Goal: Task Accomplishment & Management: Complete application form

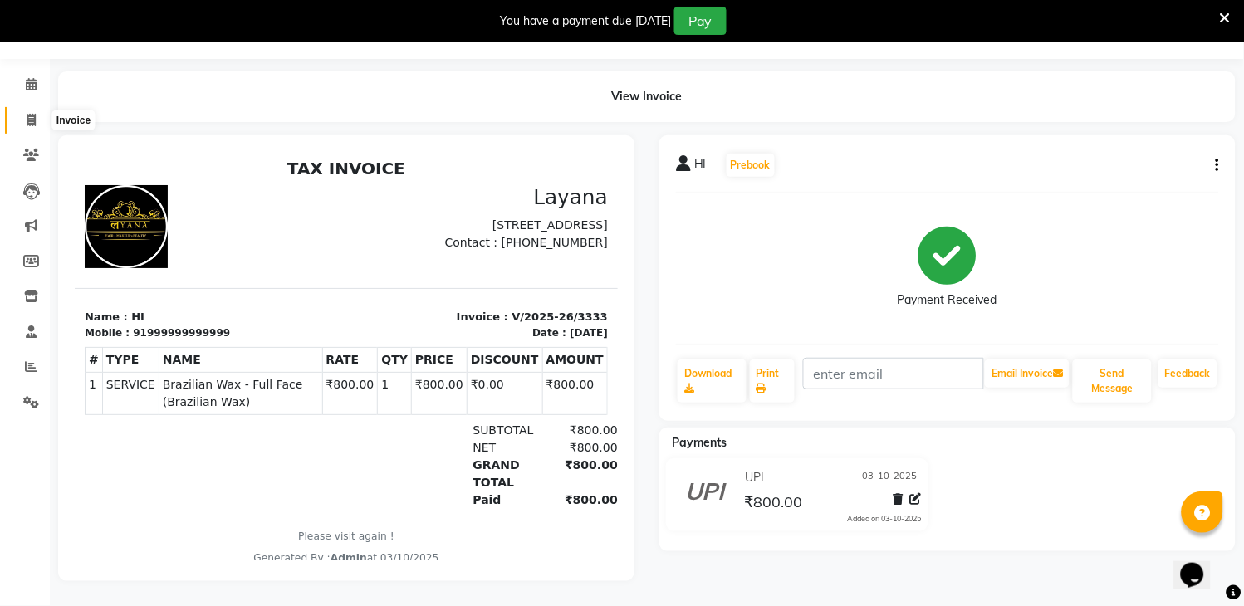
click at [17, 111] on span at bounding box center [31, 120] width 29 height 19
select select "service"
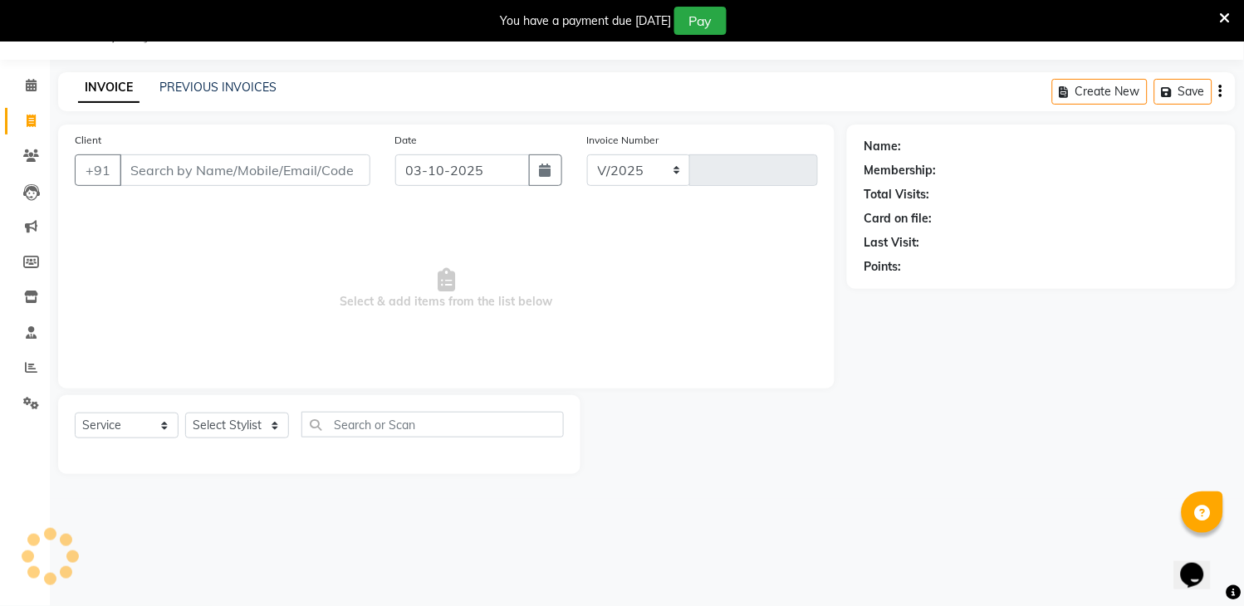
select select "6973"
type input "3334"
click at [252, 169] on input "Client" at bounding box center [245, 170] width 251 height 32
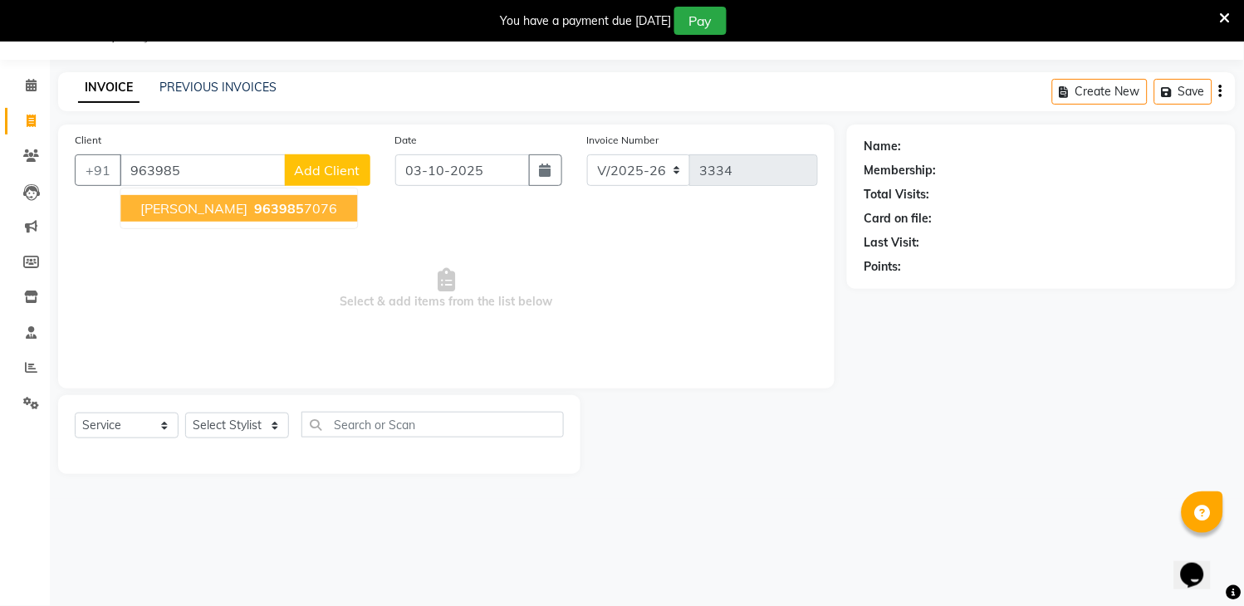
click at [254, 208] on span "963985" at bounding box center [279, 208] width 50 height 17
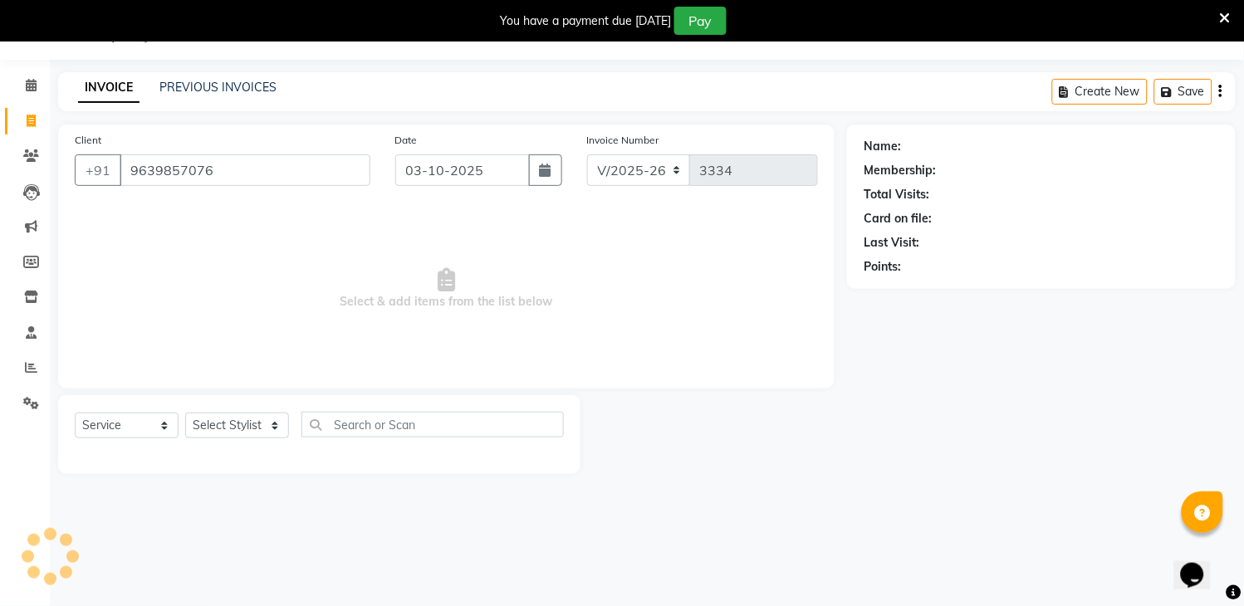
type input "9639857076"
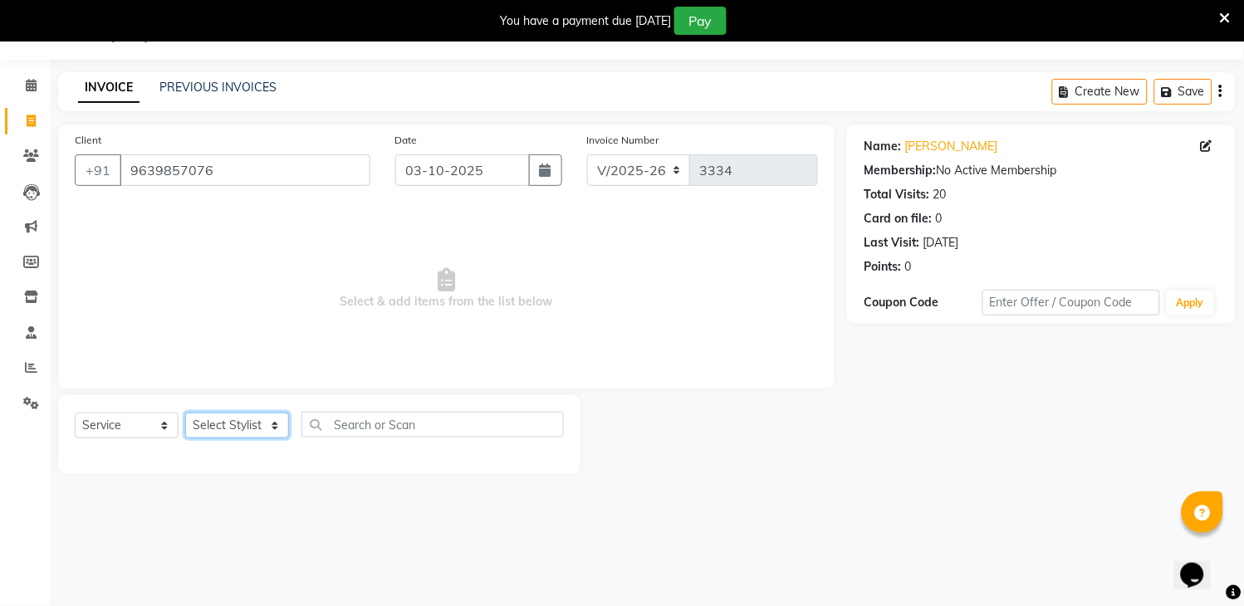
click at [268, 421] on select "Select Stylist [PERSON_NAME] [PERSON_NAME] kamal [DATE][PERSON_NAME] krishna [P…" at bounding box center [237, 426] width 104 height 26
select select "57647"
click at [185, 413] on select "Select Stylist [PERSON_NAME] [PERSON_NAME] kamal [DATE][PERSON_NAME] krishna [P…" at bounding box center [237, 426] width 104 height 26
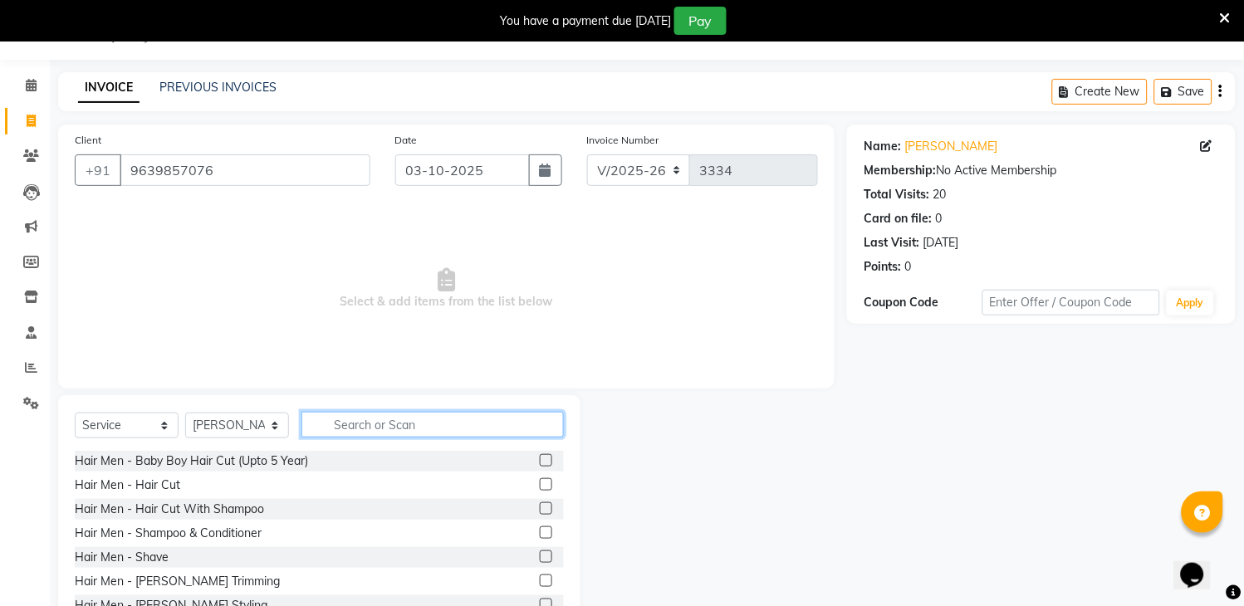
click at [374, 420] on input "text" at bounding box center [432, 425] width 262 height 26
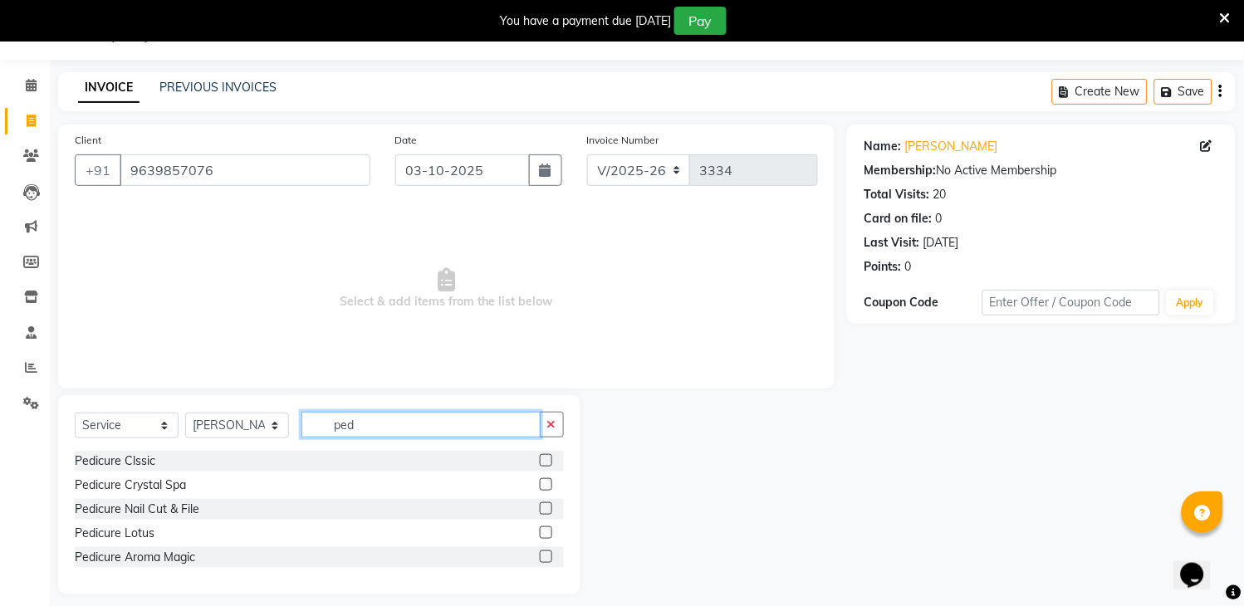
type input "ped"
click at [543, 457] on label at bounding box center [546, 460] width 12 height 12
click at [543, 457] on input "checkbox" at bounding box center [545, 461] width 11 height 11
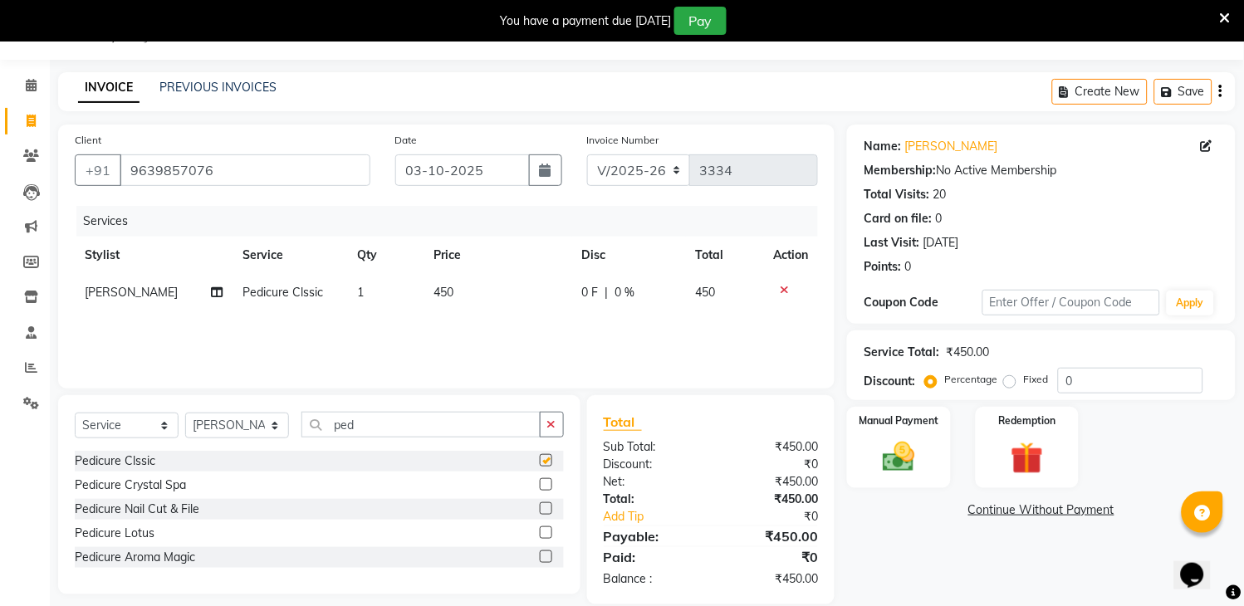
checkbox input "false"
click at [506, 288] on td "450" at bounding box center [498, 292] width 148 height 37
select select "57647"
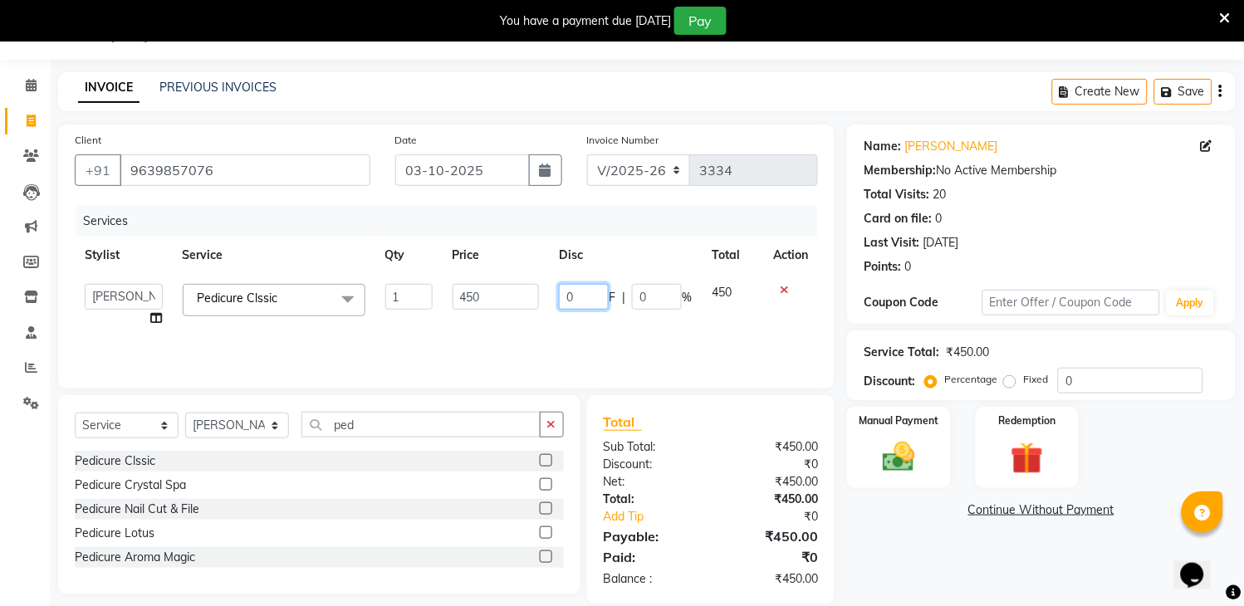
click at [594, 291] on input "0" at bounding box center [584, 297] width 50 height 26
type input "50"
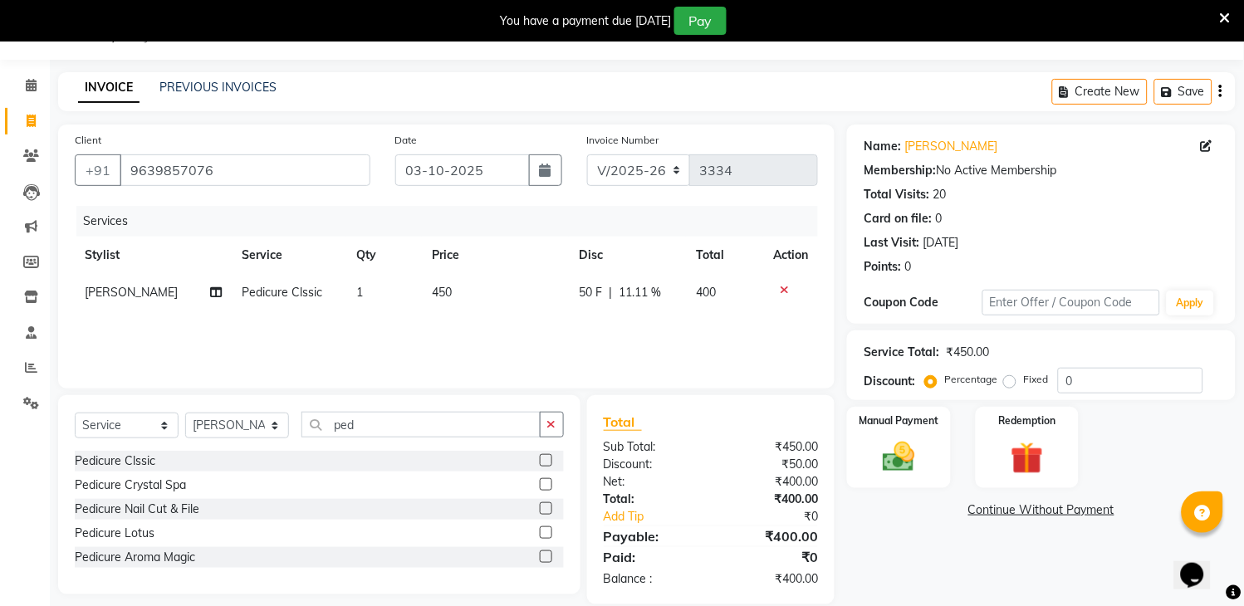
click at [589, 330] on div "Services Stylist Service Qty Price Disc Total Action [PERSON_NAME] Pedicure Cls…" at bounding box center [446, 289] width 743 height 166
click at [891, 452] on img at bounding box center [899, 457] width 55 height 39
click at [1019, 511] on span "UPI" at bounding box center [1023, 510] width 26 height 19
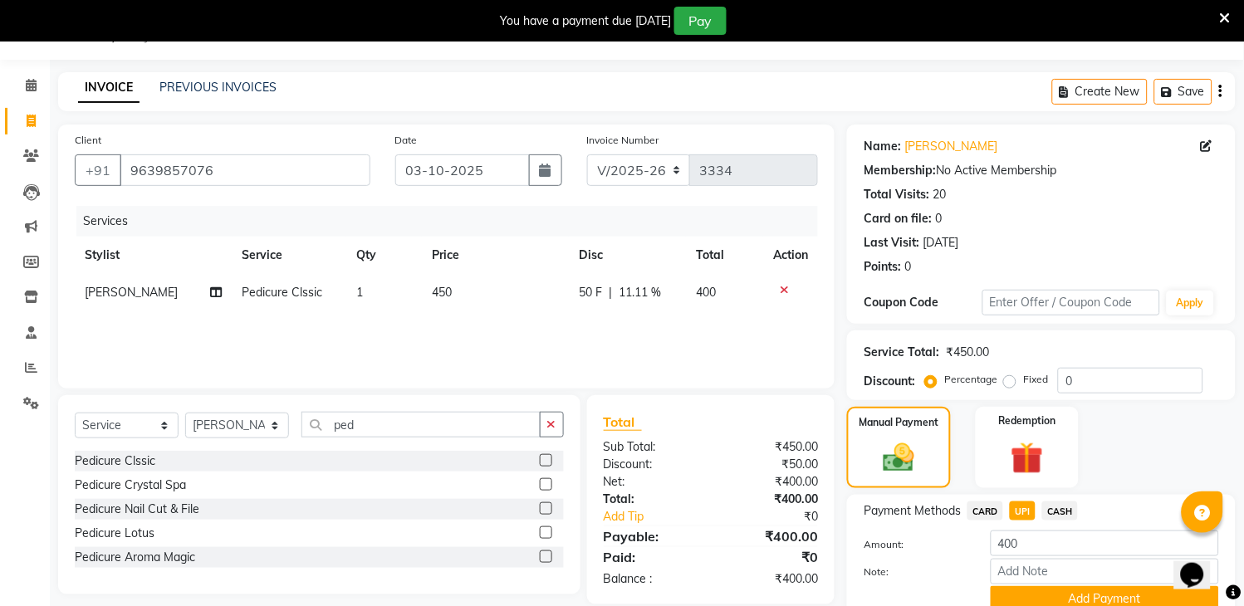
scroll to position [113, 0]
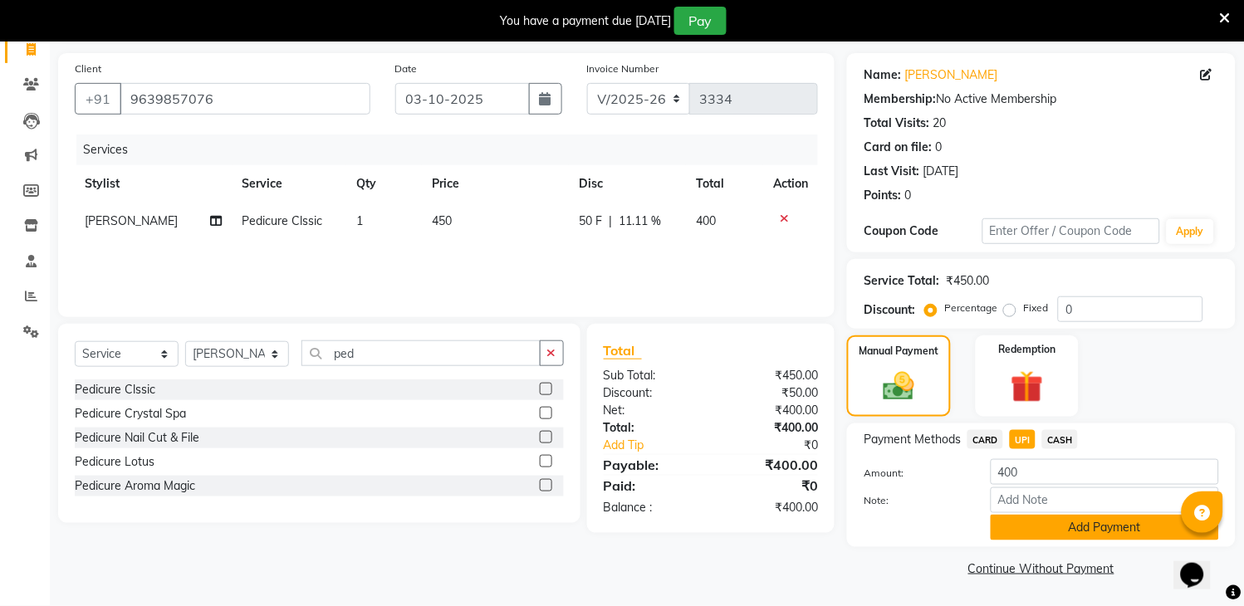
click at [1108, 528] on button "Add Payment" at bounding box center [1104, 528] width 228 height 26
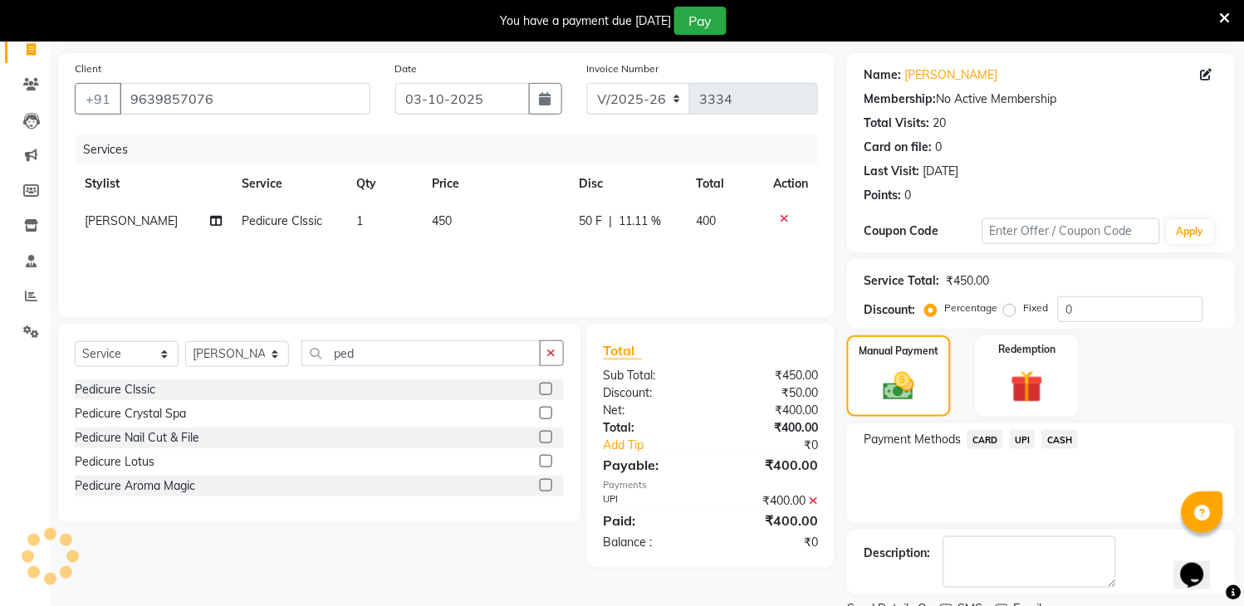
scroll to position [183, 0]
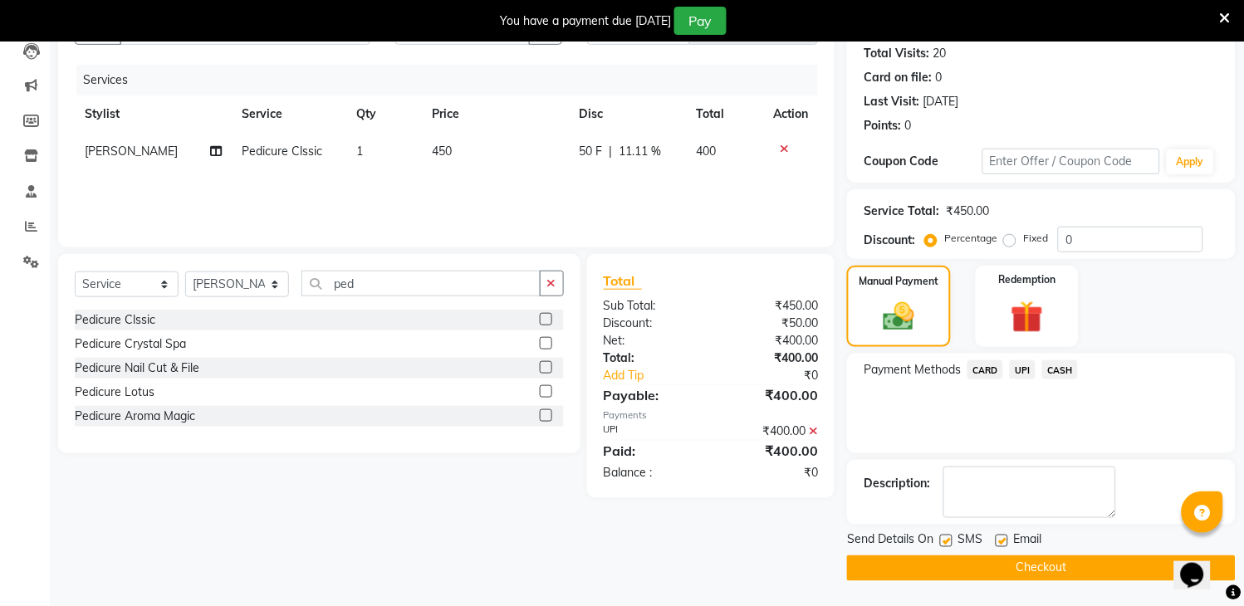
click at [1071, 567] on button "Checkout" at bounding box center [1041, 568] width 389 height 26
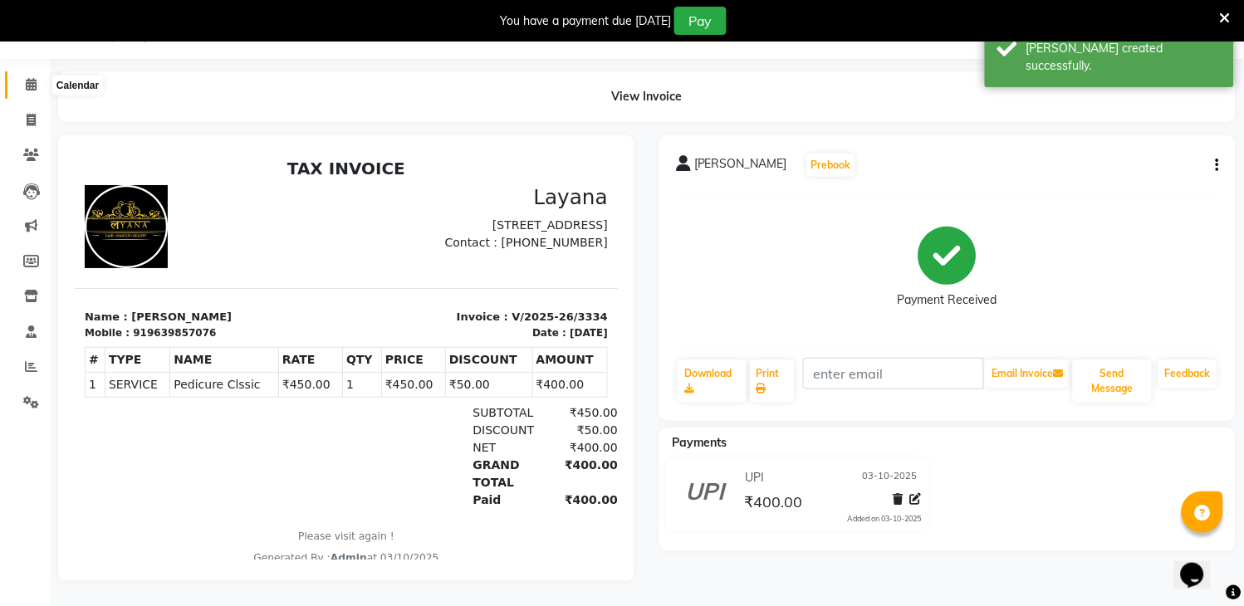
click at [31, 78] on icon at bounding box center [31, 84] width 11 height 12
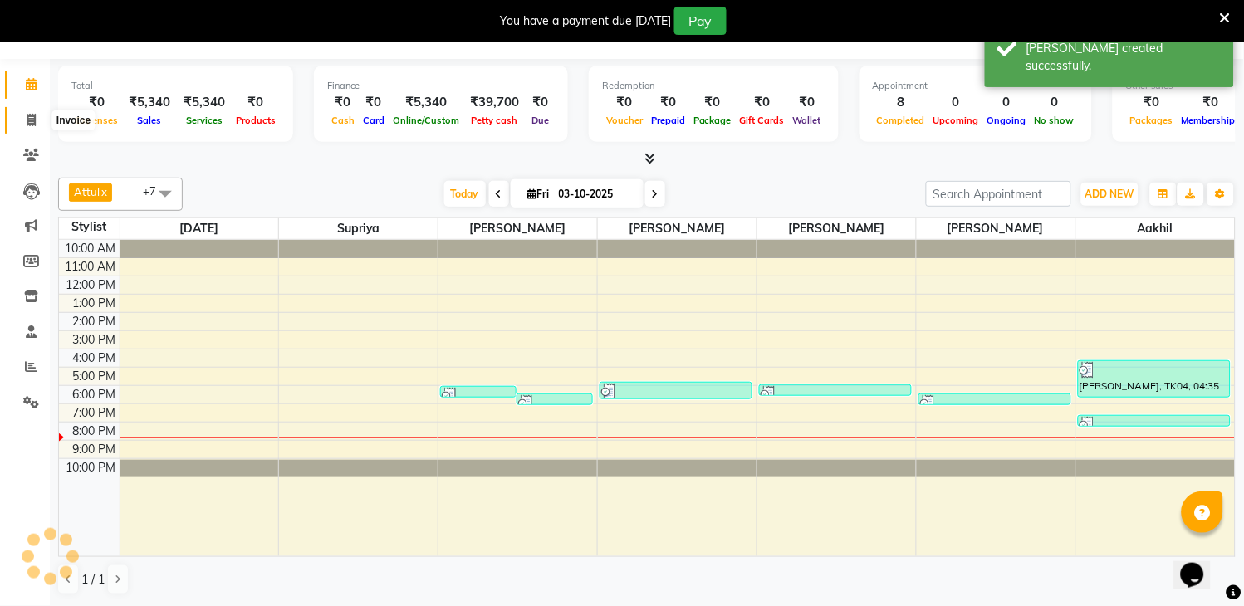
scroll to position [42, 0]
click at [29, 123] on icon at bounding box center [31, 120] width 9 height 12
select select "service"
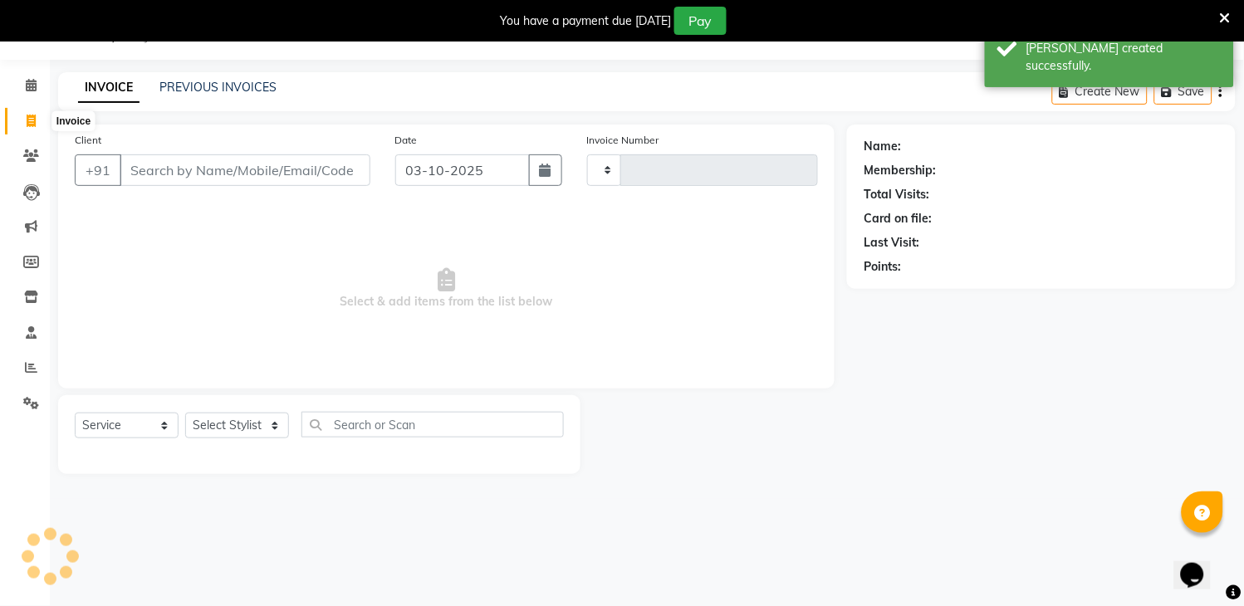
type input "3335"
select select "6973"
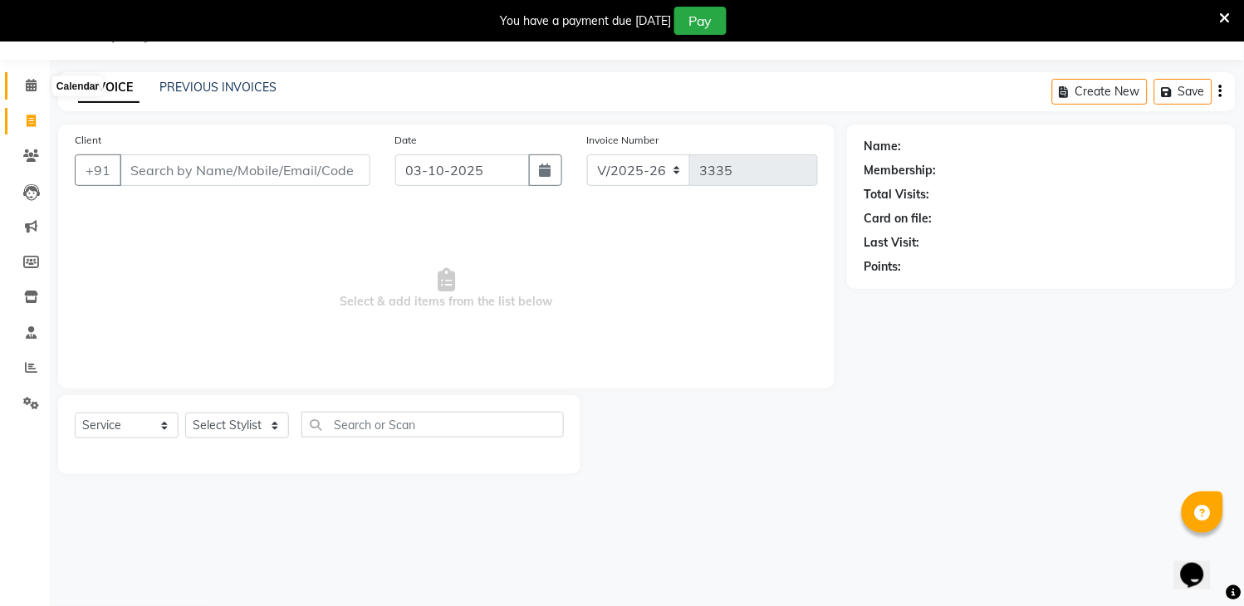
click at [26, 88] on icon at bounding box center [31, 85] width 11 height 12
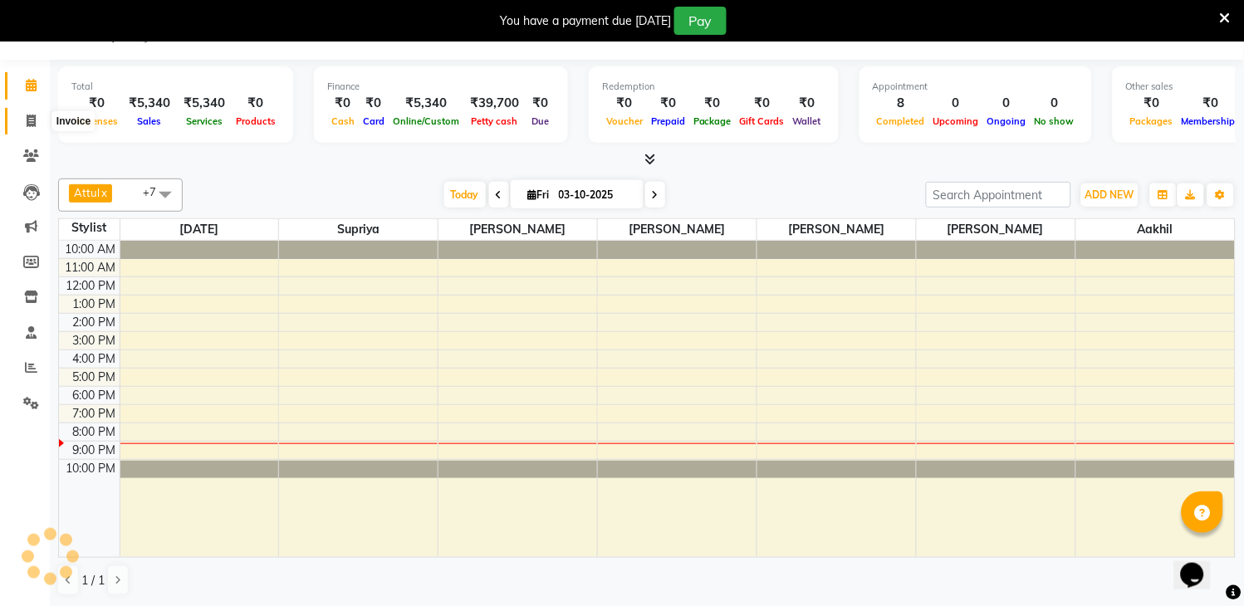
click at [22, 119] on span at bounding box center [31, 121] width 29 height 19
select select "service"
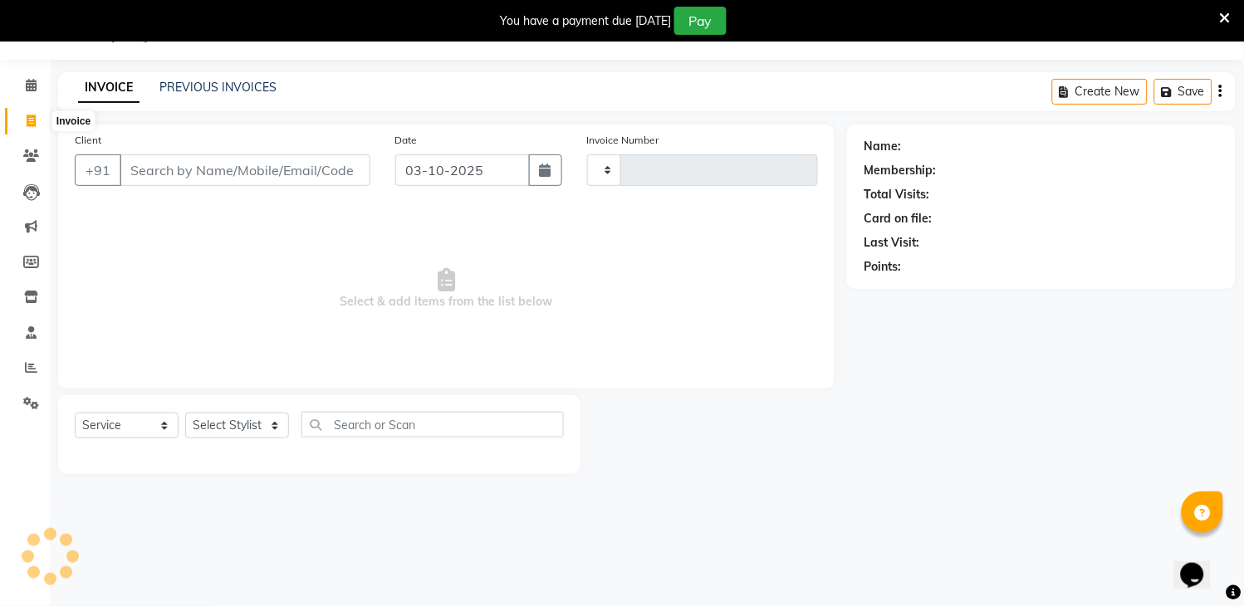
type input "3335"
select select "6973"
click at [179, 172] on input "Client" at bounding box center [245, 170] width 251 height 32
click at [23, 81] on span at bounding box center [31, 85] width 29 height 19
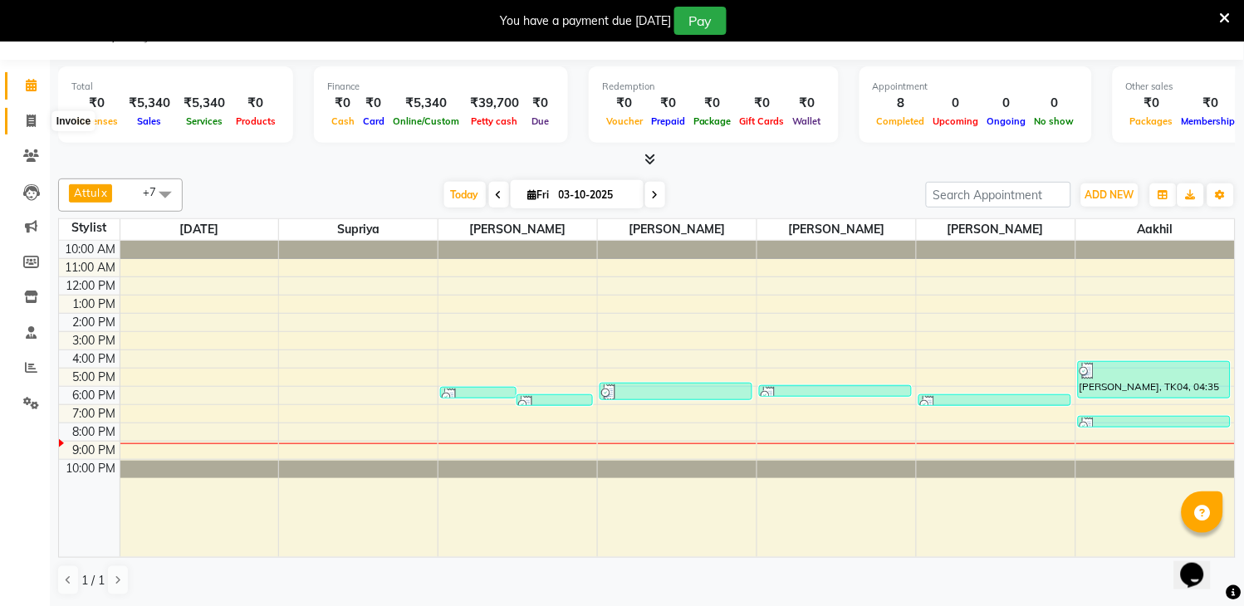
click at [23, 116] on span at bounding box center [31, 121] width 29 height 19
select select "service"
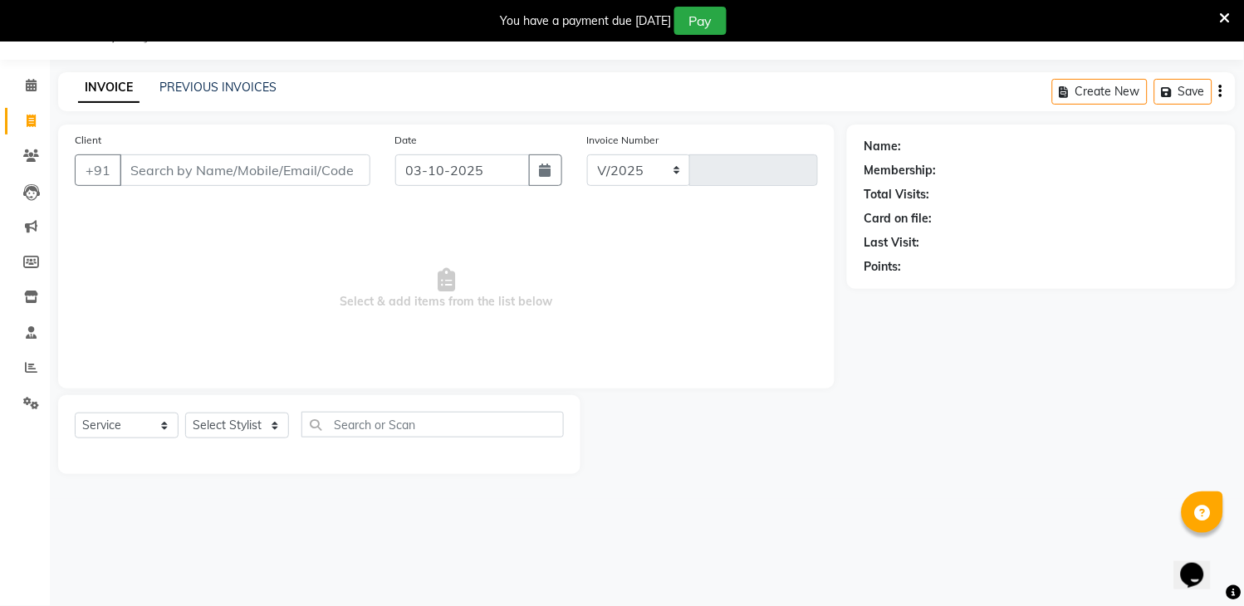
select select "6973"
type input "3335"
click at [300, 171] on input "Client" at bounding box center [245, 170] width 251 height 32
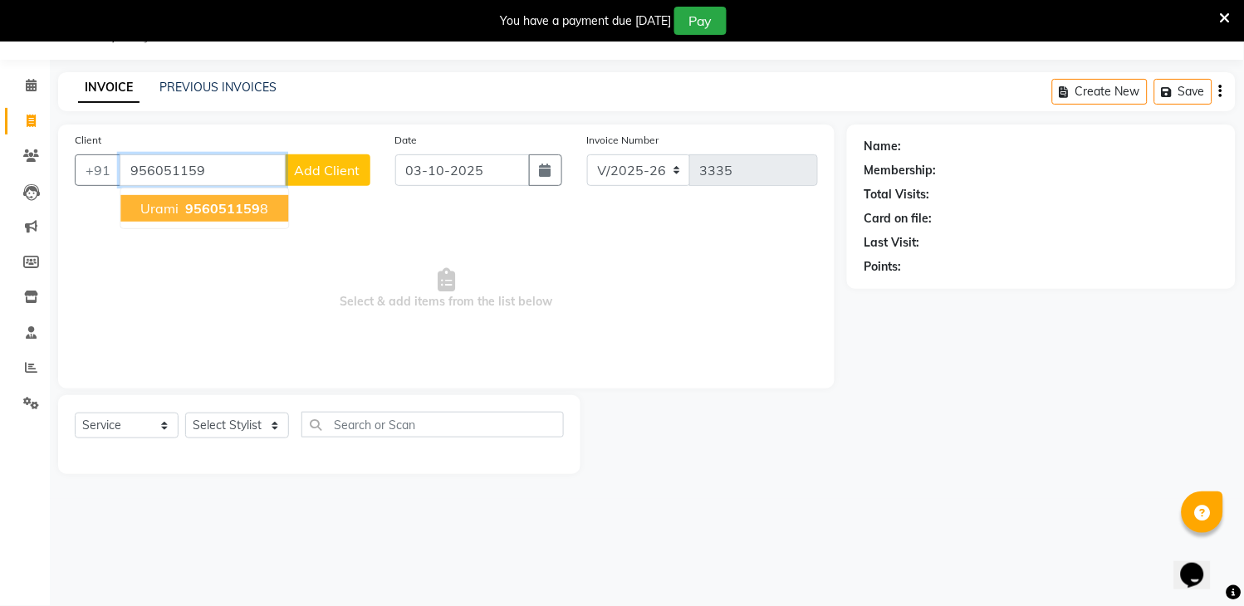
click at [257, 203] on span "956051159" at bounding box center [222, 208] width 75 height 17
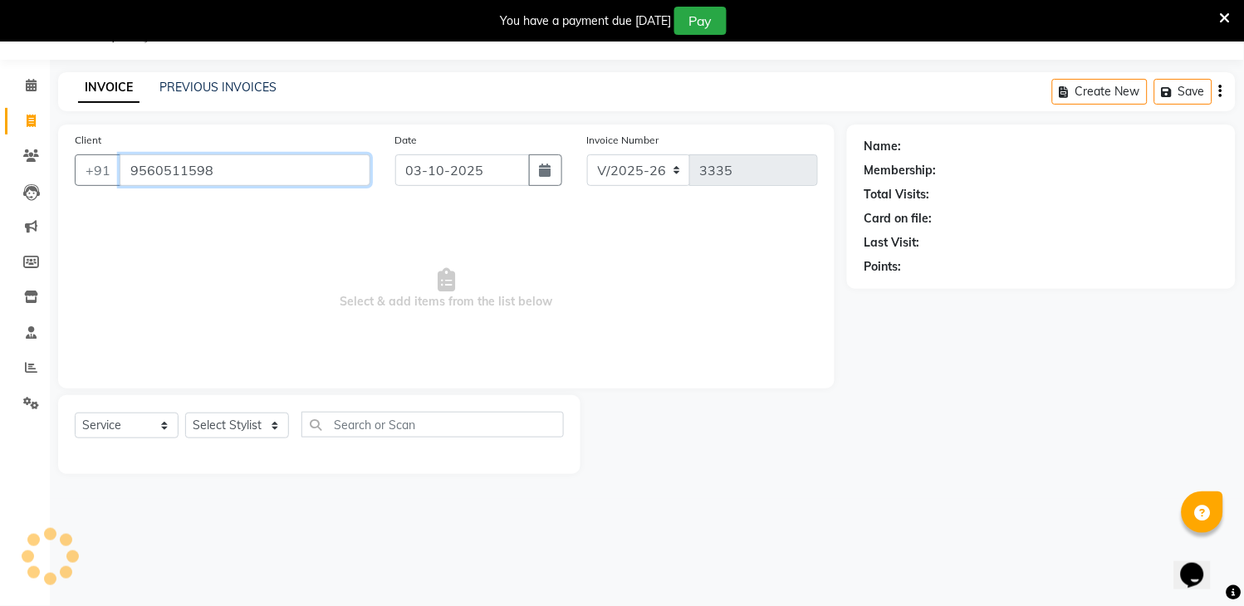
type input "9560511598"
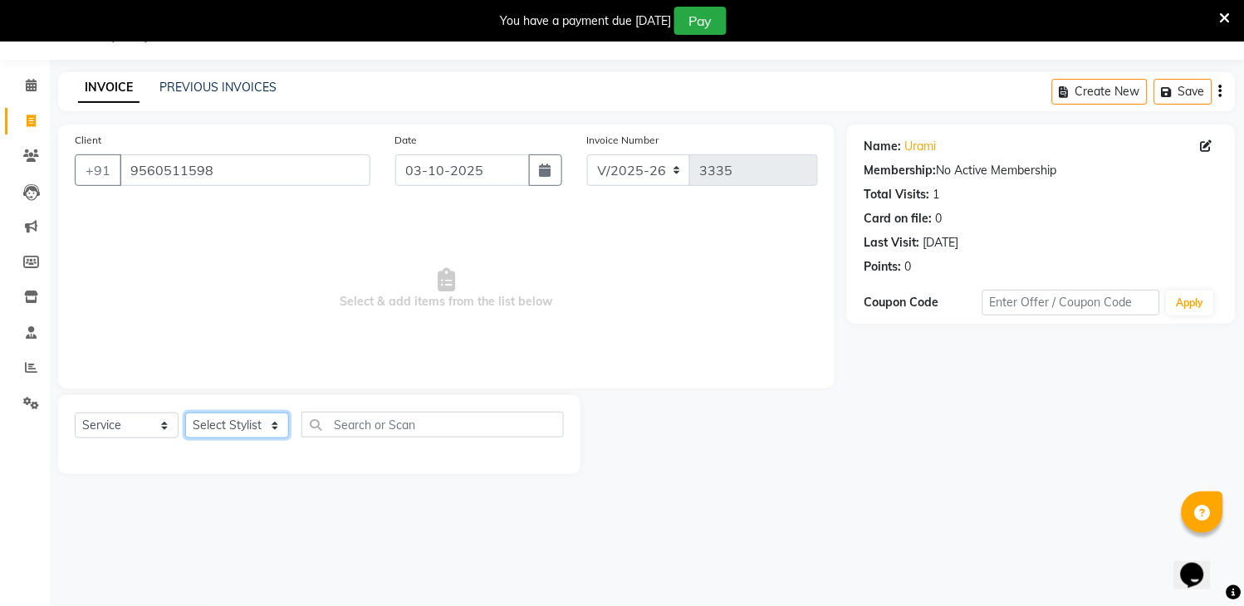
click at [217, 418] on select "Select Stylist [PERSON_NAME] [PERSON_NAME] kamal [DATE][PERSON_NAME] krishna [P…" at bounding box center [237, 426] width 104 height 26
select select "70193"
click at [185, 413] on select "Select Stylist [PERSON_NAME] [PERSON_NAME] kamal [DATE][PERSON_NAME] krishna [P…" at bounding box center [237, 426] width 104 height 26
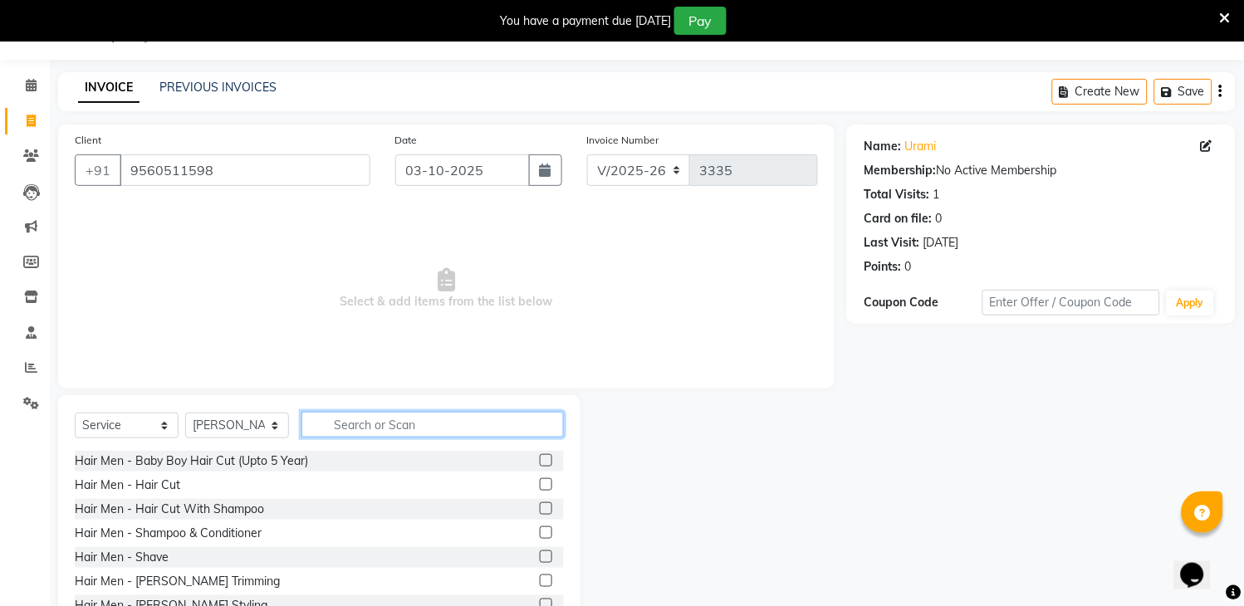
click at [385, 424] on input "text" at bounding box center [432, 425] width 262 height 26
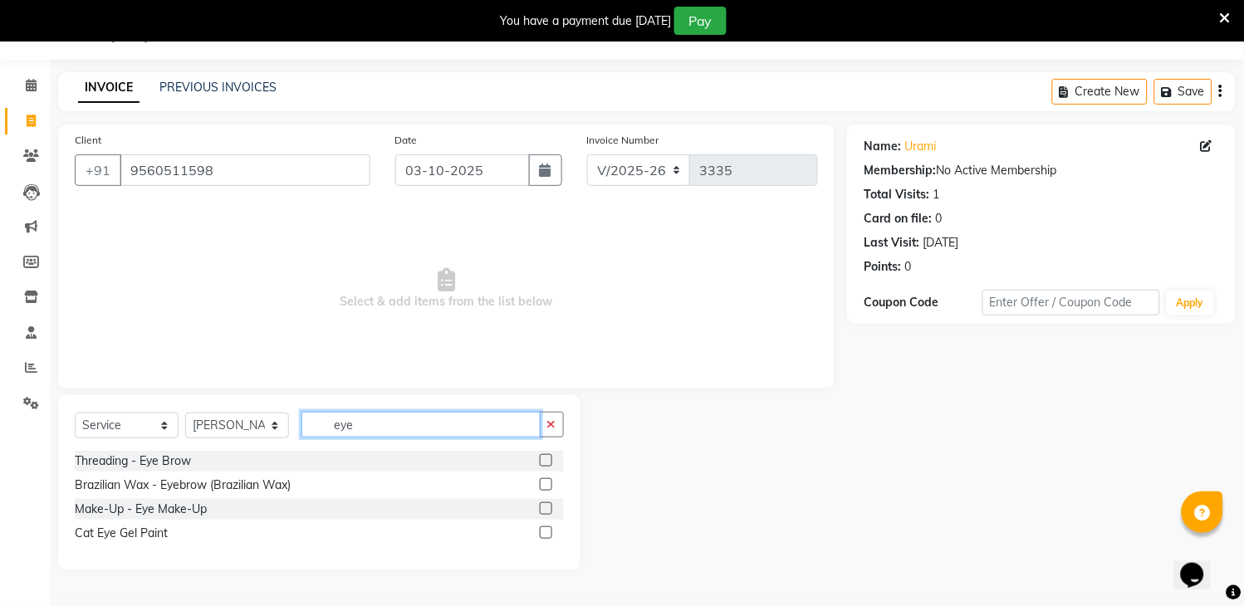
type input "eye"
click at [545, 457] on label at bounding box center [546, 460] width 12 height 12
click at [545, 457] on input "checkbox" at bounding box center [545, 461] width 11 height 11
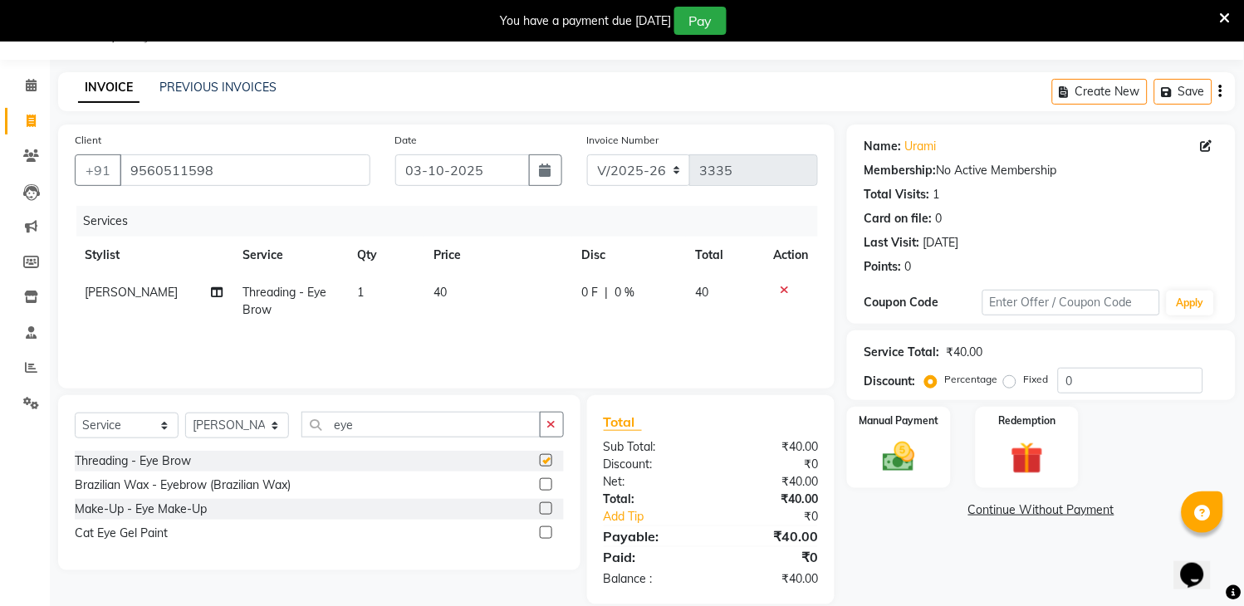
checkbox input "false"
click at [526, 424] on input "eye" at bounding box center [420, 425] width 239 height 26
click at [521, 423] on input "eye" at bounding box center [420, 425] width 239 height 26
type input "e"
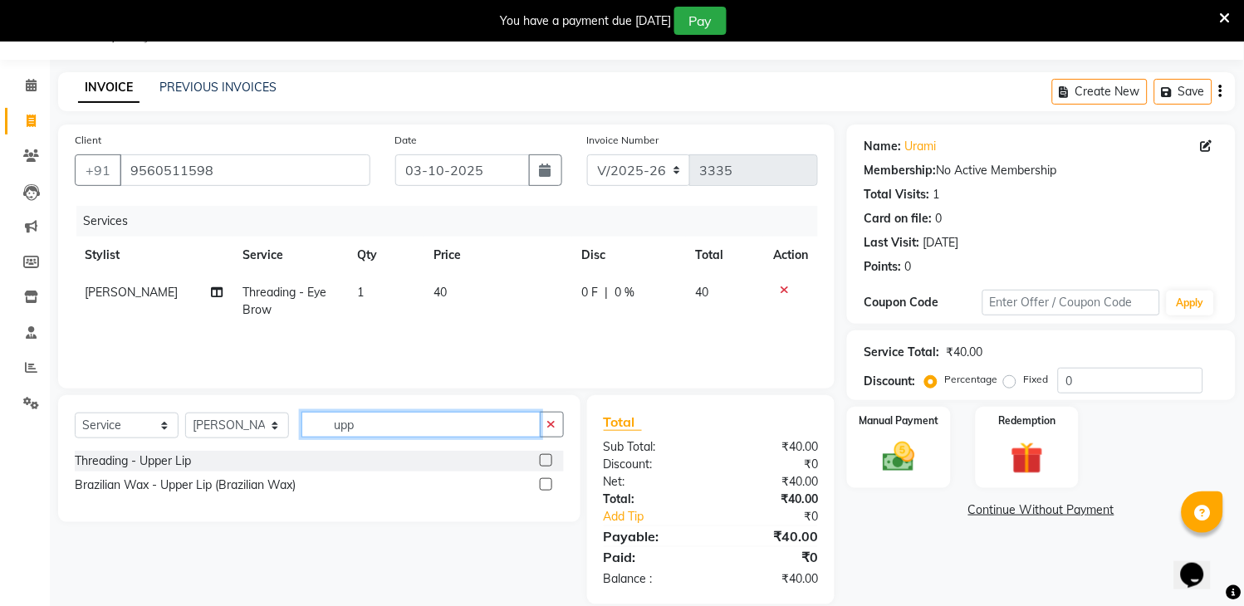
type input "upp"
click at [543, 457] on label at bounding box center [546, 460] width 12 height 12
click at [543, 457] on input "checkbox" at bounding box center [545, 461] width 11 height 11
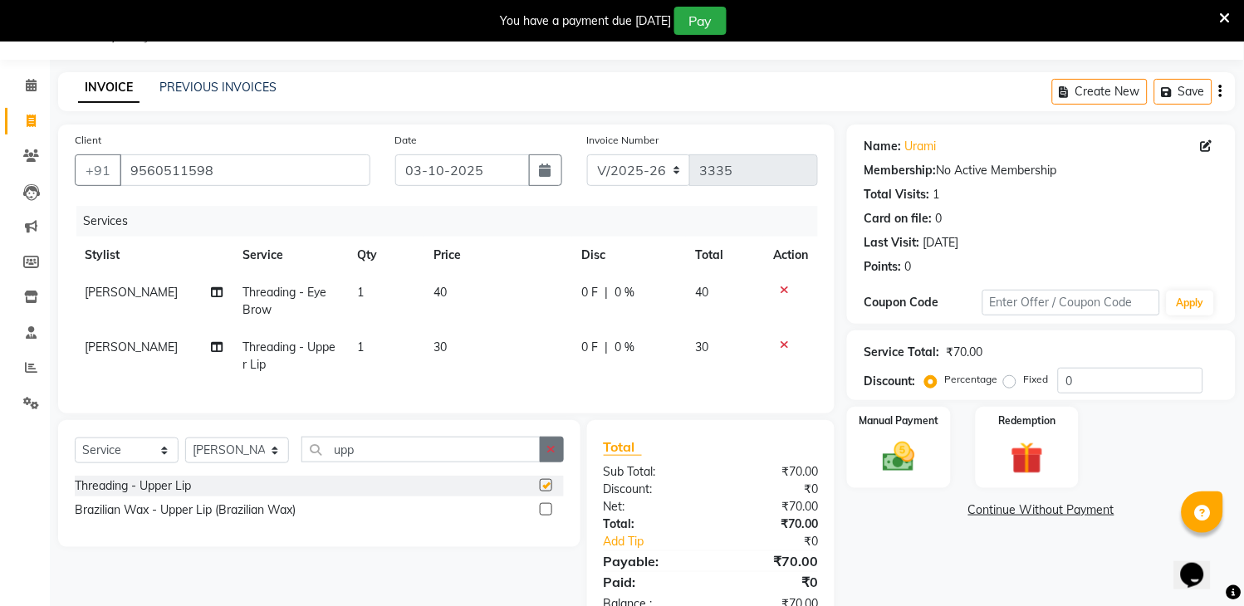
checkbox input "false"
click at [545, 462] on button "button" at bounding box center [552, 450] width 24 height 26
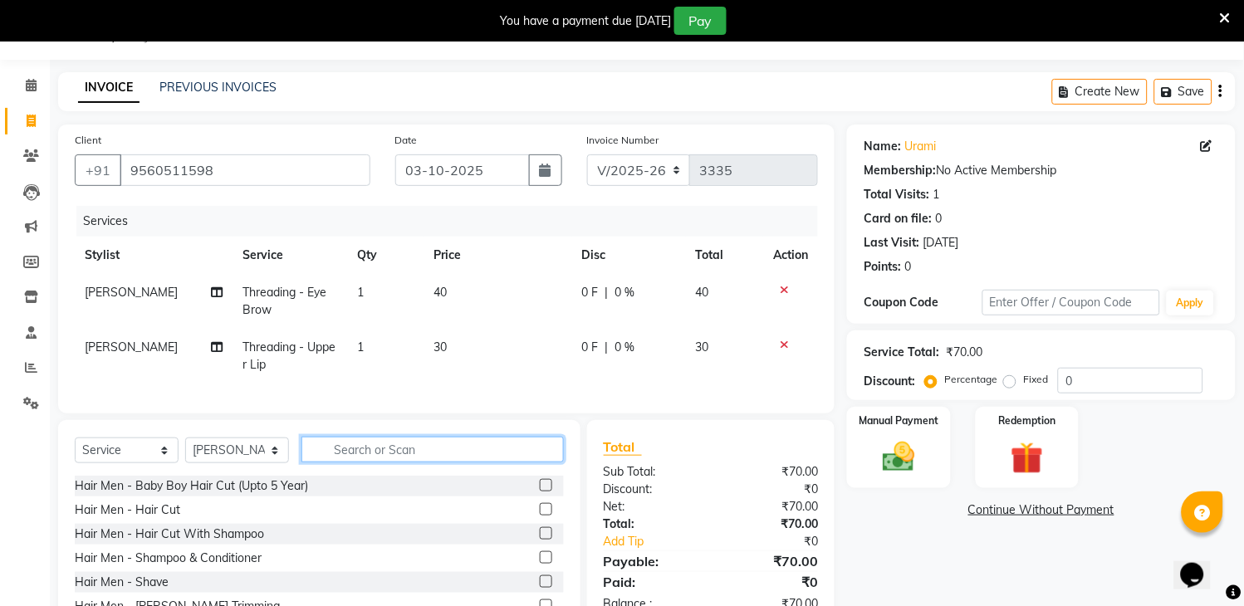
click at [498, 462] on input "text" at bounding box center [432, 450] width 262 height 26
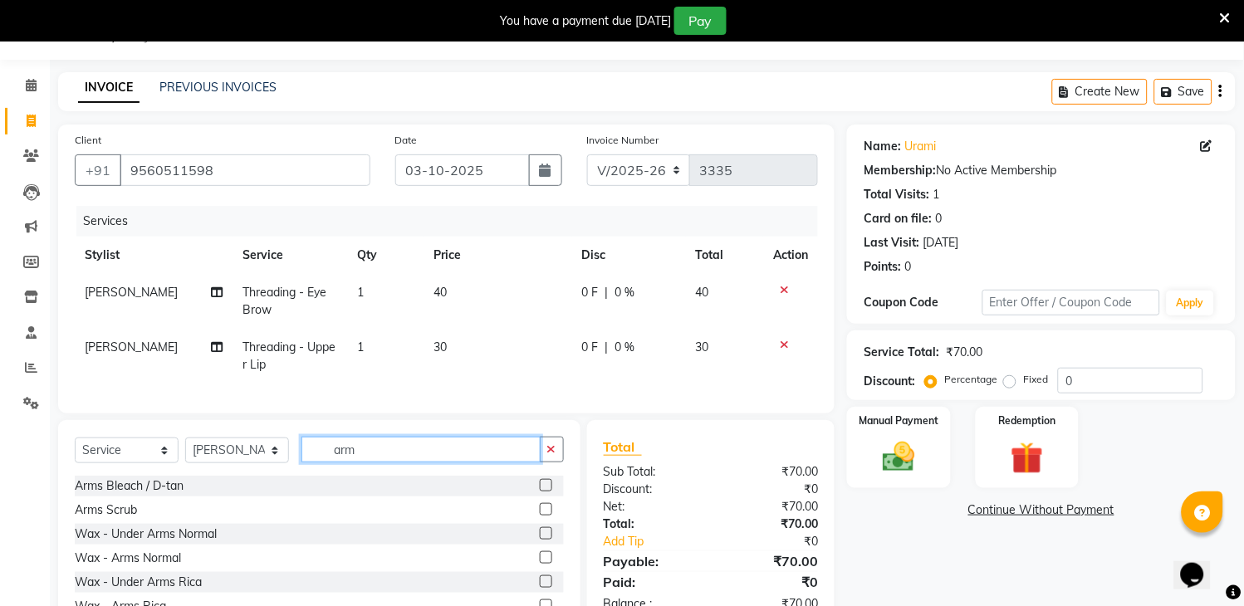
scroll to position [27, 0]
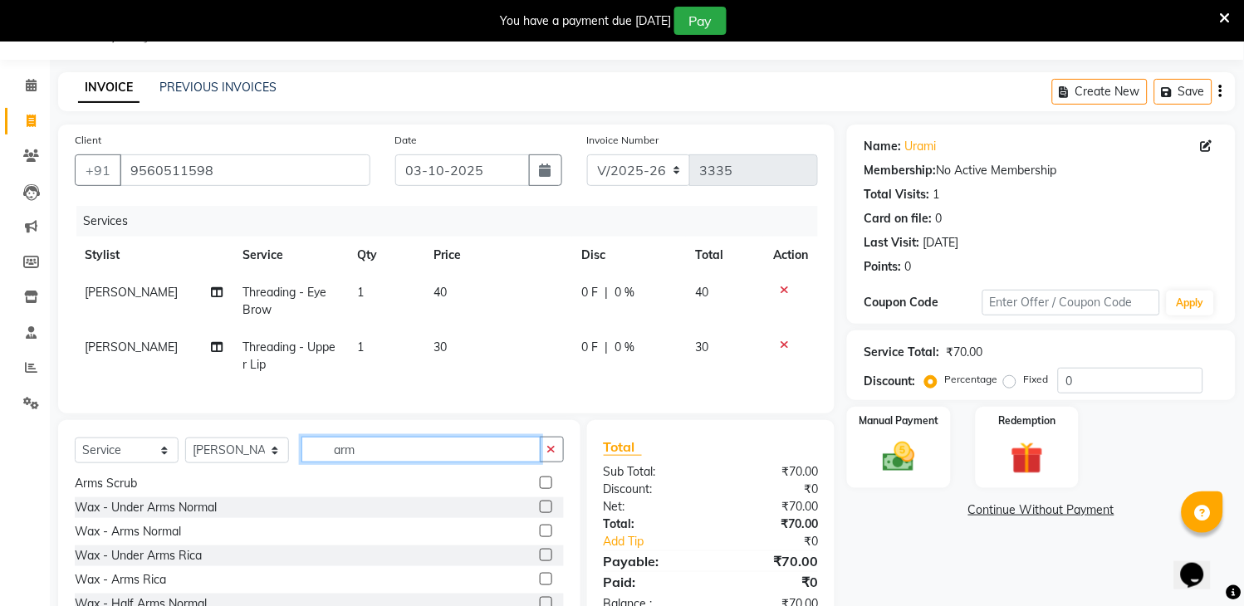
type input "arm"
click at [540, 585] on label at bounding box center [546, 579] width 12 height 12
click at [540, 585] on input "checkbox" at bounding box center [545, 580] width 11 height 11
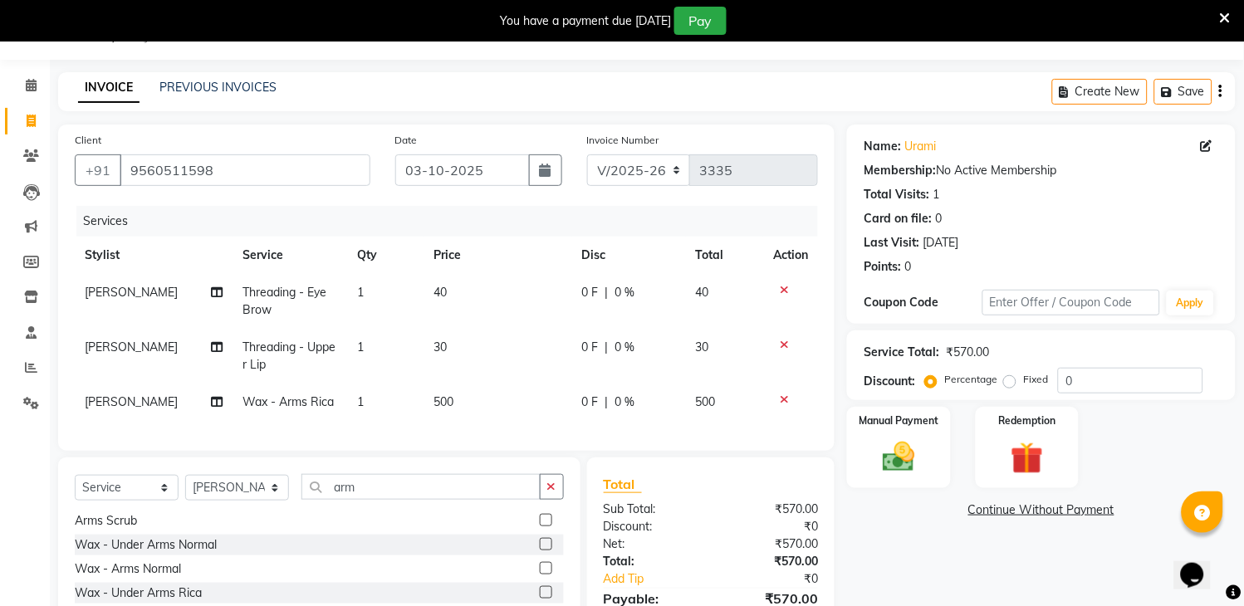
checkbox input "false"
click at [547, 492] on icon "button" at bounding box center [551, 487] width 9 height 12
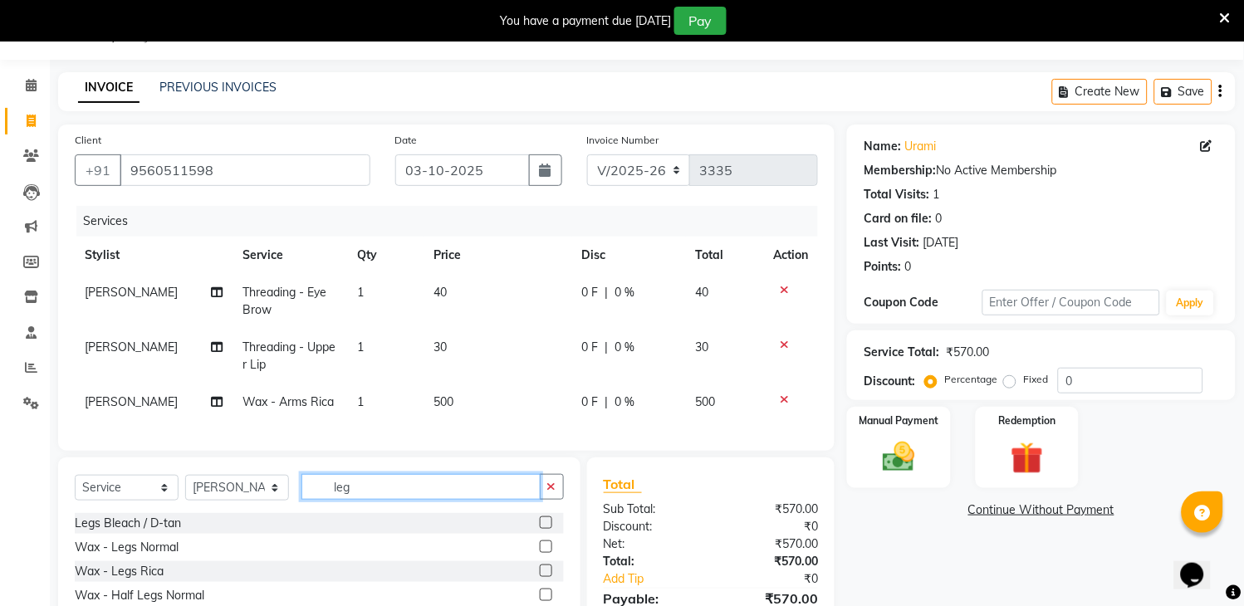
scroll to position [143, 0]
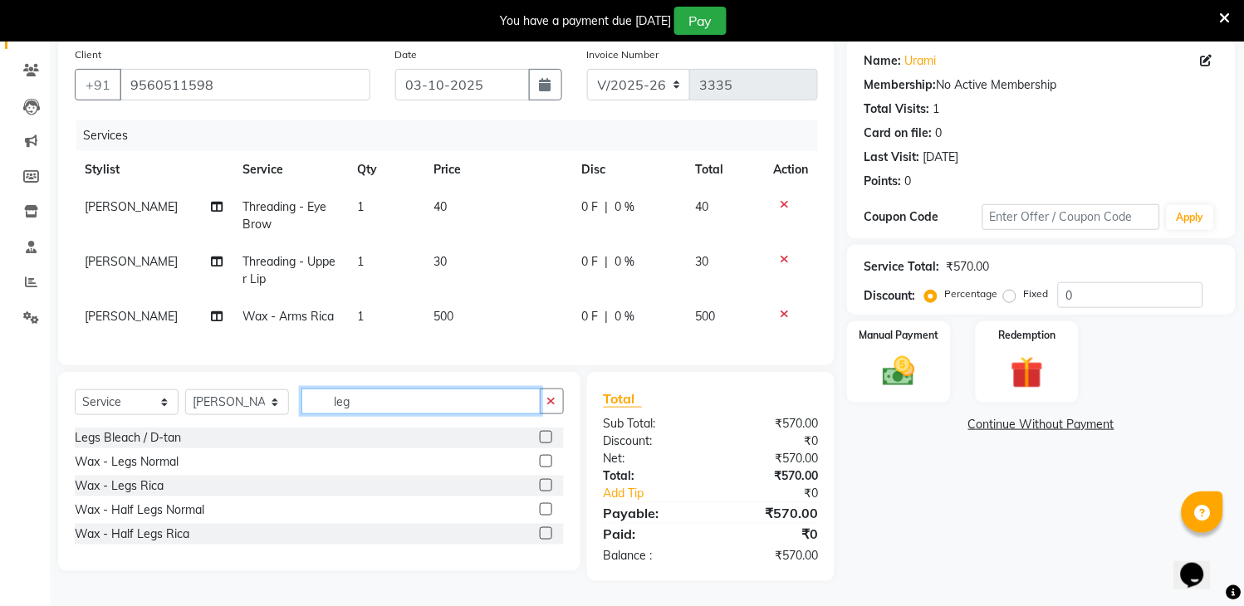
type input "leg"
click at [544, 484] on label at bounding box center [546, 485] width 12 height 12
click at [544, 484] on input "checkbox" at bounding box center [545, 486] width 11 height 11
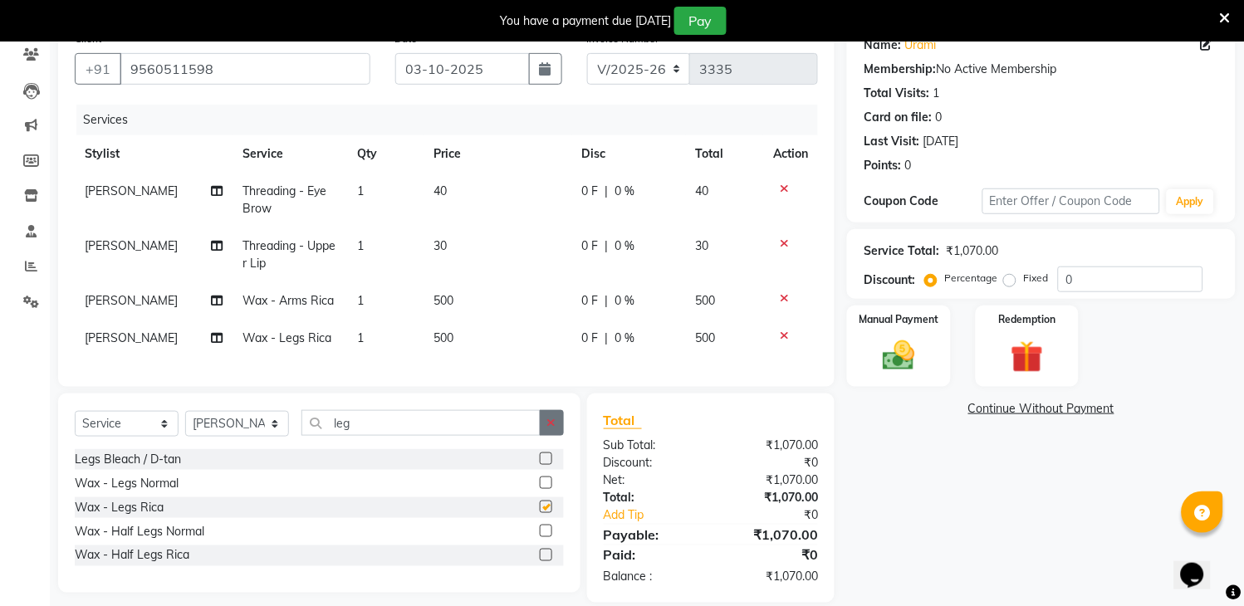
checkbox input "false"
click at [547, 428] on icon "button" at bounding box center [551, 423] width 9 height 12
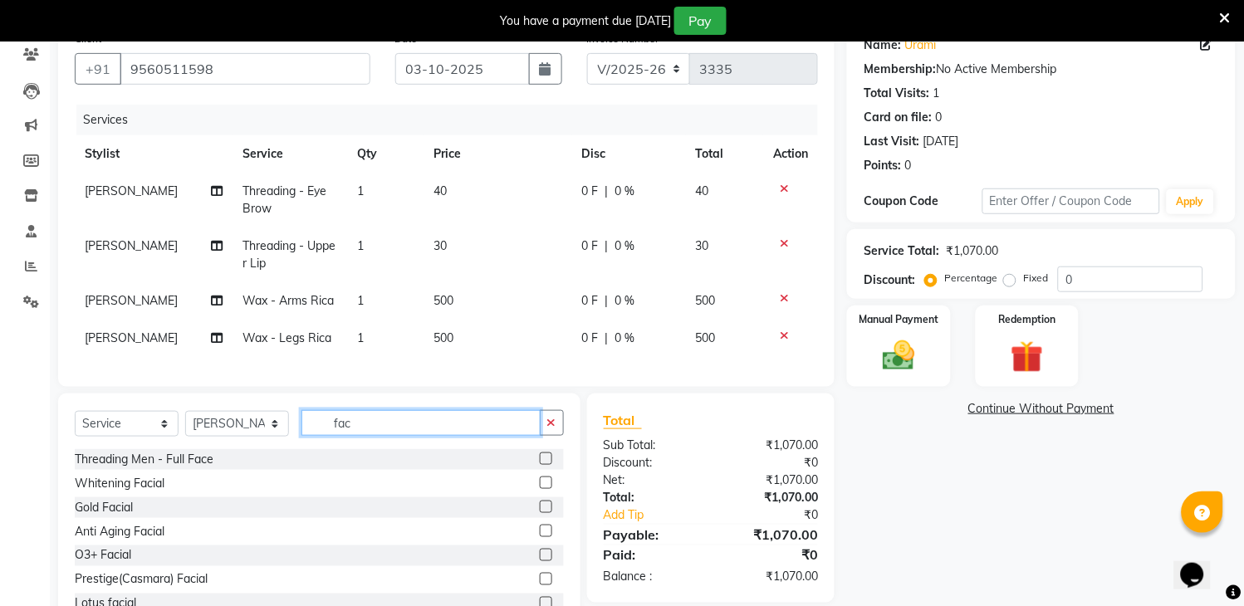
click at [516, 428] on input "fac" at bounding box center [420, 423] width 239 height 26
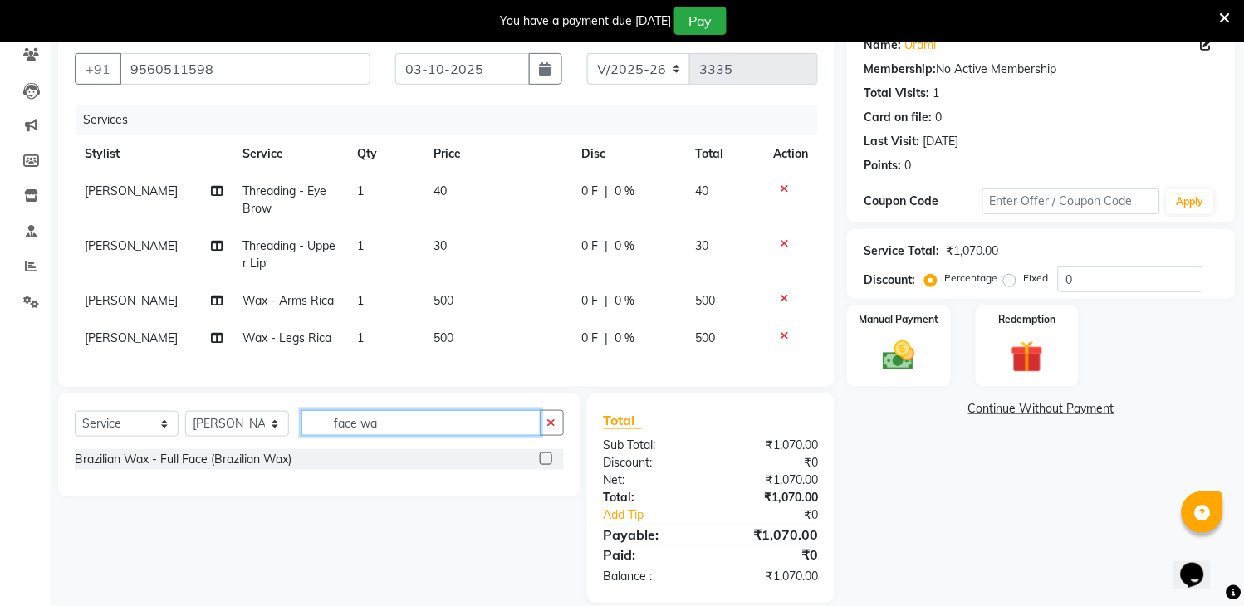
type input "face wa"
click at [543, 465] on label at bounding box center [546, 458] width 12 height 12
click at [543, 465] on input "checkbox" at bounding box center [545, 459] width 11 height 11
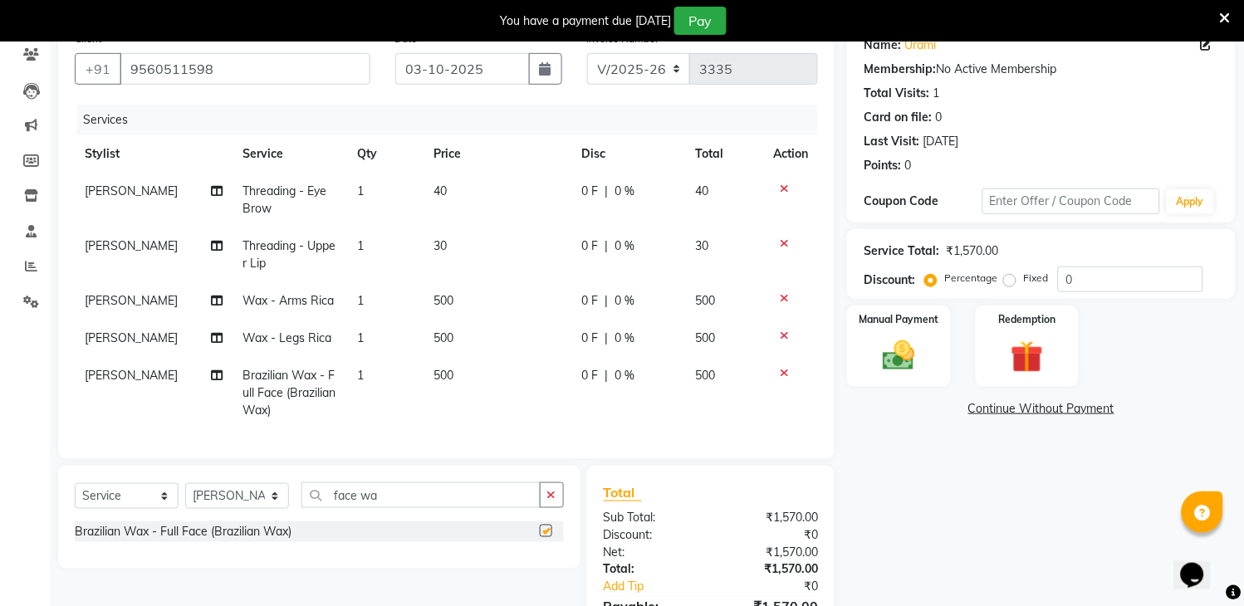
checkbox input "false"
click at [463, 366] on td "500" at bounding box center [498, 393] width 148 height 72
select select "70193"
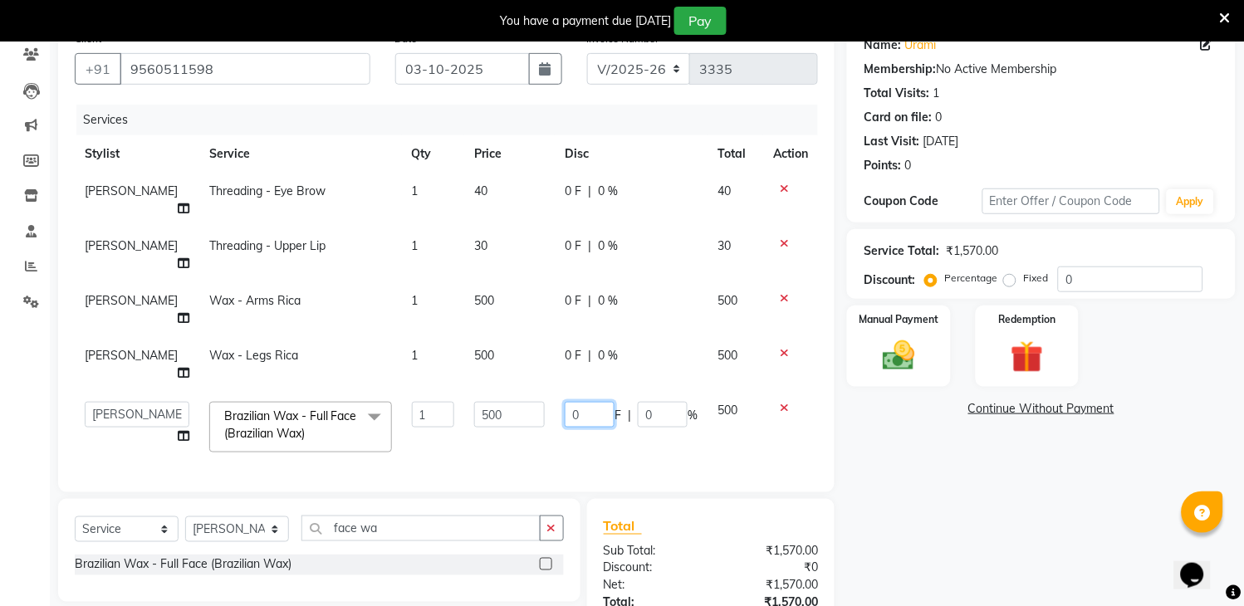
click at [591, 402] on input "0" at bounding box center [590, 415] width 50 height 26
type input "20"
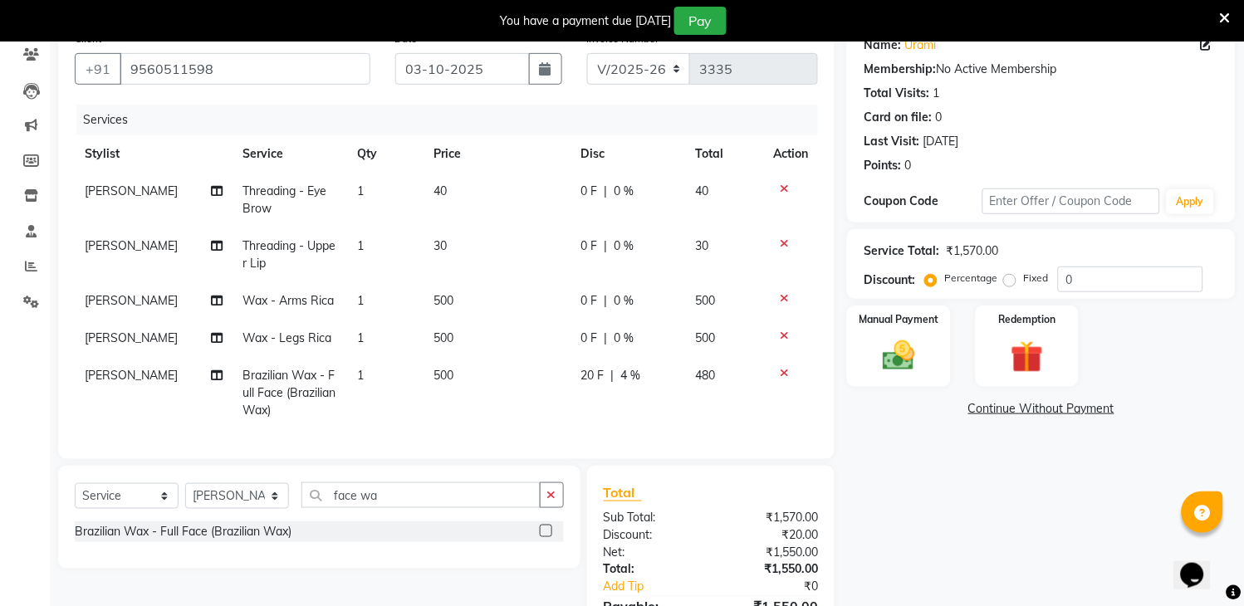
click at [531, 386] on td "500" at bounding box center [497, 393] width 148 height 72
select select "70193"
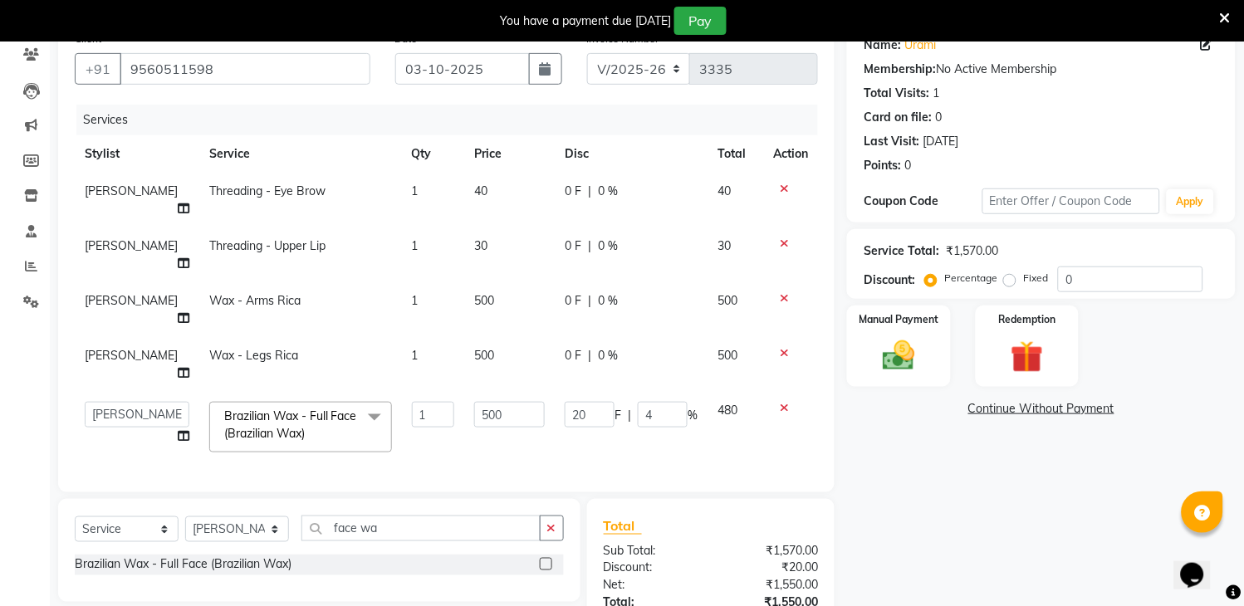
click at [781, 237] on icon at bounding box center [784, 243] width 9 height 12
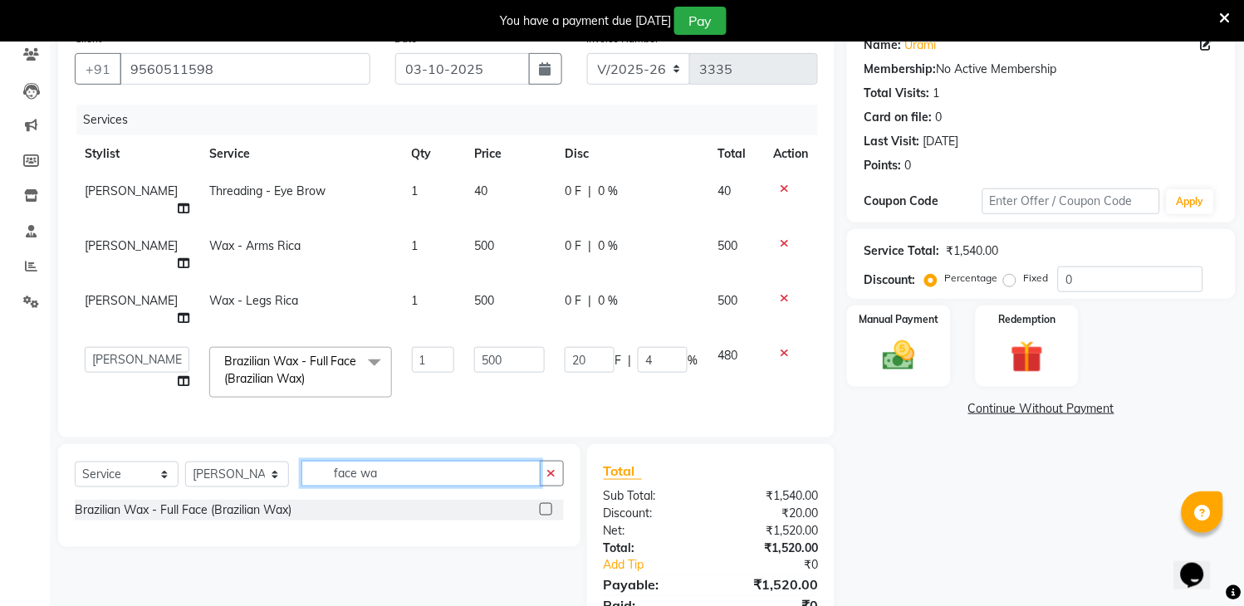
click at [476, 461] on input "face wa" at bounding box center [420, 474] width 239 height 26
type input "f"
type input "upp"
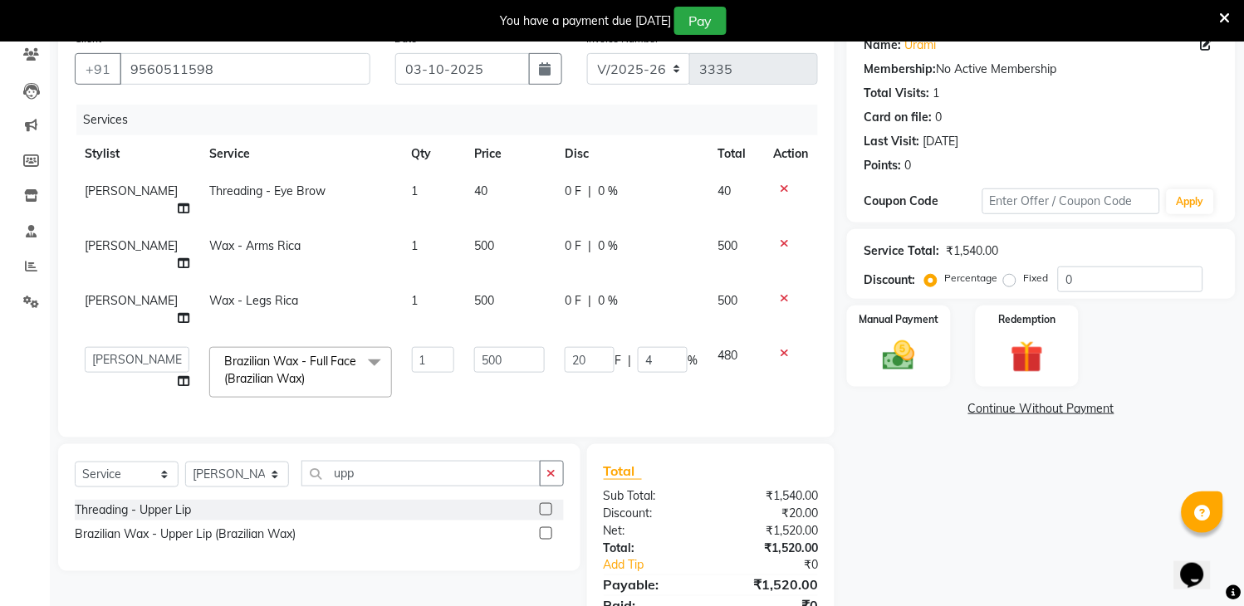
click at [542, 527] on label at bounding box center [546, 533] width 12 height 12
click at [542, 529] on input "checkbox" at bounding box center [545, 534] width 11 height 11
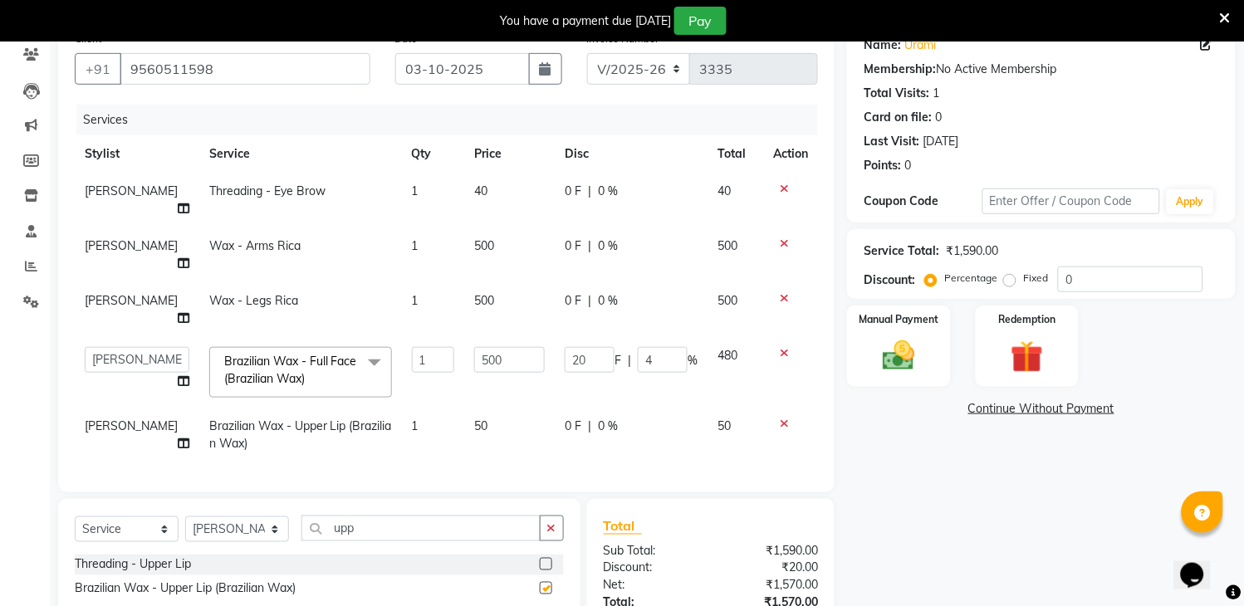
checkbox input "false"
click at [544, 516] on button "button" at bounding box center [552, 529] width 24 height 26
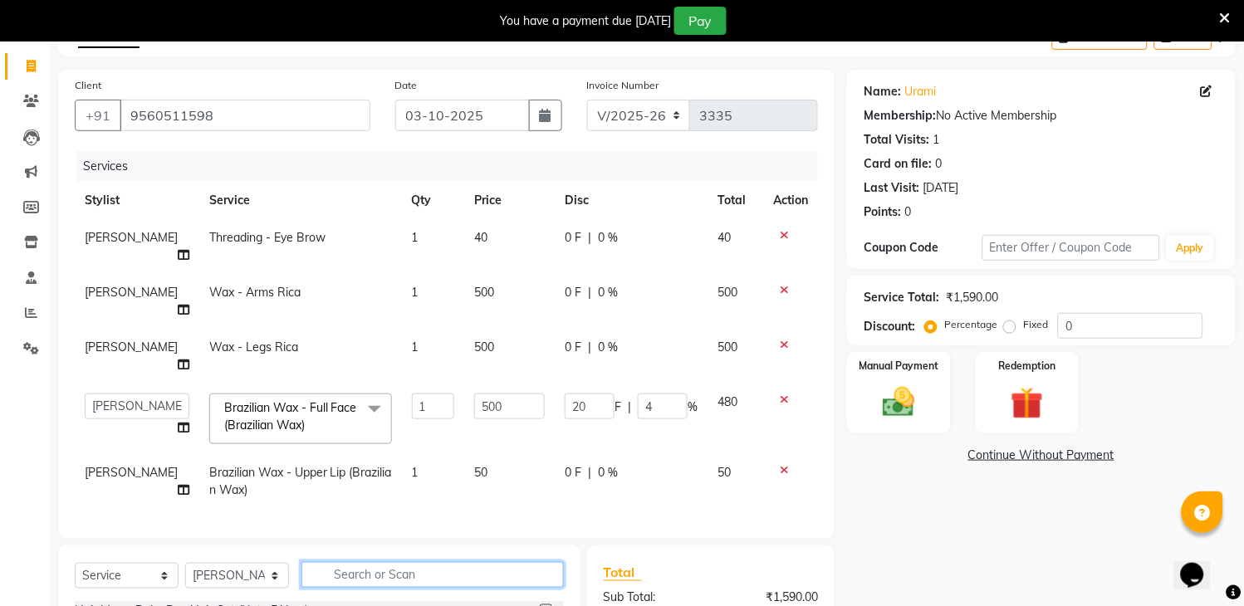
scroll to position [269, 0]
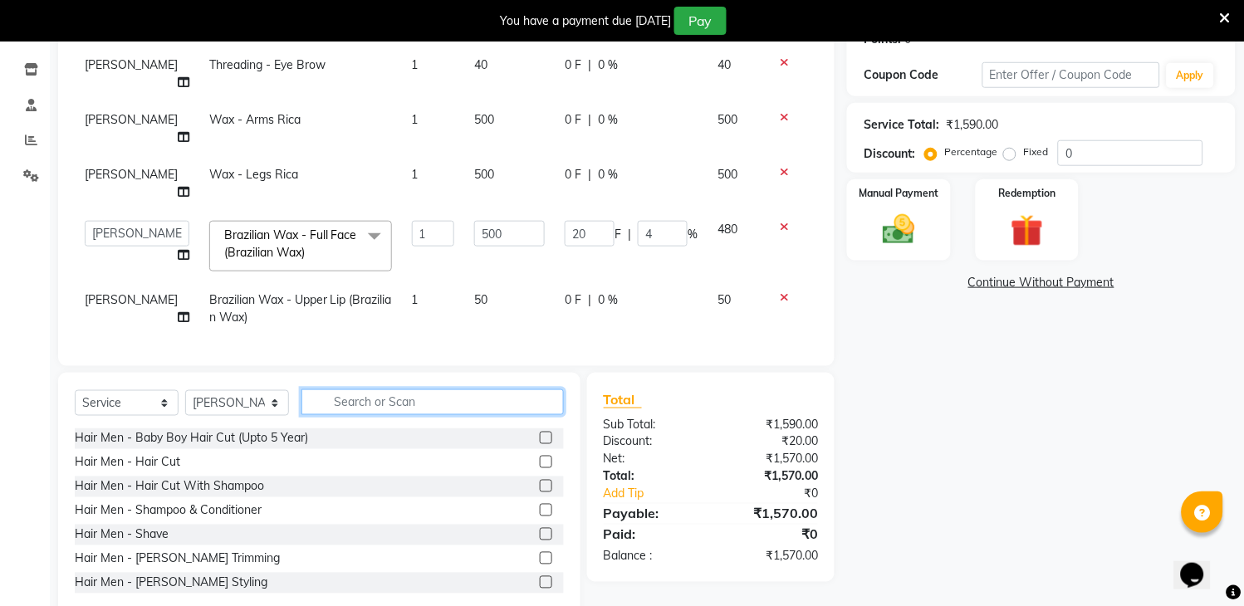
click at [525, 389] on input "text" at bounding box center [432, 402] width 262 height 26
click at [540, 456] on label at bounding box center [546, 462] width 12 height 12
click at [540, 457] on input "checkbox" at bounding box center [545, 462] width 11 height 11
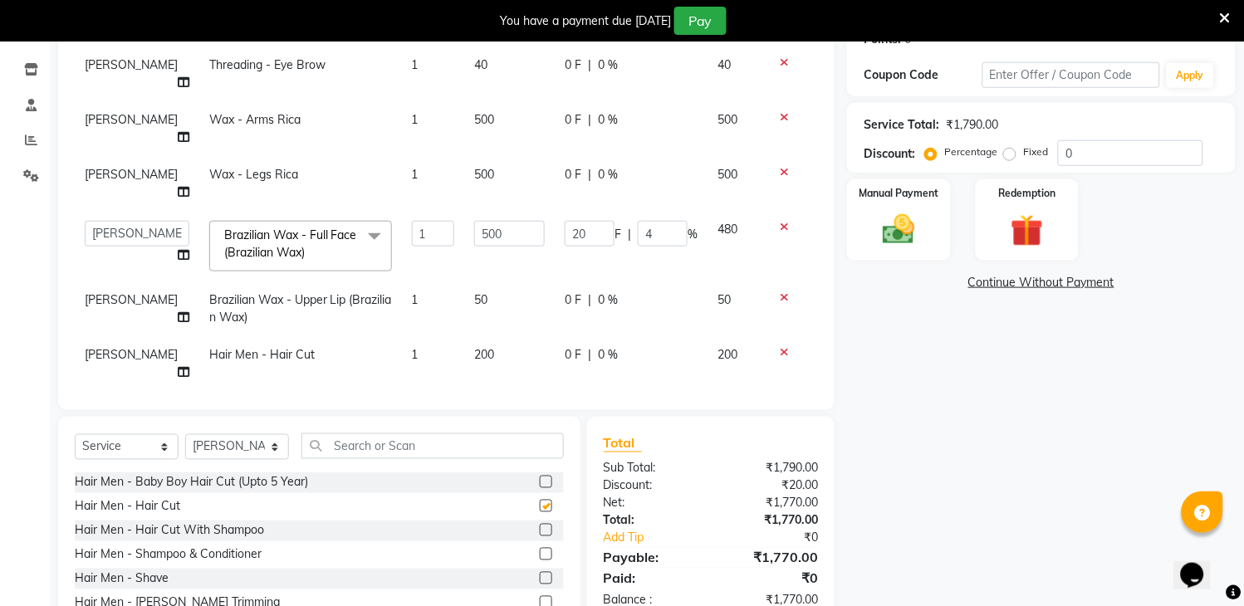
checkbox input "false"
click at [521, 433] on input "text" at bounding box center [432, 446] width 262 height 26
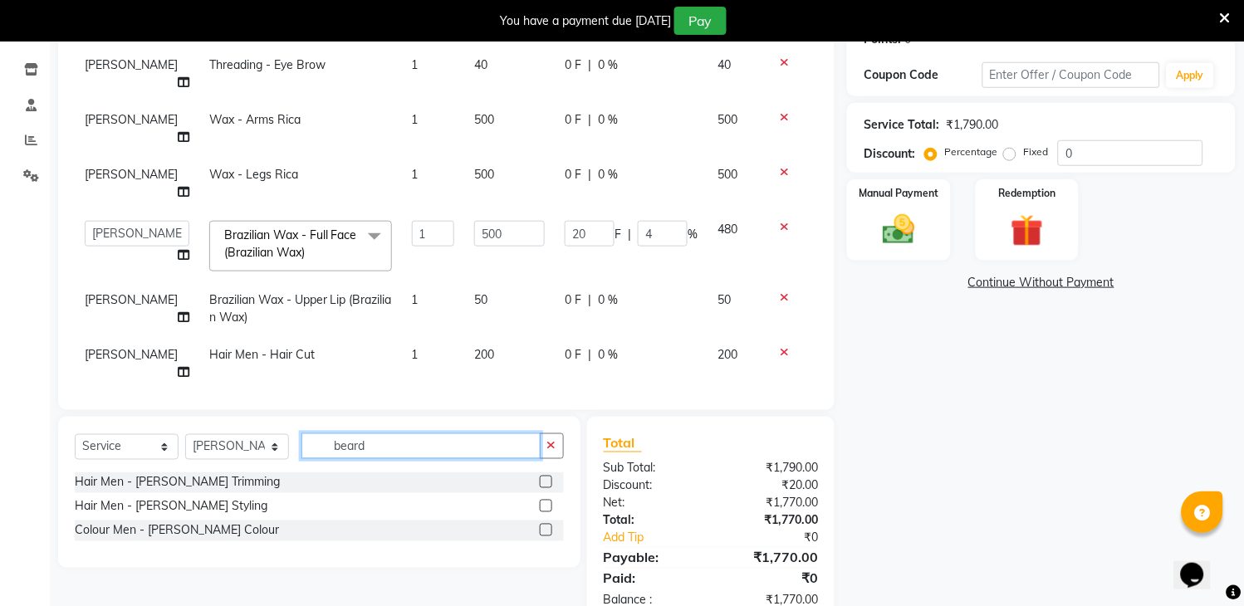
type input "beard"
click at [544, 500] on label at bounding box center [546, 506] width 12 height 12
click at [544, 501] on input "checkbox" at bounding box center [545, 506] width 11 height 11
checkbox input "false"
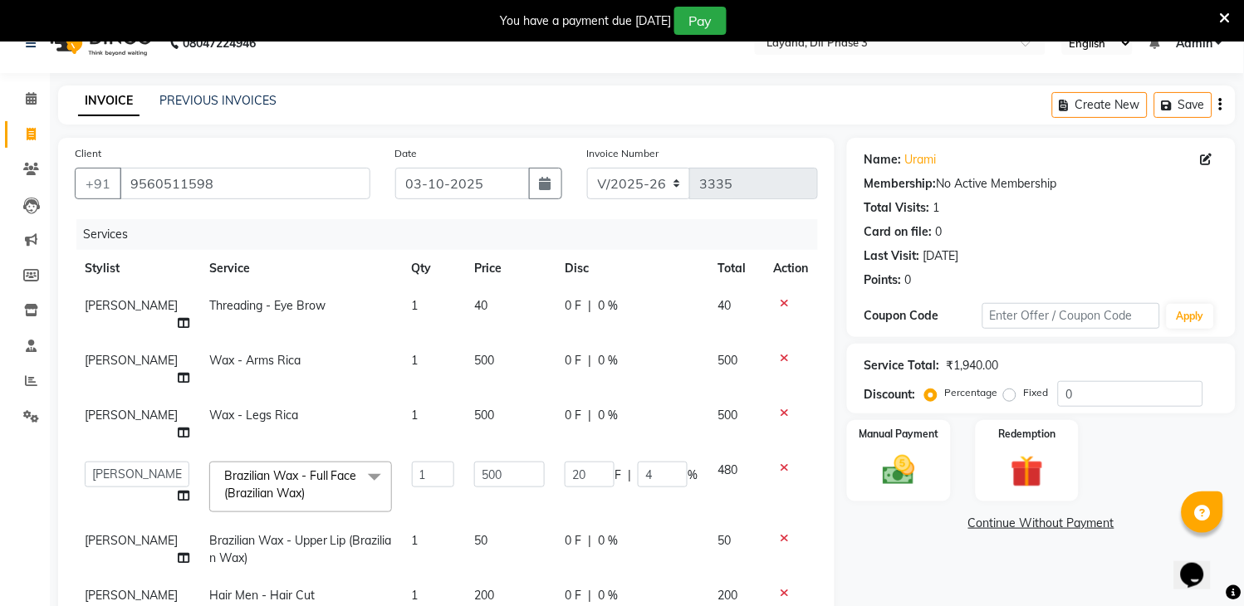
scroll to position [30, 0]
drag, startPoint x: 1218, startPoint y: 104, endPoint x: 577, endPoint y: 130, distance: 641.4
click at [577, 130] on main "INVOICE PREVIOUS INVOICES Create New Save Client [PHONE_NUMBER] Date [DATE] Inv…" at bounding box center [647, 487] width 1194 height 806
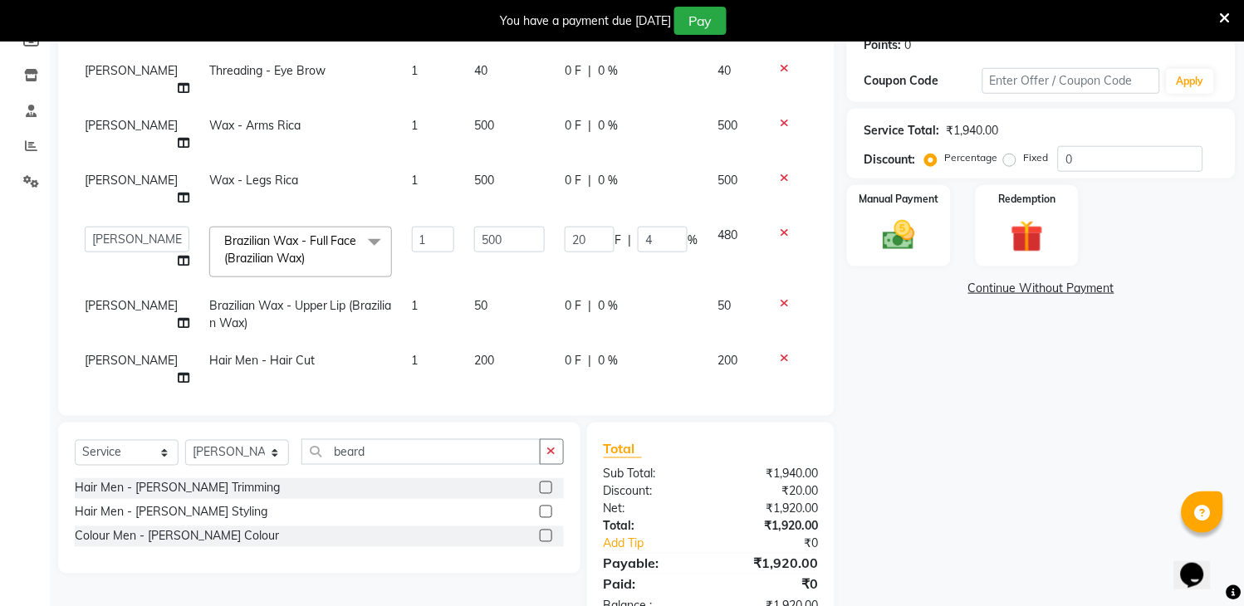
scroll to position [279, 0]
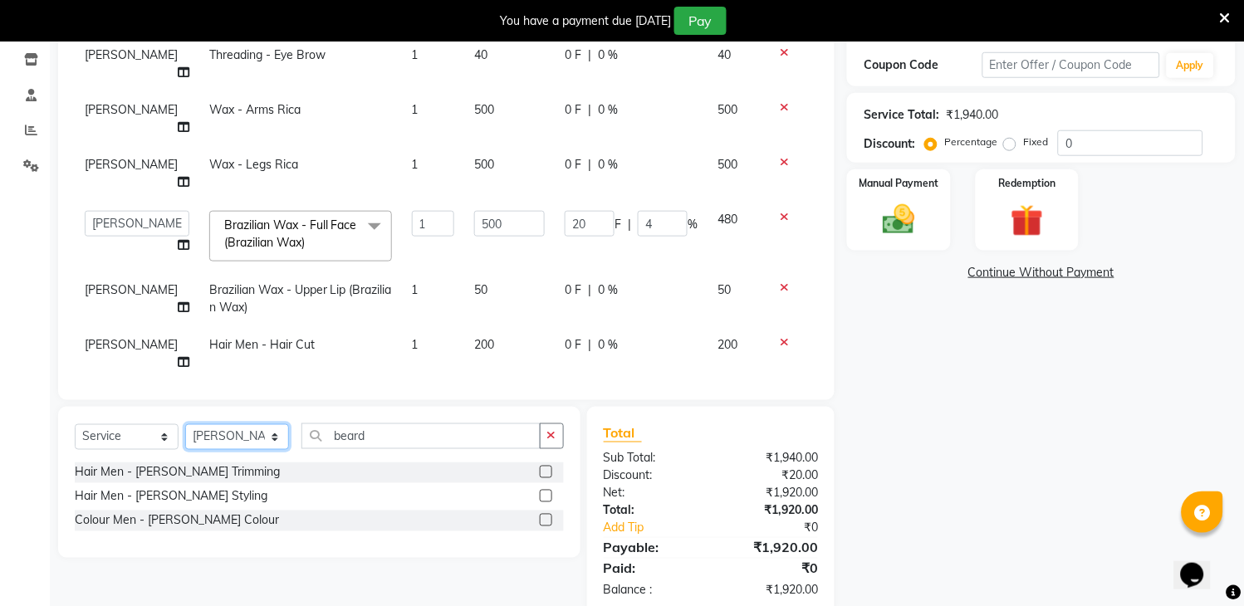
click at [227, 437] on select "Select Stylist [PERSON_NAME] [PERSON_NAME] kamal [DATE][PERSON_NAME] krishna [P…" at bounding box center [237, 437] width 104 height 26
click at [244, 407] on div "Select Service Product Membership Package Voucher Prepaid Gift Card Select Styl…" at bounding box center [319, 482] width 522 height 151
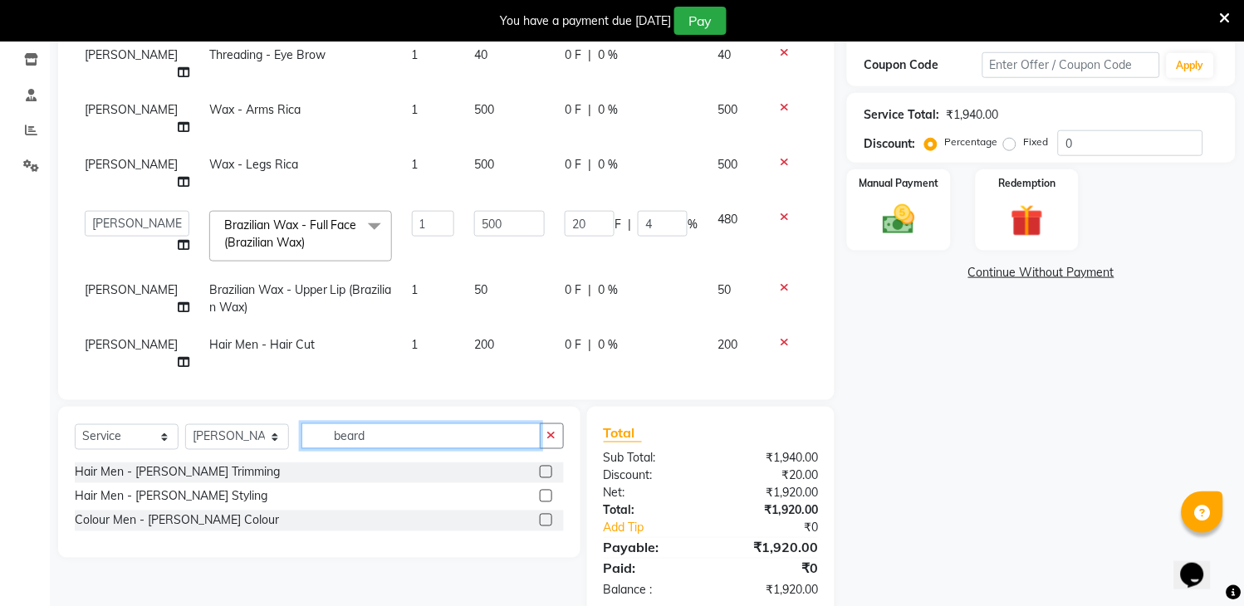
click at [438, 429] on input "beard" at bounding box center [420, 436] width 239 height 26
type input "b"
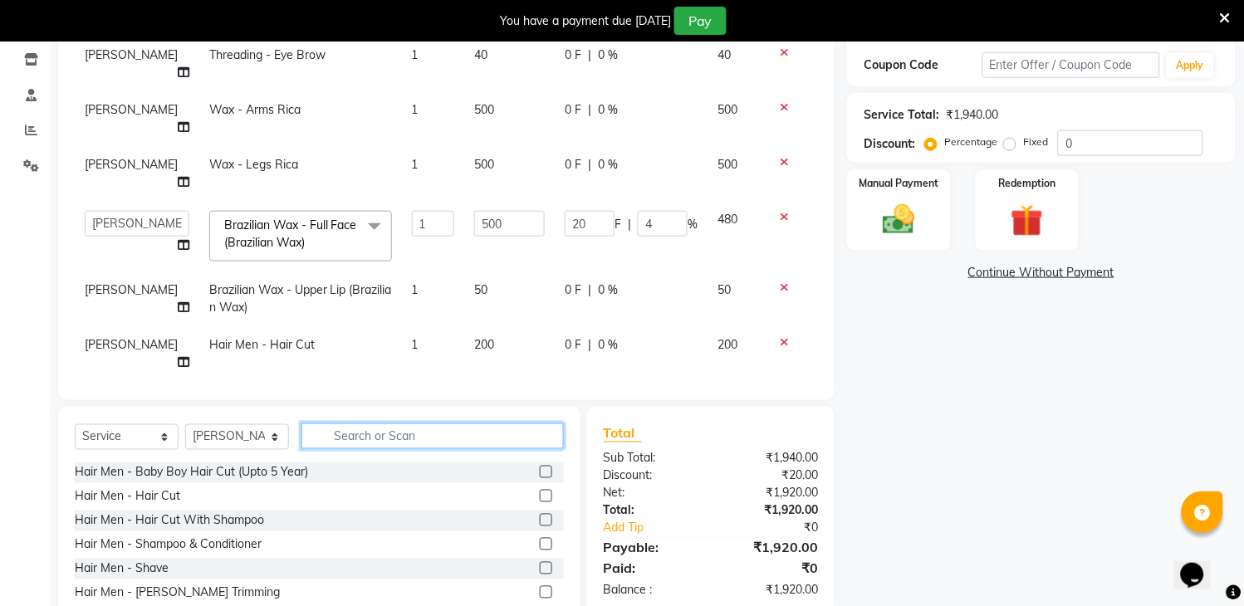
click at [438, 429] on input "text" at bounding box center [432, 436] width 262 height 26
click at [487, 426] on input "text" at bounding box center [432, 436] width 262 height 26
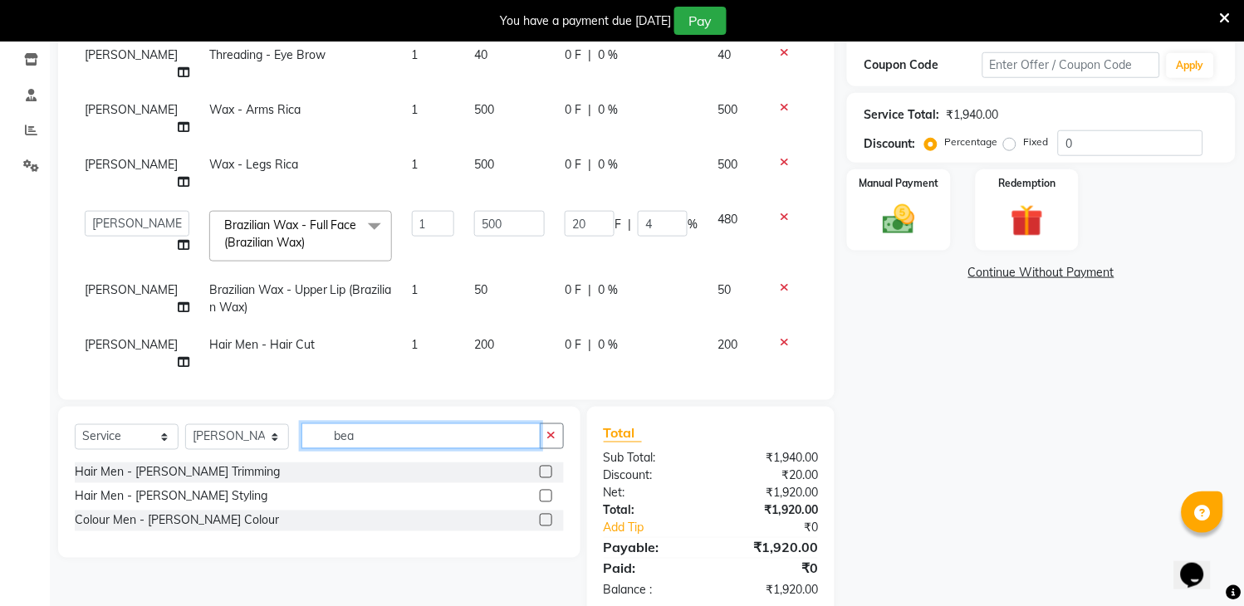
click at [508, 433] on input "bea" at bounding box center [420, 436] width 239 height 26
type input "b"
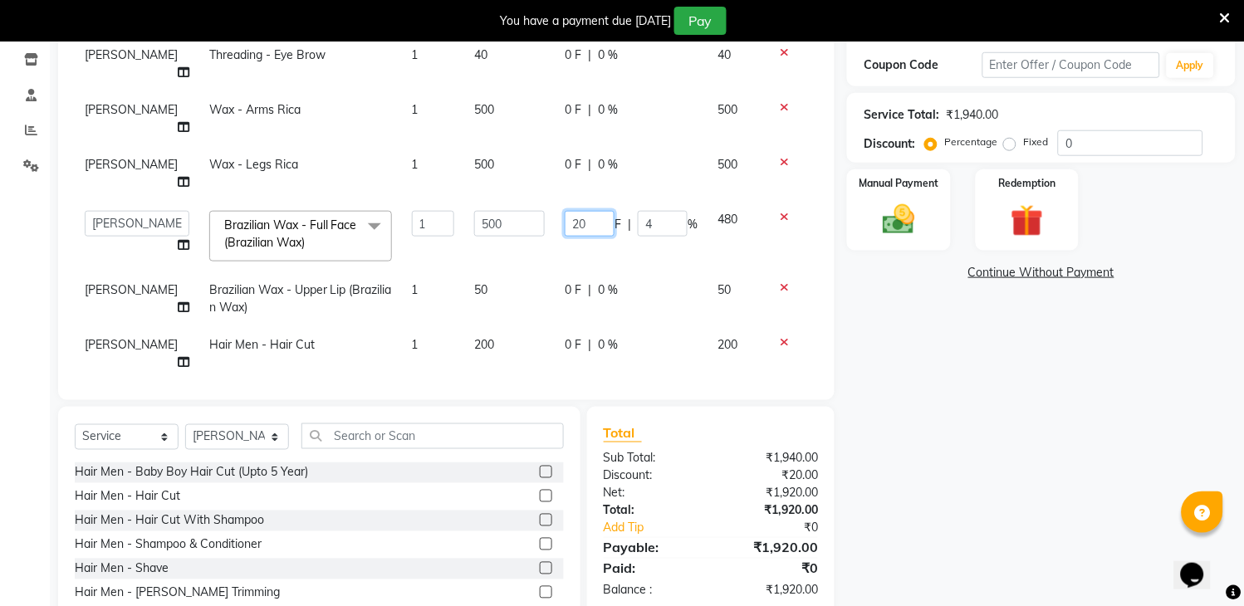
click at [590, 211] on input "20" at bounding box center [590, 224] width 50 height 26
type input "200"
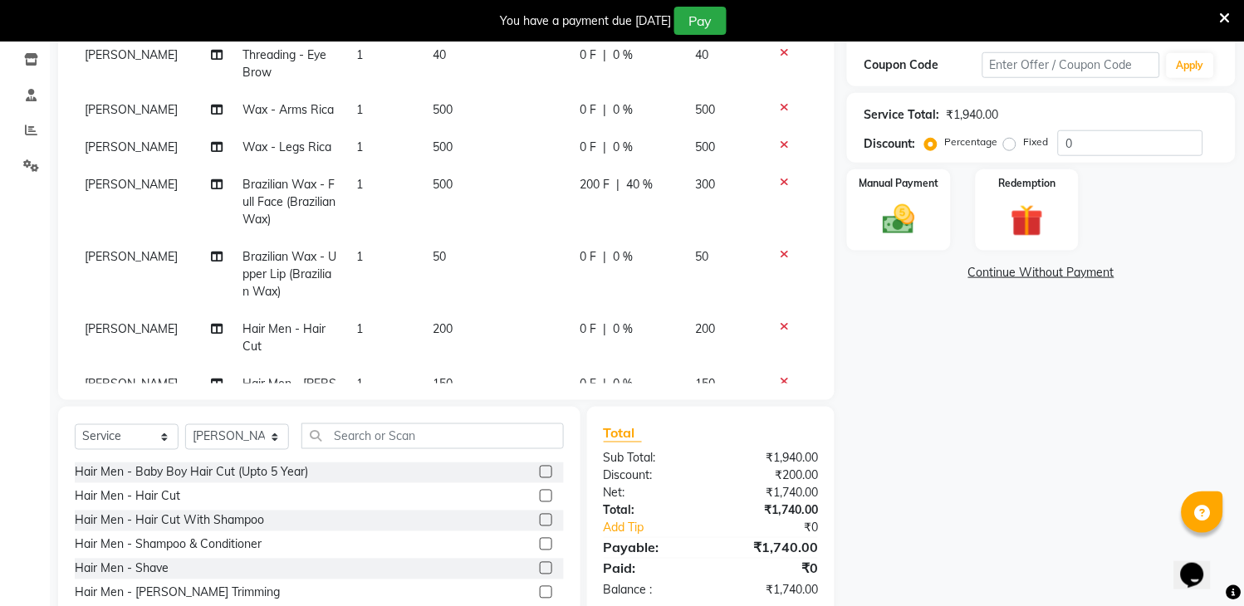
click at [977, 368] on div "Name: Urami Membership: No Active Membership Total Visits: 1 Card on file: 0 La…" at bounding box center [1047, 269] width 401 height 765
click at [114, 335] on td "[PERSON_NAME]" at bounding box center [154, 337] width 158 height 55
select select "70193"
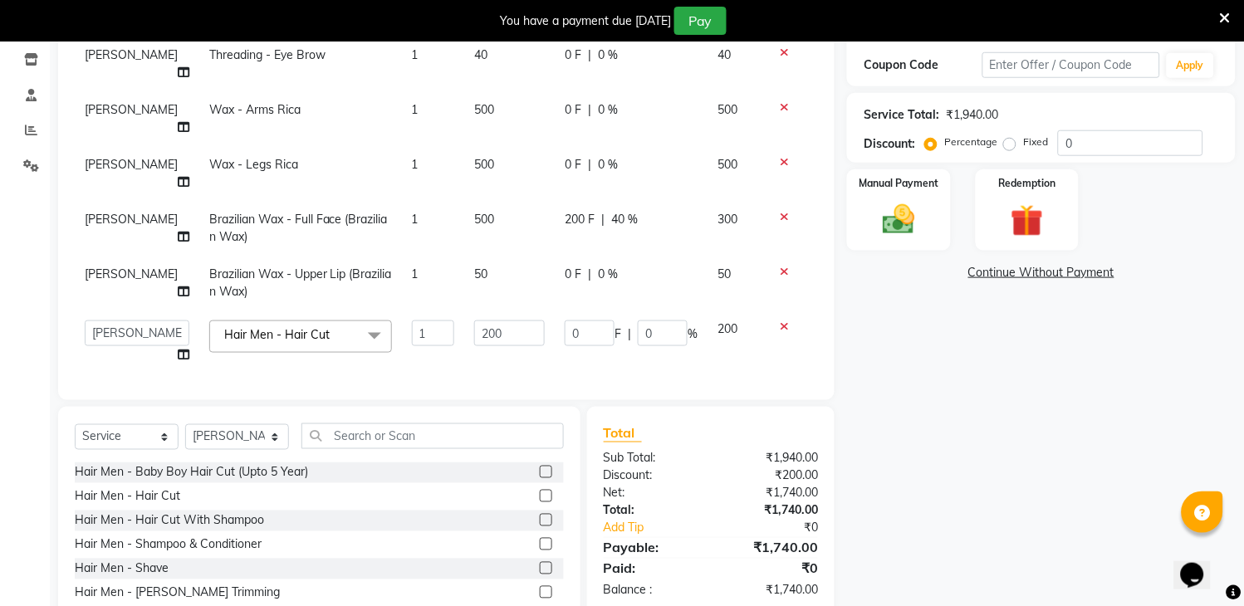
click at [105, 384] on span "[PERSON_NAME]" at bounding box center [131, 391] width 93 height 15
select select "70193"
click at [105, 384] on select "[PERSON_NAME] [PERSON_NAME] kamal [DATE][PERSON_NAME] krishna [PERSON_NAME] [PE…" at bounding box center [137, 397] width 105 height 26
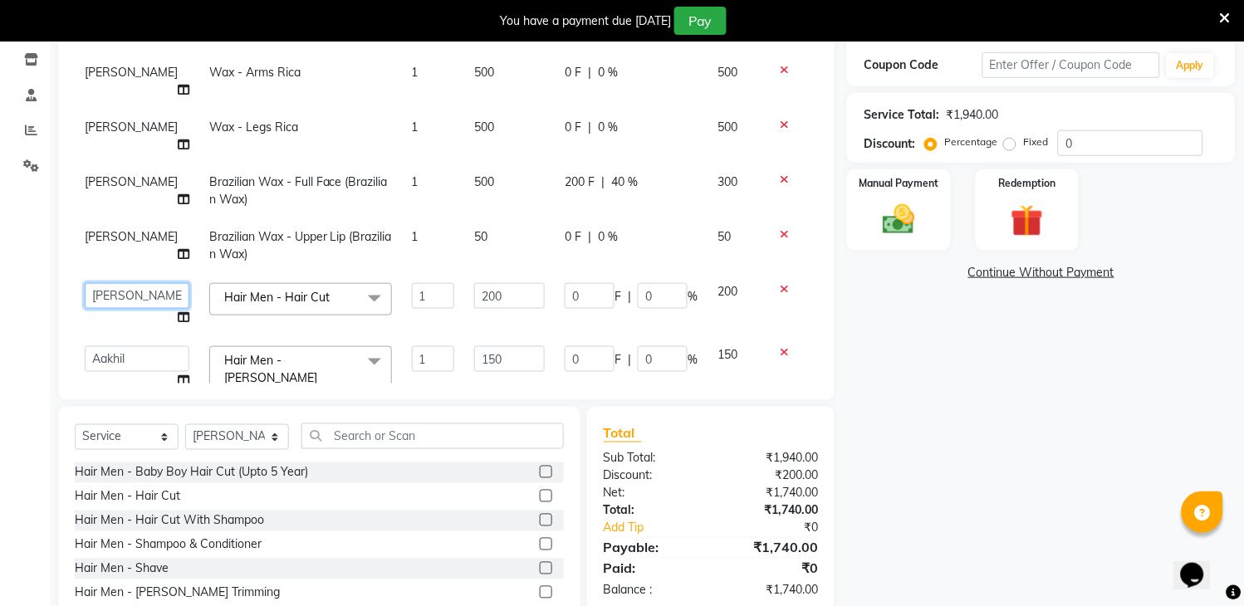
click at [127, 283] on select "[PERSON_NAME] [PERSON_NAME] kamal [DATE][PERSON_NAME] krishna [PERSON_NAME] [PE…" at bounding box center [137, 296] width 105 height 26
click at [878, 227] on img at bounding box center [899, 220] width 55 height 39
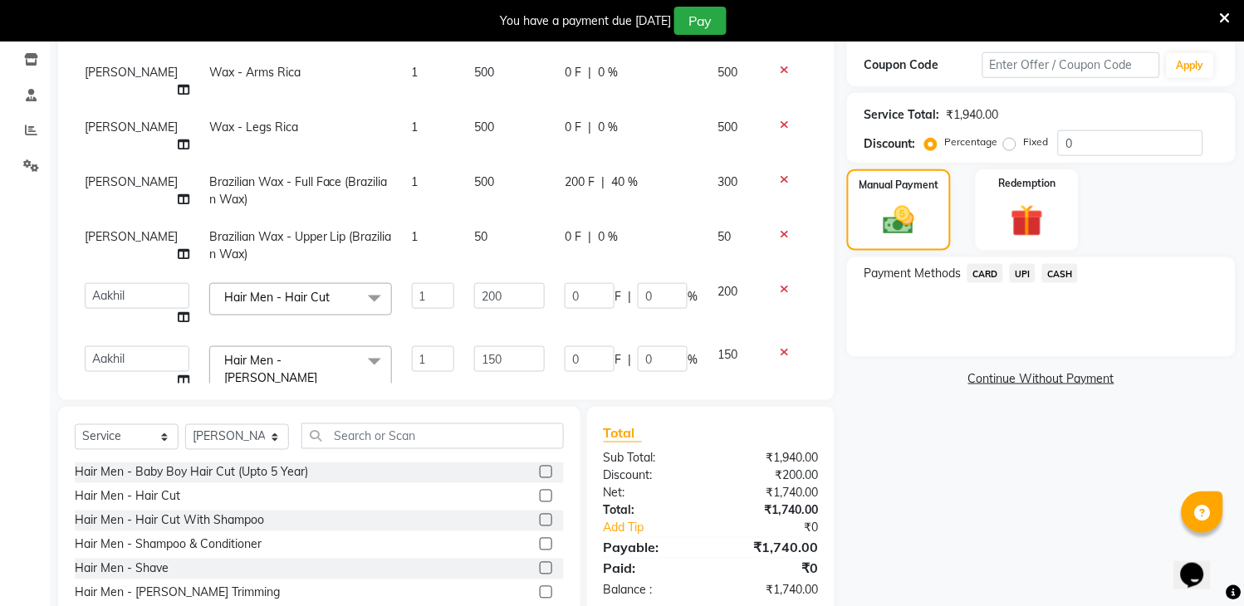
click at [1023, 268] on span "UPI" at bounding box center [1023, 273] width 26 height 19
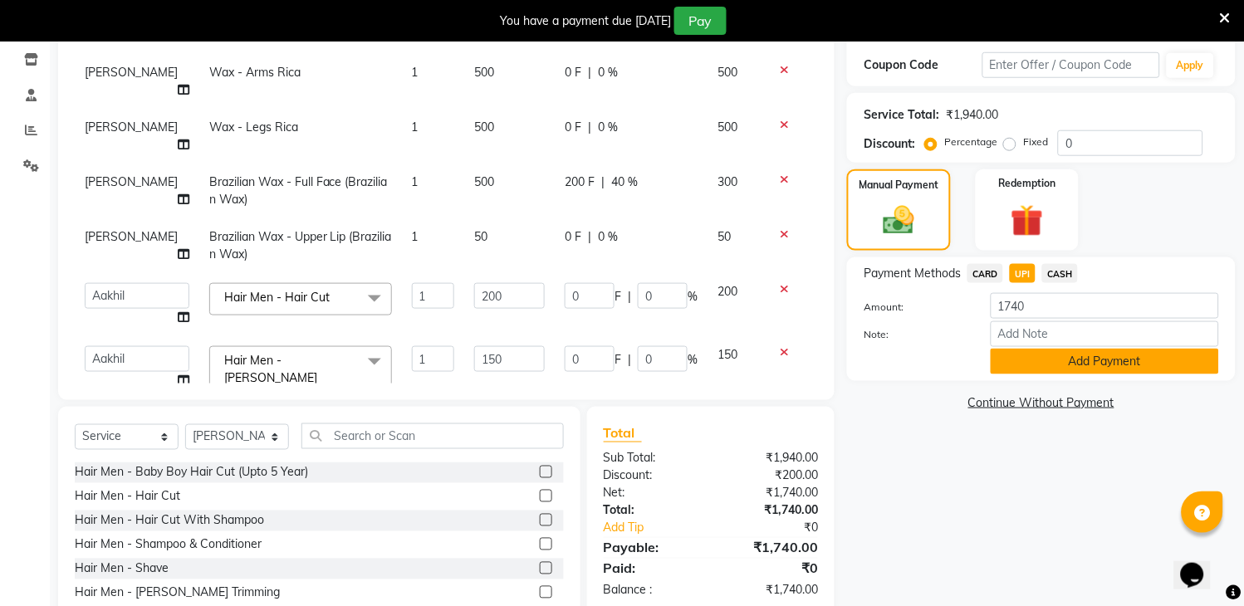
click at [1135, 365] on button "Add Payment" at bounding box center [1104, 362] width 228 height 26
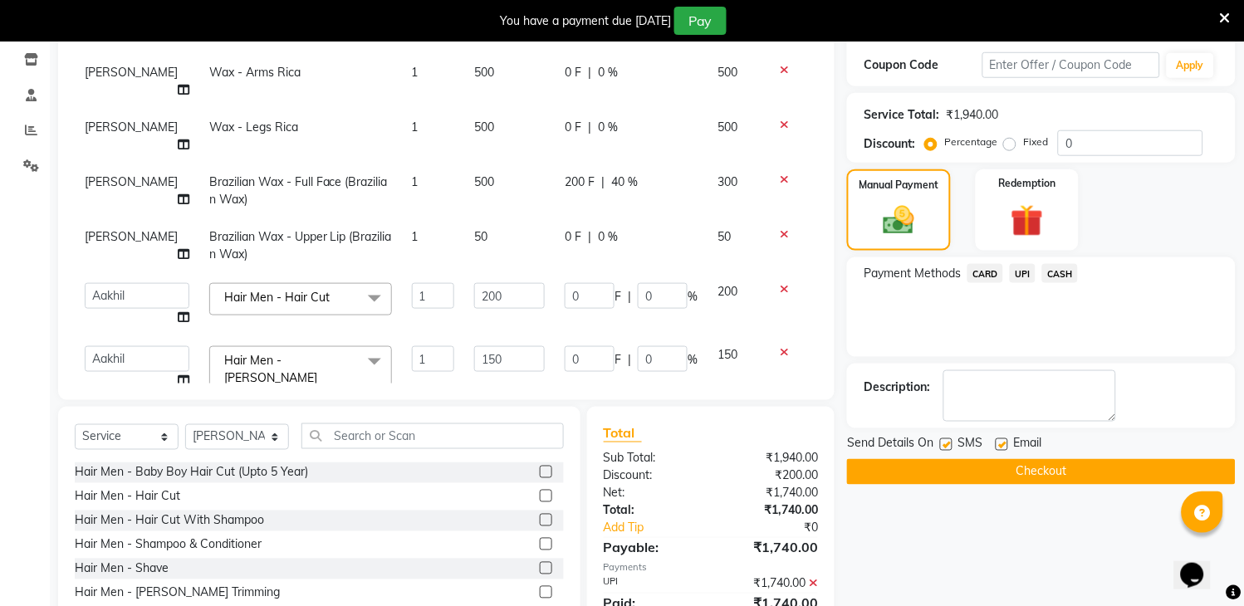
scroll to position [350, 0]
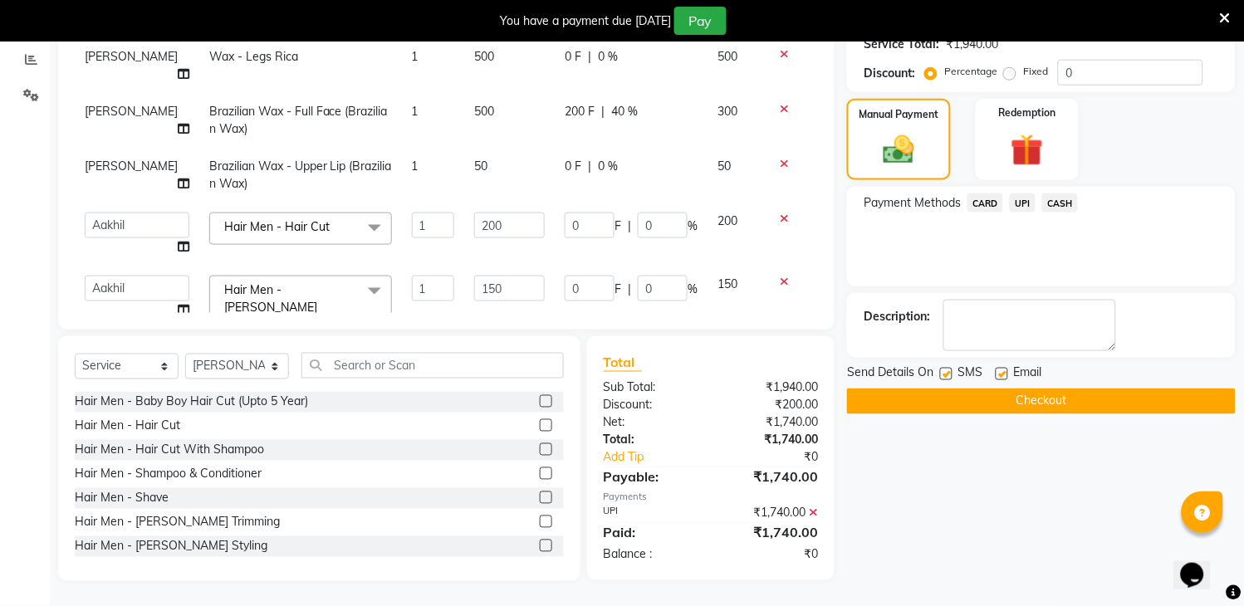
click at [1068, 402] on button "Checkout" at bounding box center [1041, 402] width 389 height 26
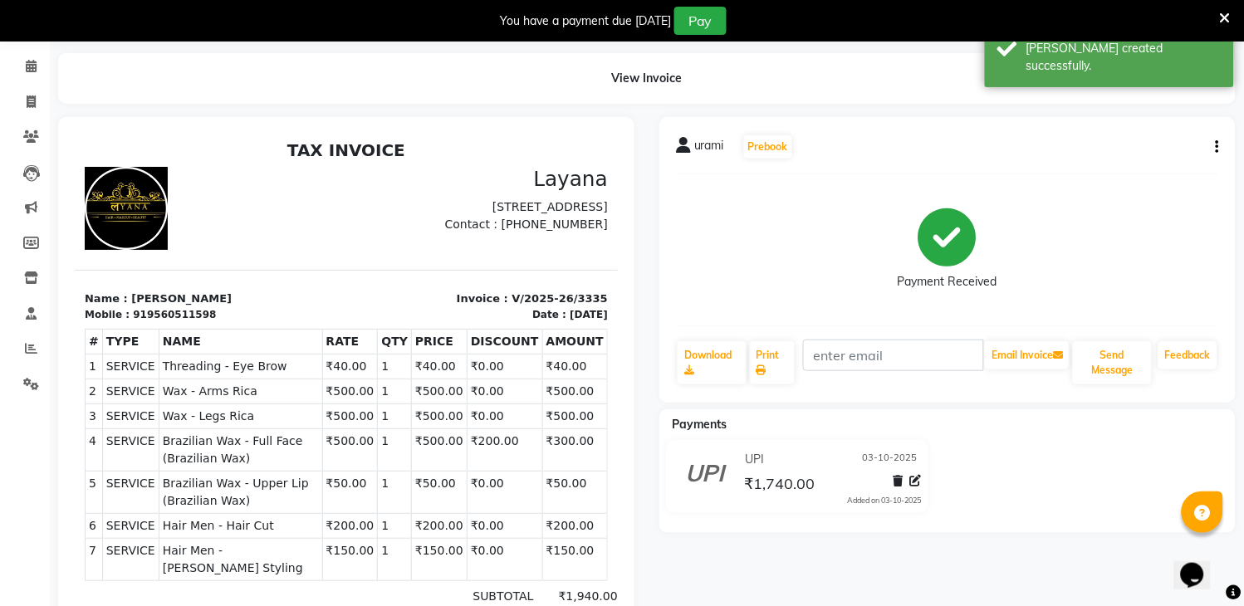
scroll to position [58, 0]
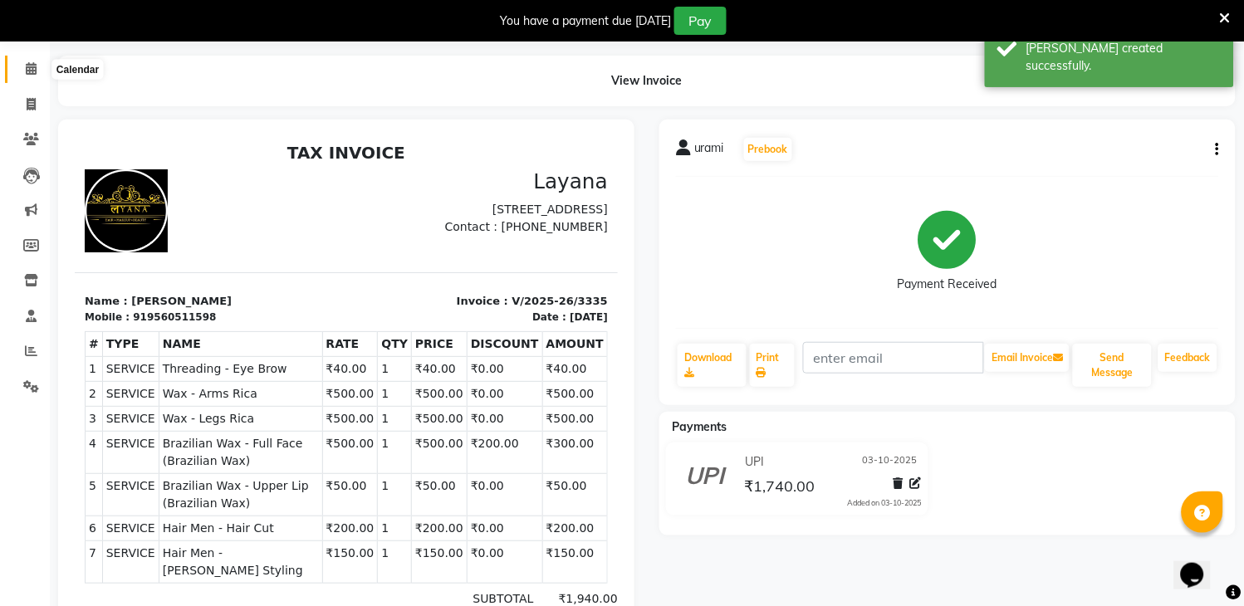
click at [28, 70] on icon at bounding box center [31, 68] width 11 height 12
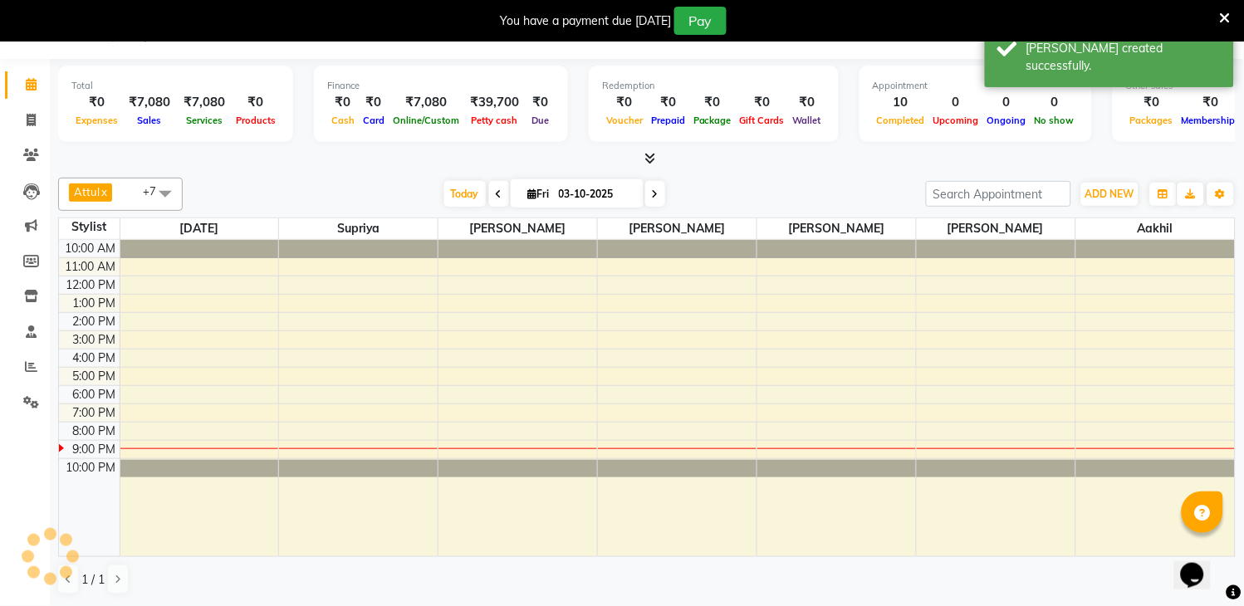
scroll to position [42, 0]
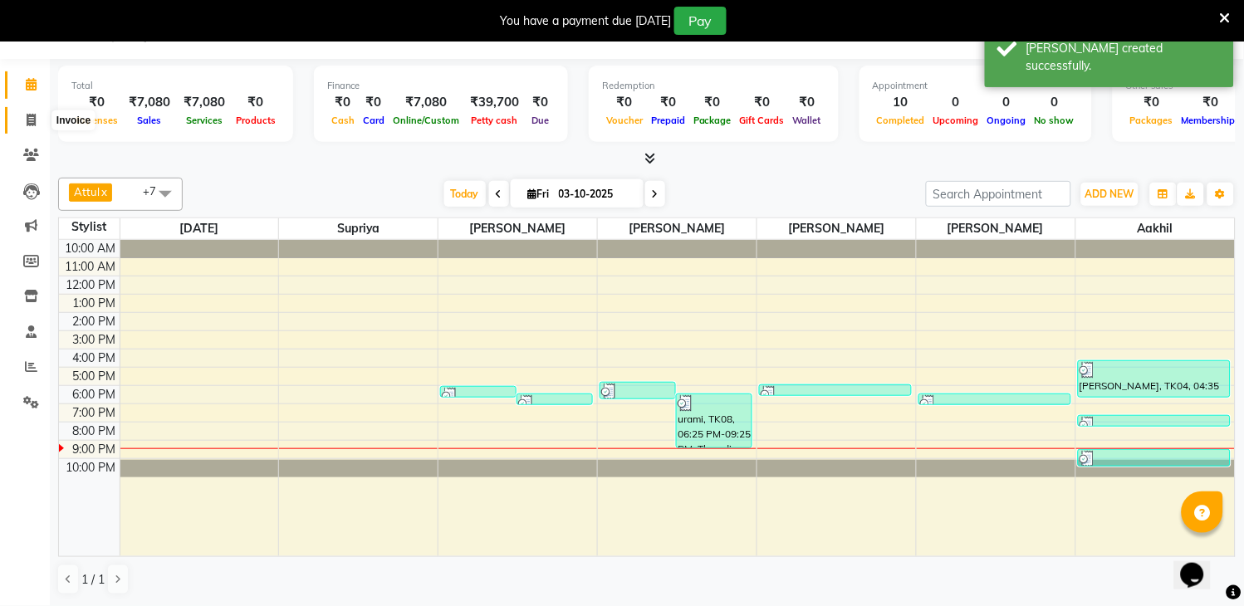
click at [29, 114] on icon at bounding box center [31, 120] width 9 height 12
select select "service"
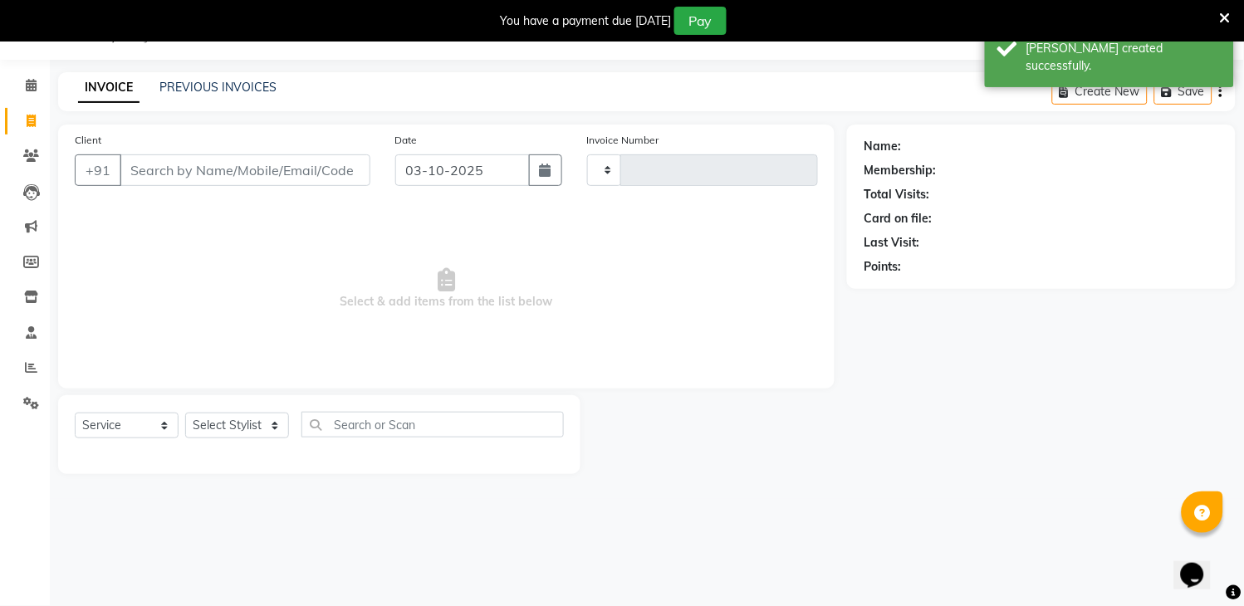
scroll to position [42, 0]
select select "6973"
type input "3336"
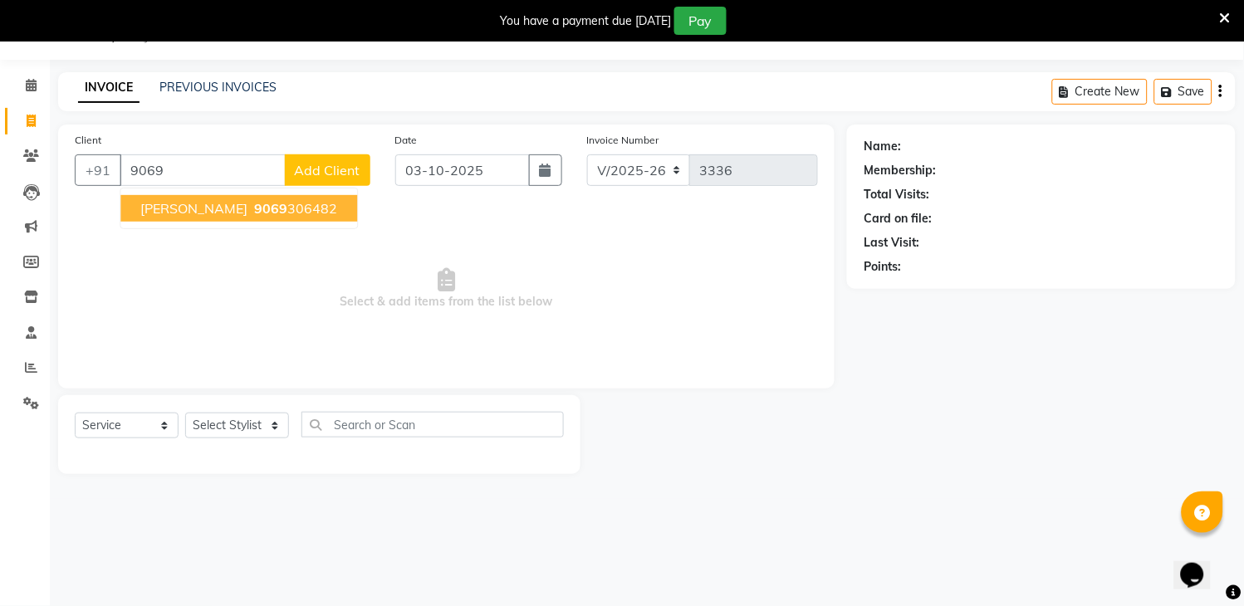
click at [192, 213] on span "[PERSON_NAME]" at bounding box center [193, 208] width 107 height 17
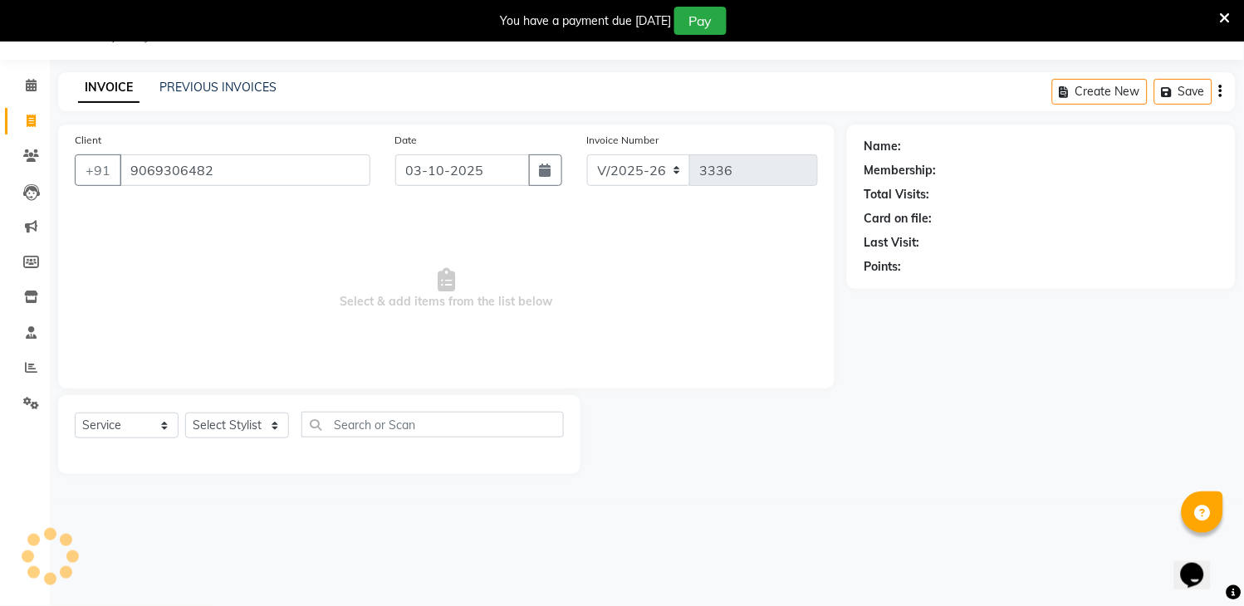
type input "9069306482"
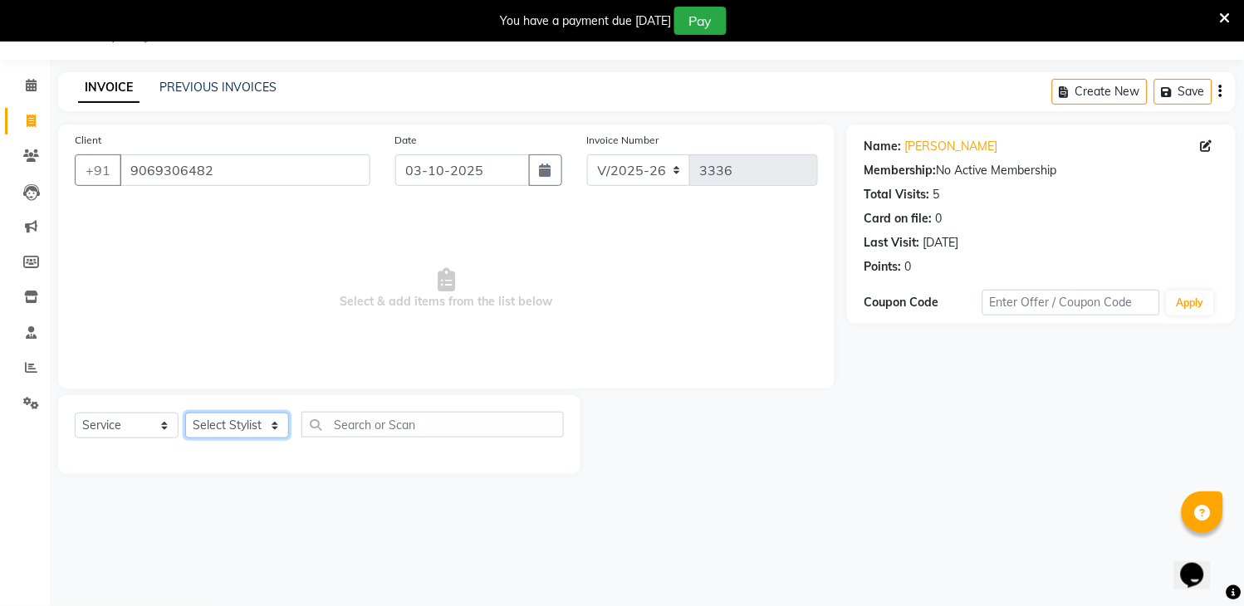
click at [259, 428] on select "Select Stylist [PERSON_NAME] [PERSON_NAME] kamal [DATE][PERSON_NAME] krishna [P…" at bounding box center [237, 426] width 104 height 26
select select "57667"
click at [185, 413] on select "Select Stylist [PERSON_NAME] [PERSON_NAME] kamal [DATE][PERSON_NAME] krishna [P…" at bounding box center [237, 426] width 104 height 26
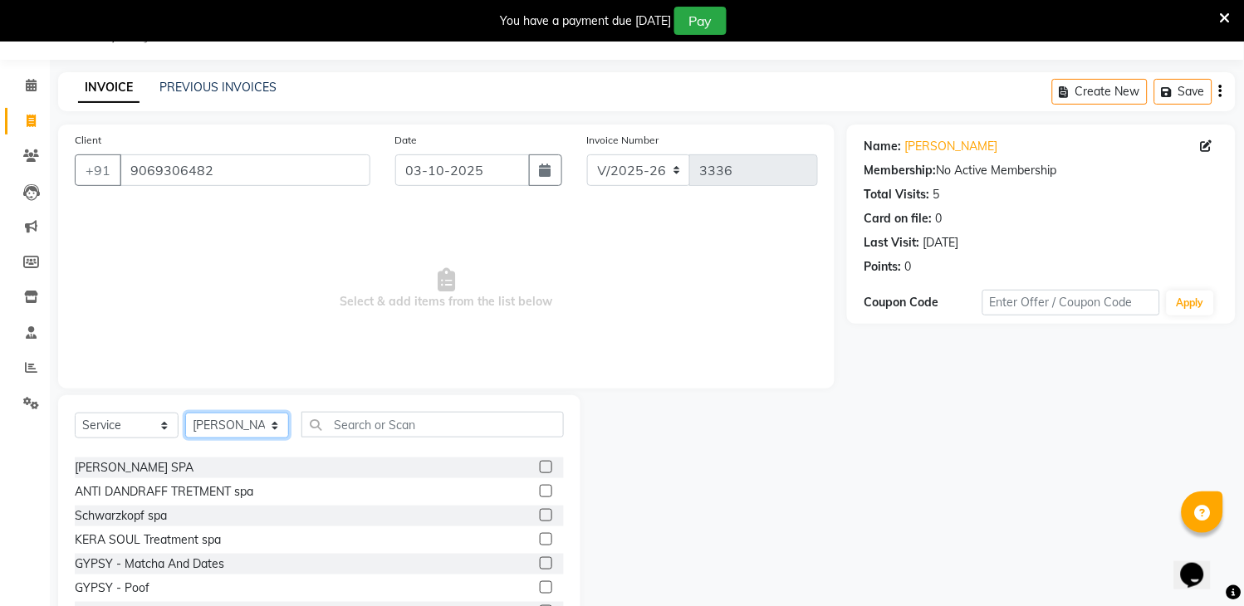
scroll to position [0, 0]
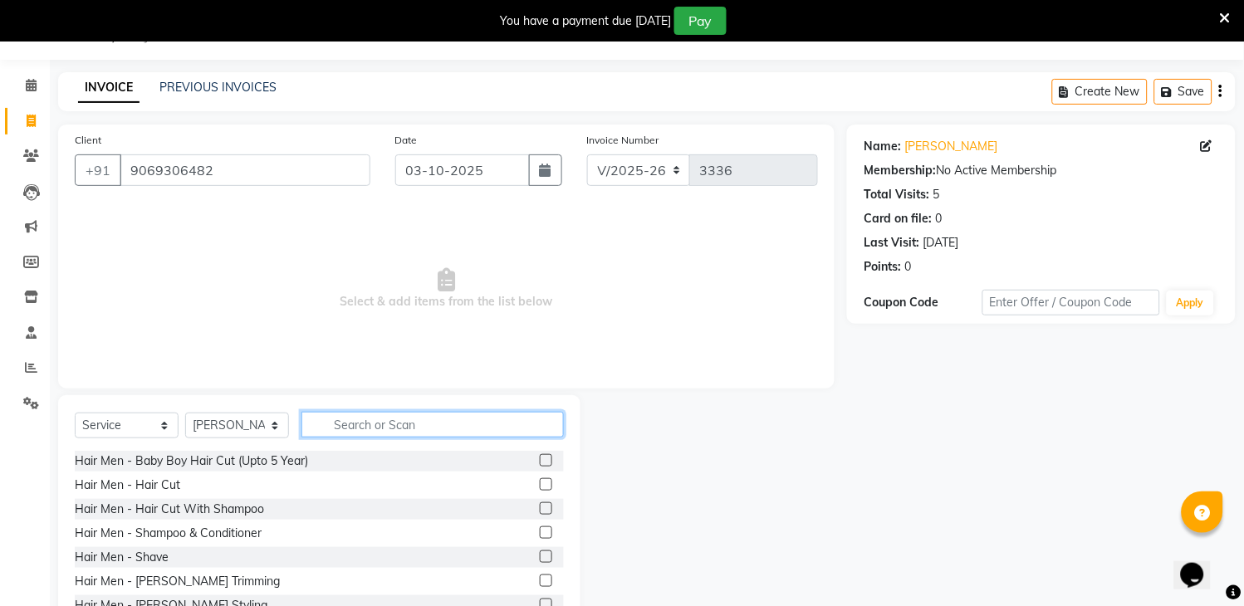
click at [519, 427] on input "text" at bounding box center [432, 425] width 262 height 26
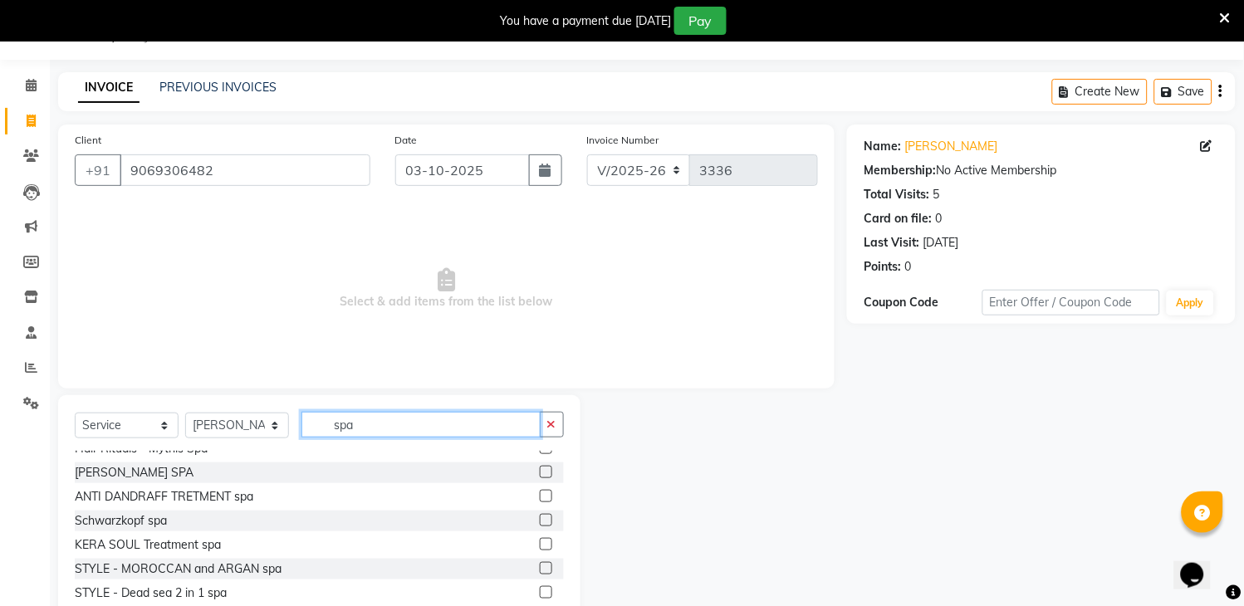
scroll to position [56, 0]
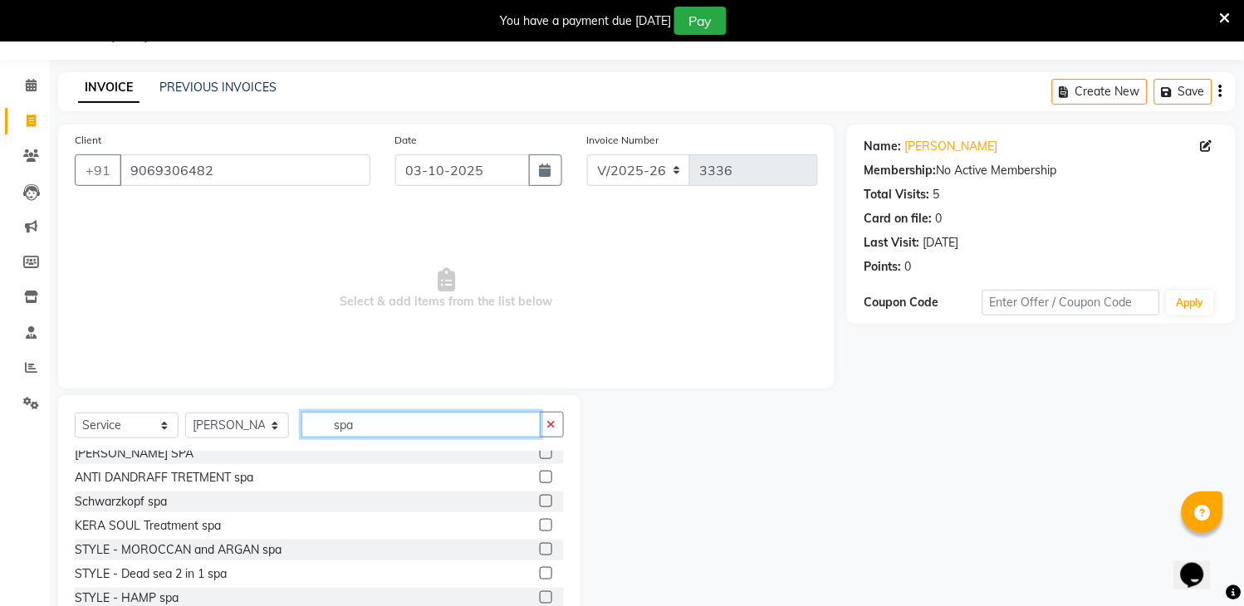
click at [507, 424] on input "spa" at bounding box center [420, 425] width 239 height 26
type input "s"
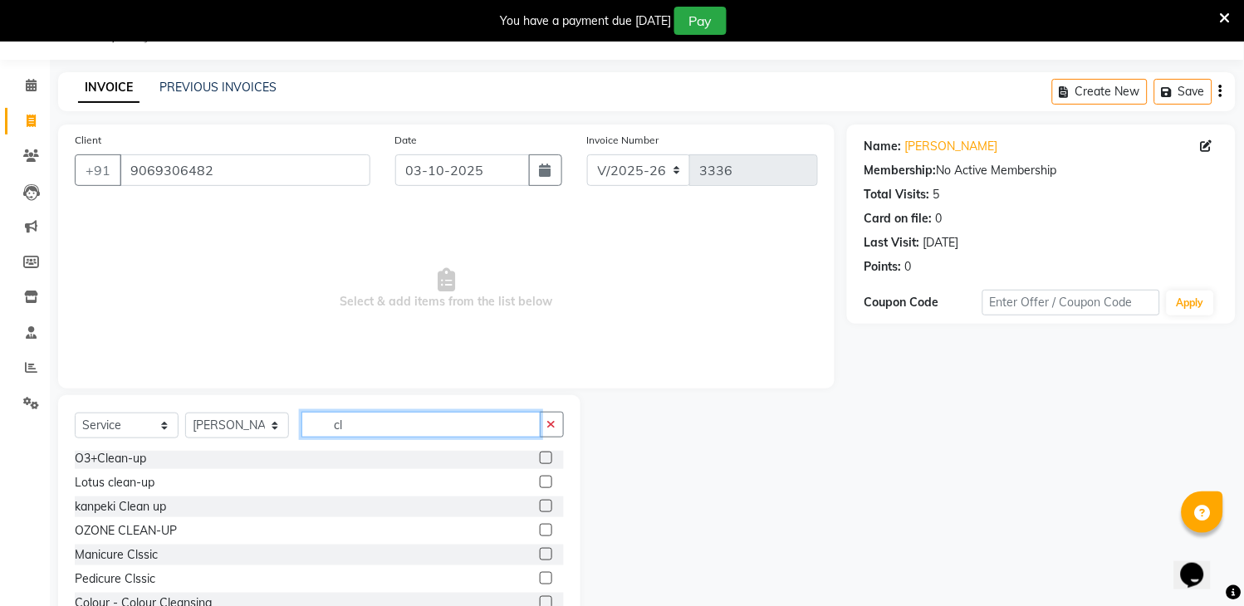
scroll to position [51, 0]
click at [402, 430] on input "cl" at bounding box center [420, 425] width 239 height 26
type input "c"
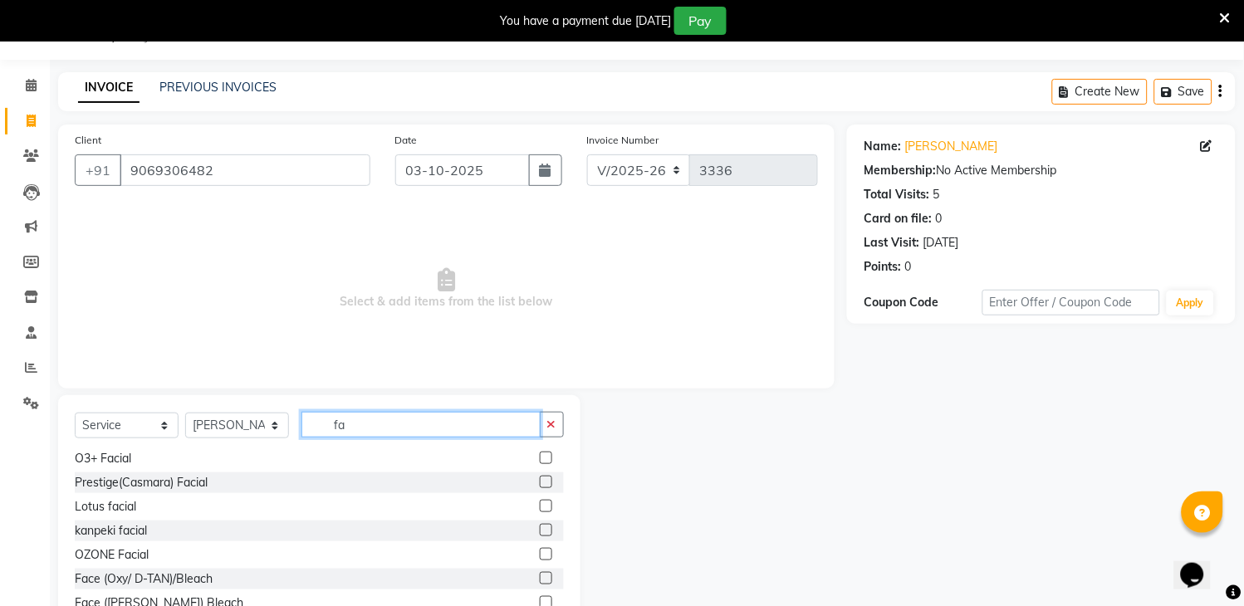
scroll to position [98, 0]
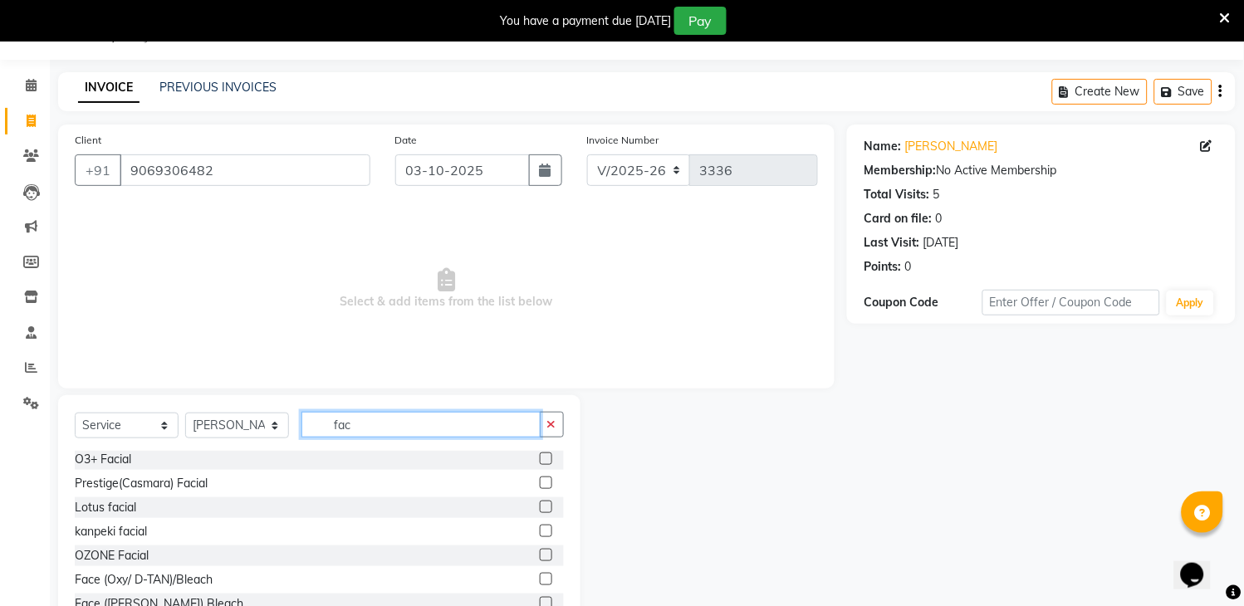
click at [389, 426] on input "fac" at bounding box center [420, 425] width 239 height 26
type input "f"
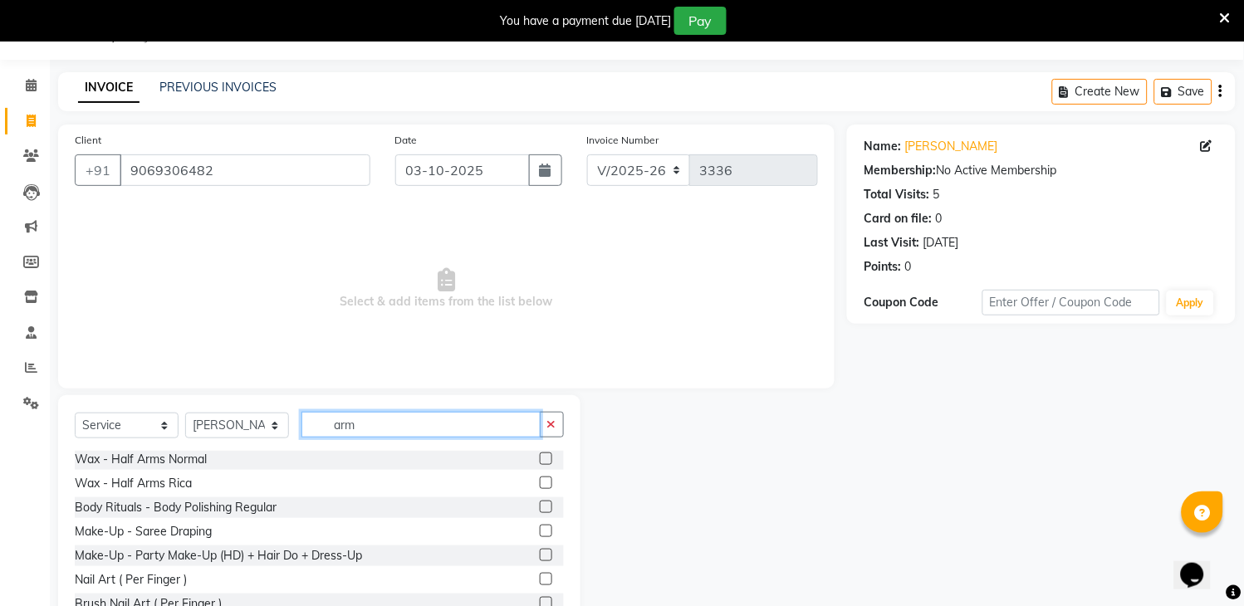
scroll to position [27, 0]
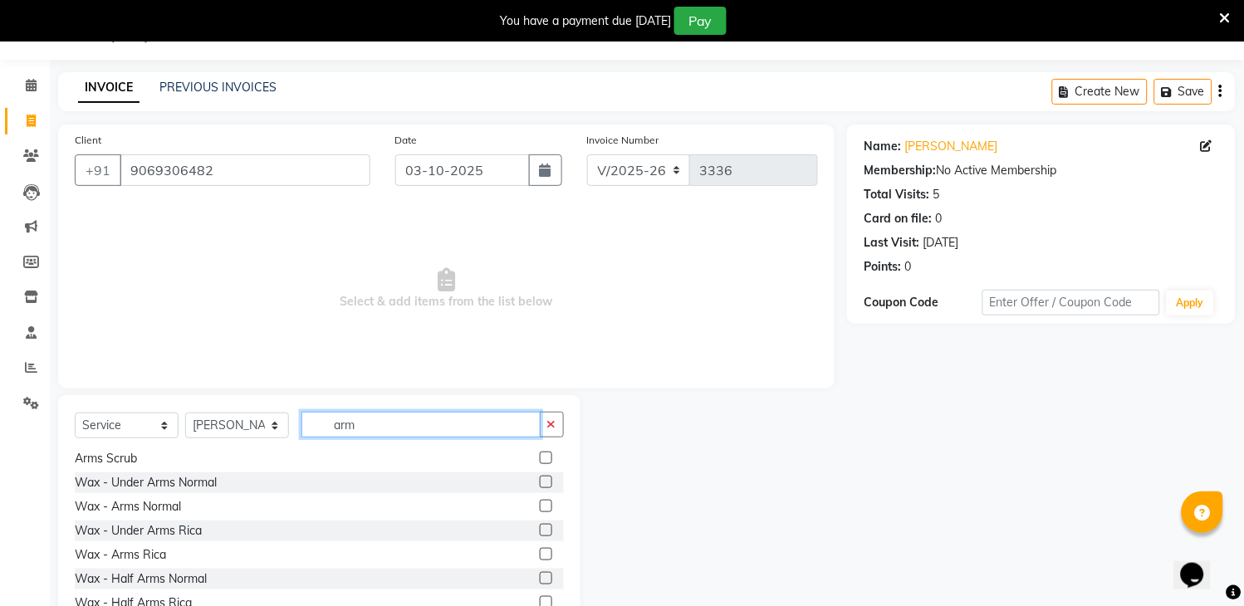
click at [430, 430] on input "arm" at bounding box center [420, 425] width 239 height 26
type input "a"
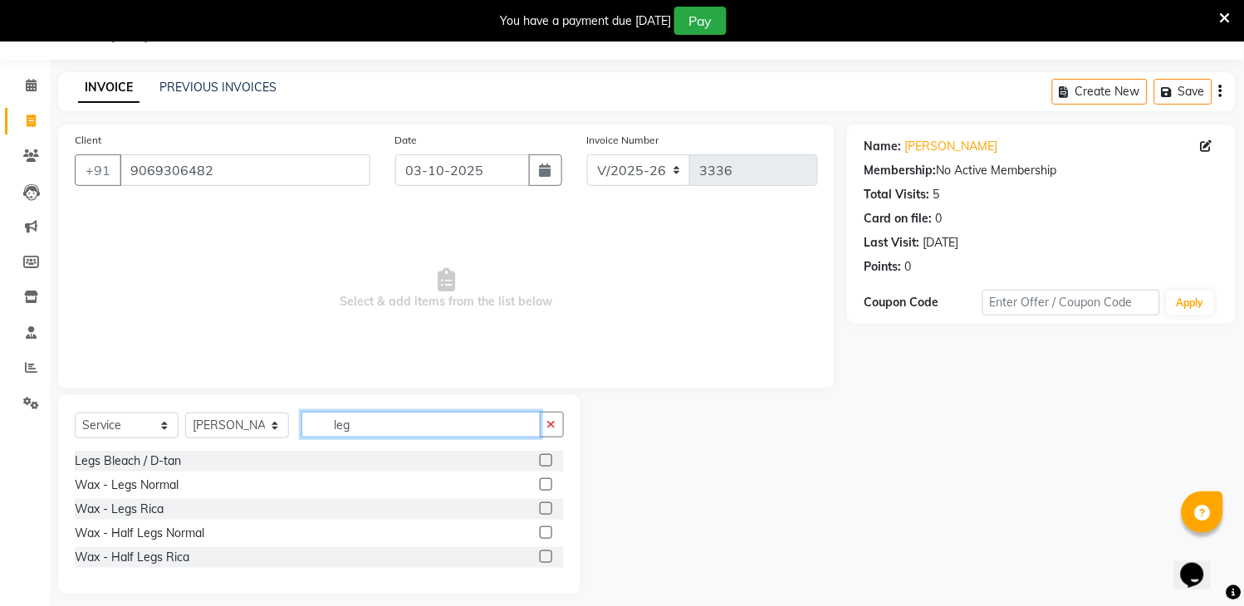
click at [403, 435] on input "leg" at bounding box center [420, 425] width 239 height 26
type input "l"
type input "d tan"
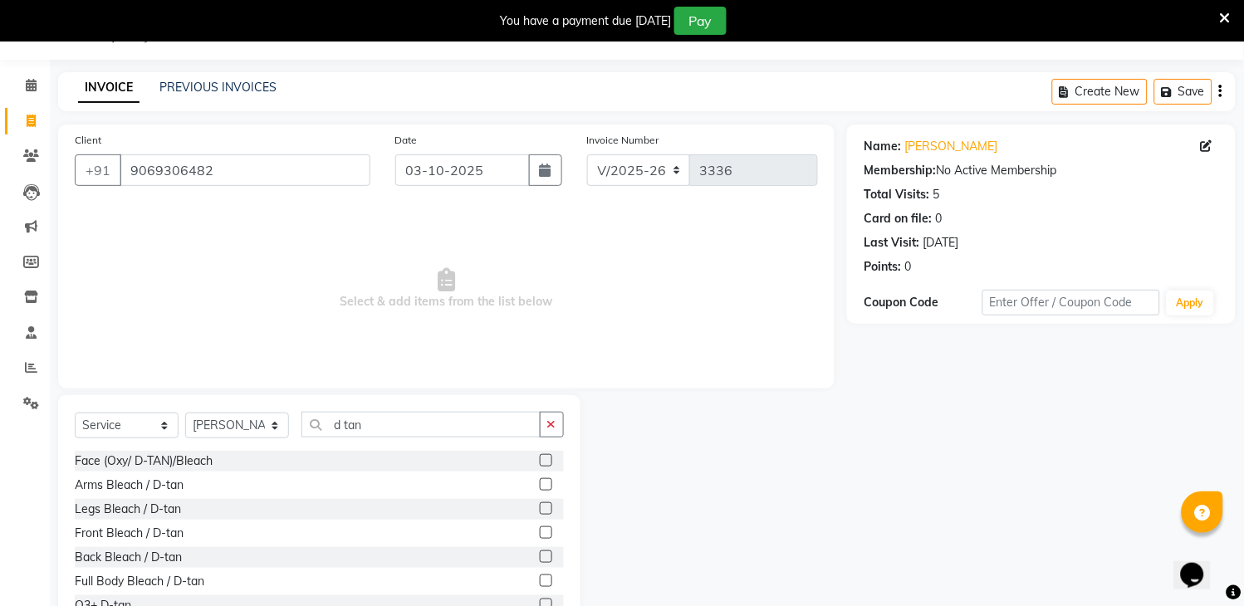
click at [540, 460] on label at bounding box center [546, 460] width 12 height 12
click at [540, 460] on input "checkbox" at bounding box center [545, 461] width 11 height 11
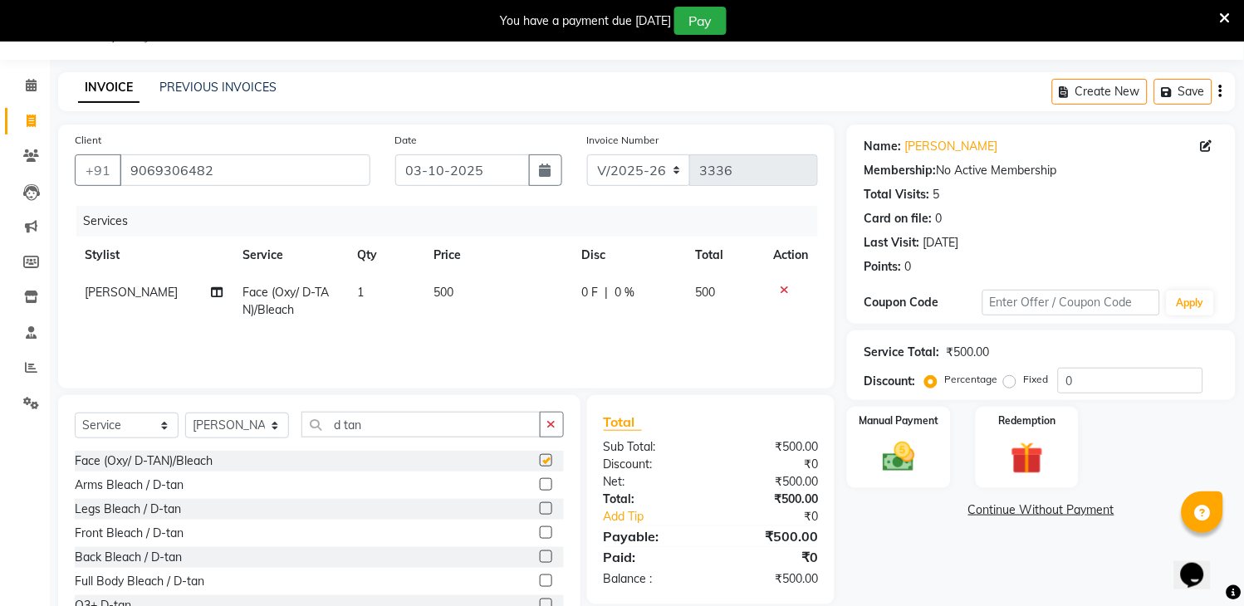
checkbox input "false"
click at [785, 289] on icon at bounding box center [784, 290] width 9 height 12
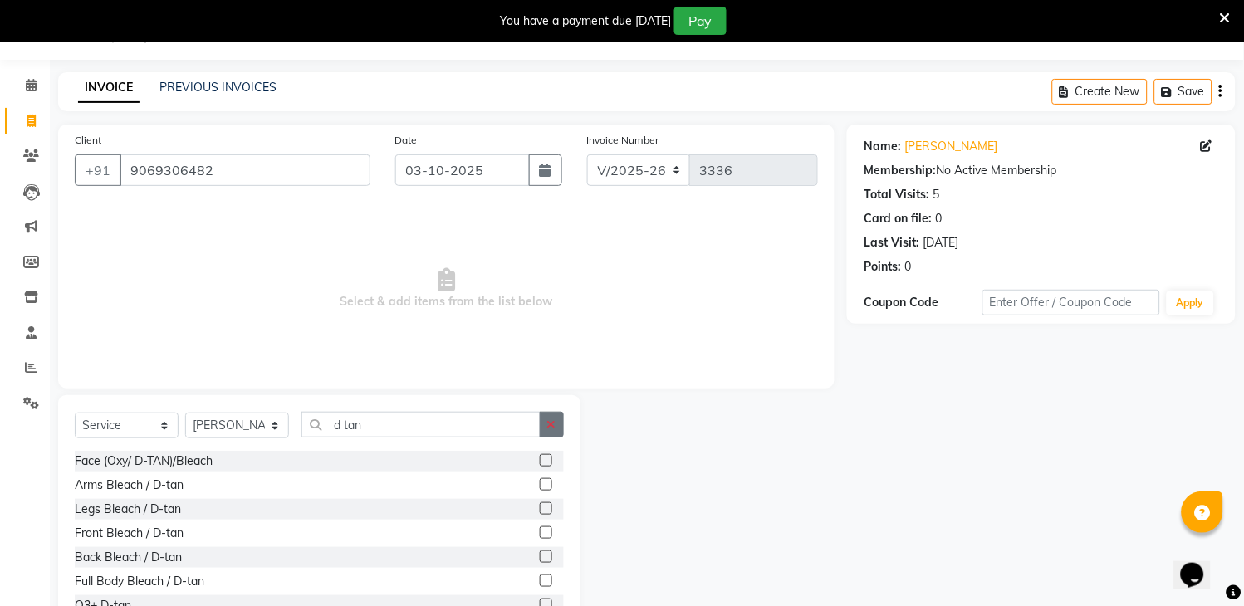
click at [556, 422] on button "button" at bounding box center [552, 425] width 24 height 26
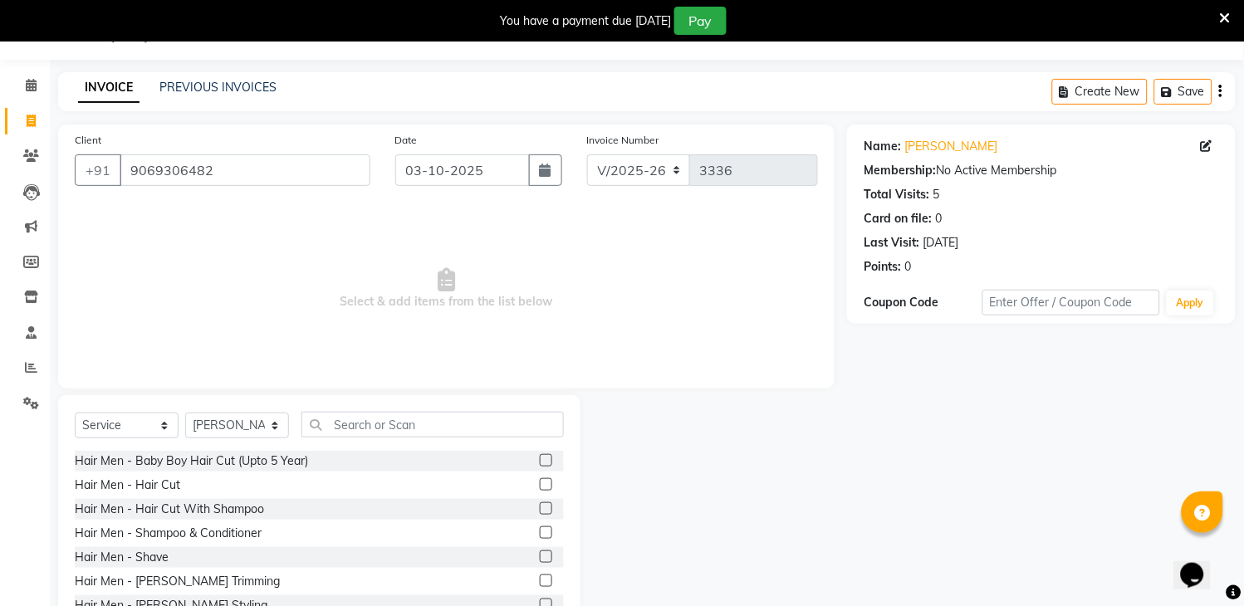
click at [540, 455] on label at bounding box center [546, 460] width 12 height 12
click at [540, 456] on input "checkbox" at bounding box center [545, 461] width 11 height 11
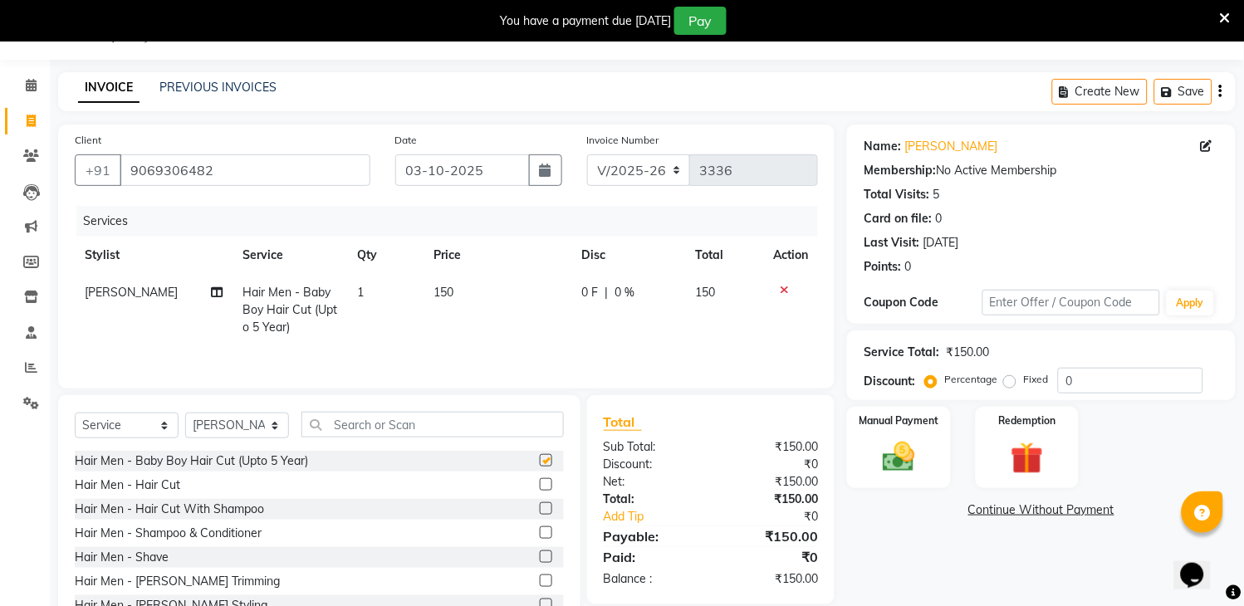
checkbox input "false"
click at [540, 484] on label at bounding box center [546, 484] width 12 height 12
click at [540, 484] on input "checkbox" at bounding box center [545, 485] width 11 height 11
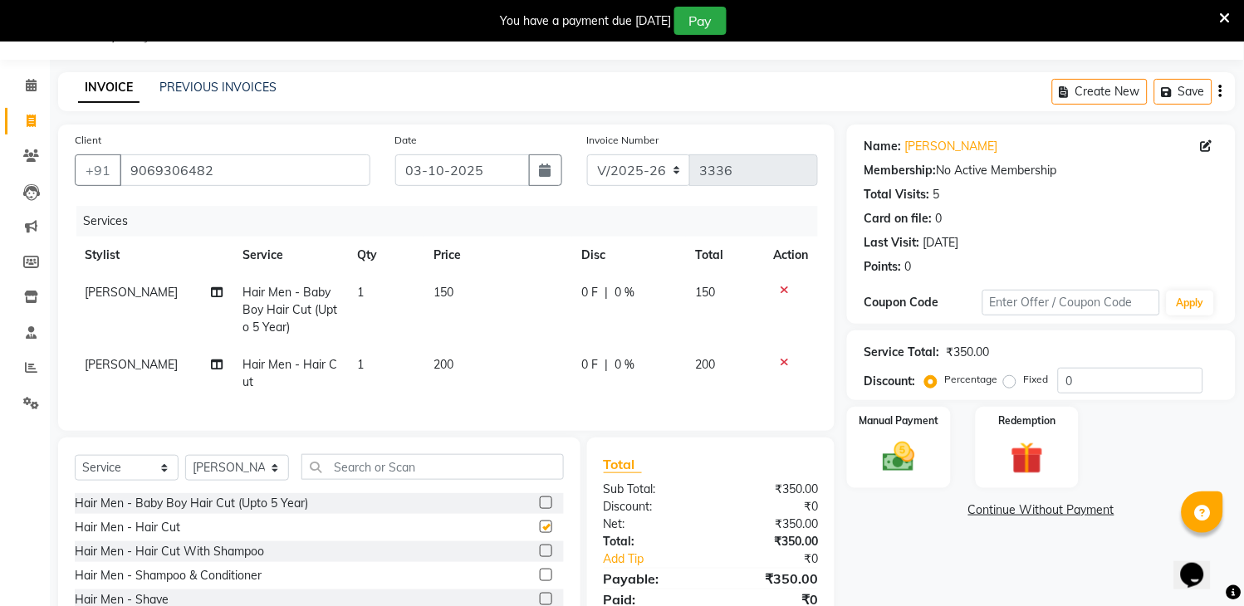
checkbox input "false"
click at [540, 557] on label at bounding box center [546, 551] width 12 height 12
click at [540, 557] on input "checkbox" at bounding box center [545, 551] width 11 height 11
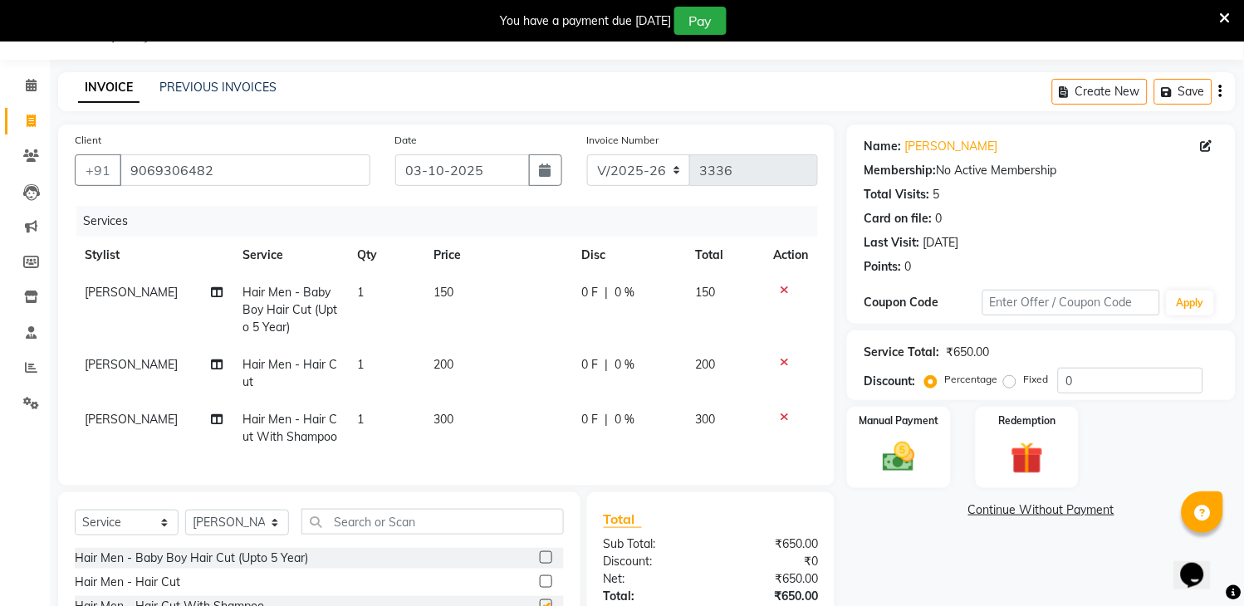
checkbox input "false"
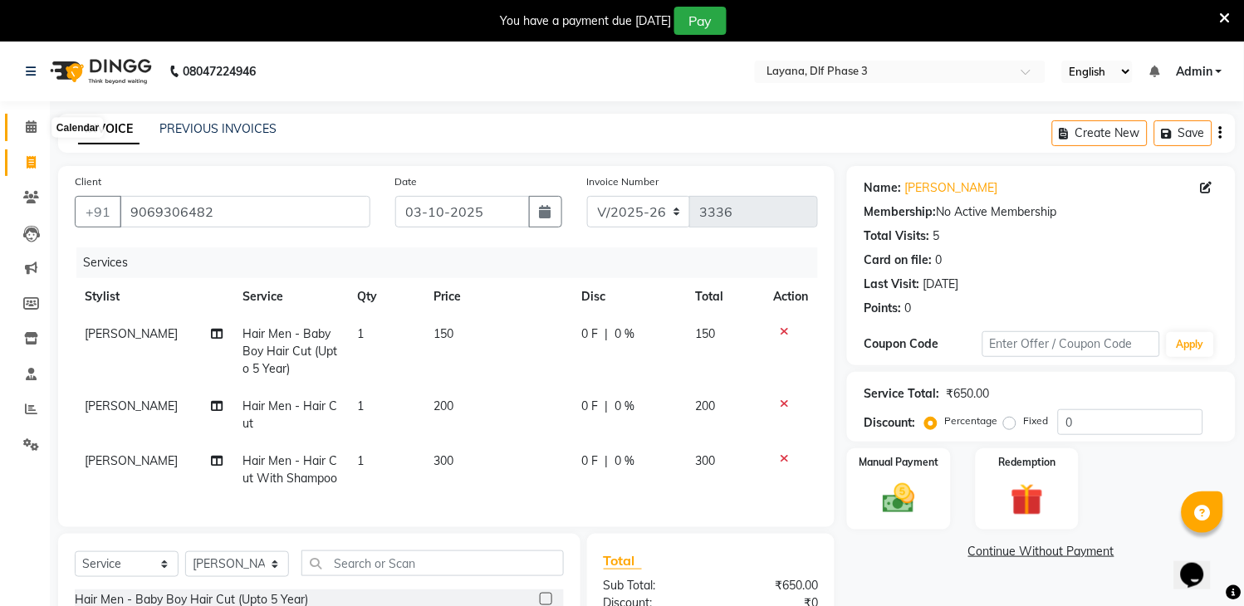
click at [29, 131] on icon at bounding box center [31, 126] width 11 height 12
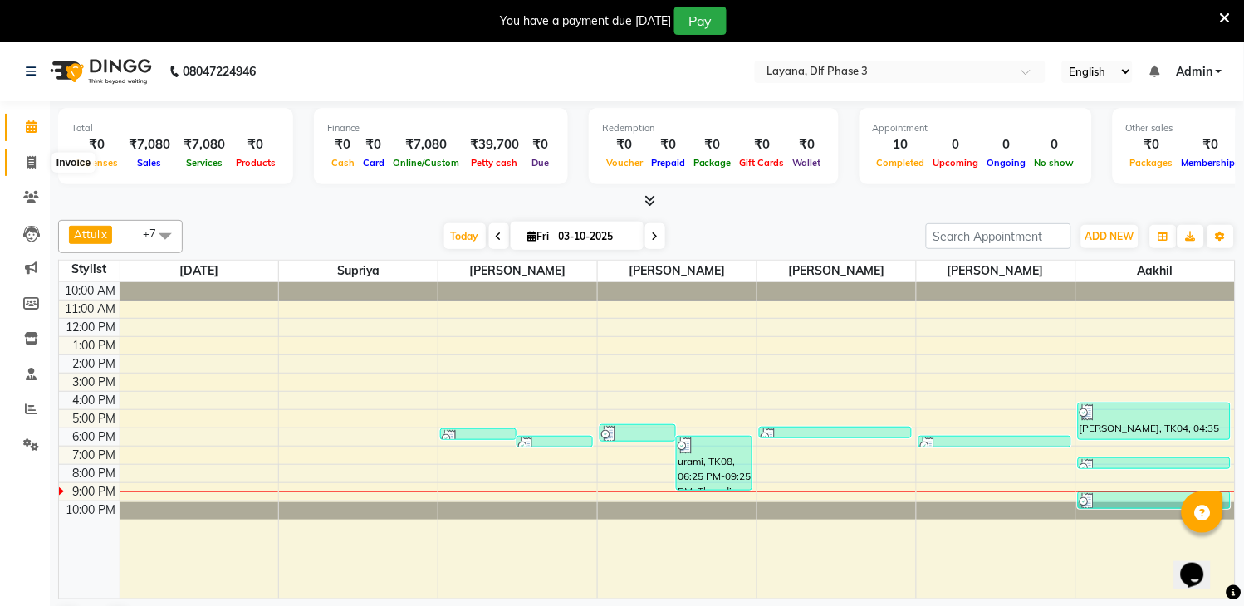
click at [22, 164] on span at bounding box center [31, 163] width 29 height 19
select select "service"
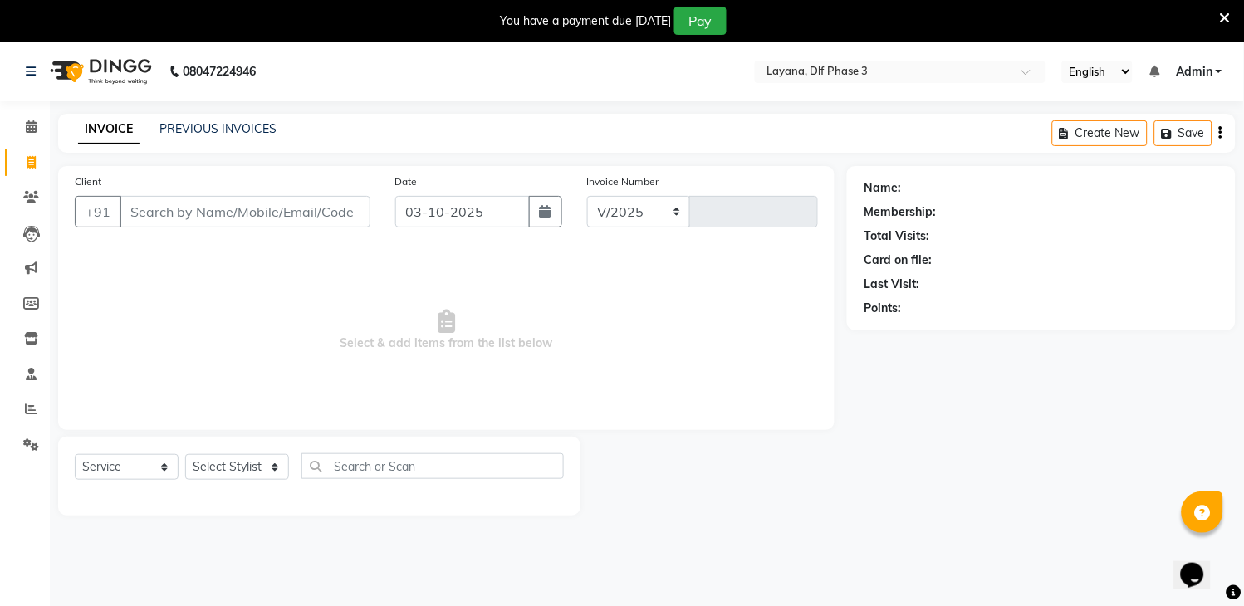
select select "6973"
type input "3336"
click at [209, 208] on input "Client" at bounding box center [245, 212] width 251 height 32
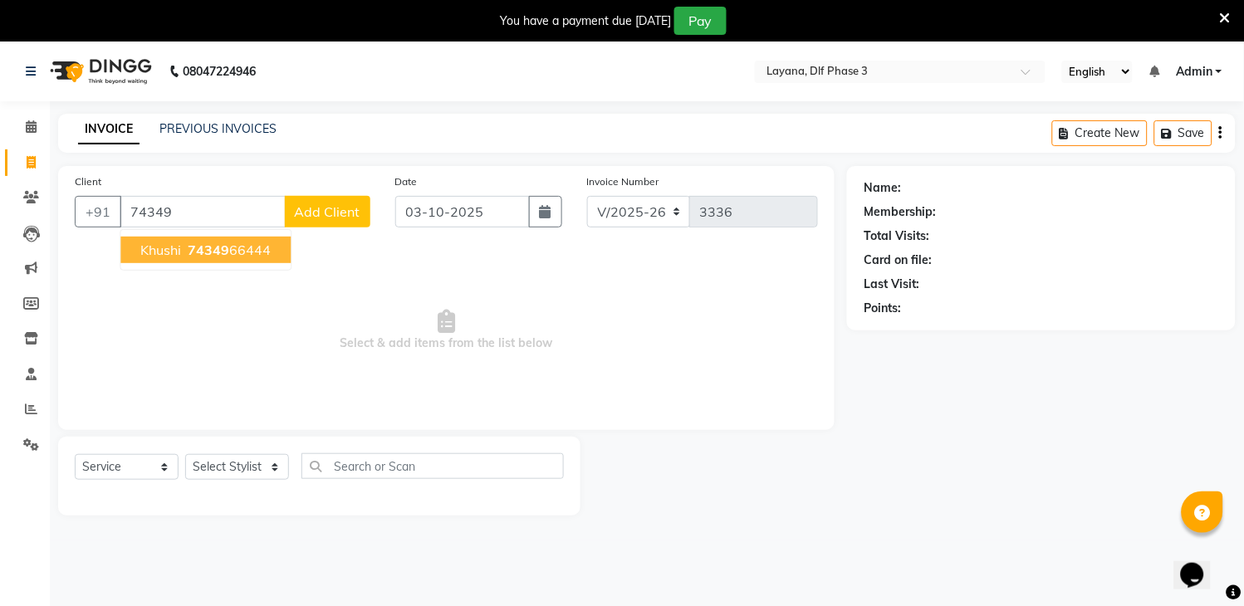
click at [205, 242] on span "74349" at bounding box center [209, 250] width 42 height 17
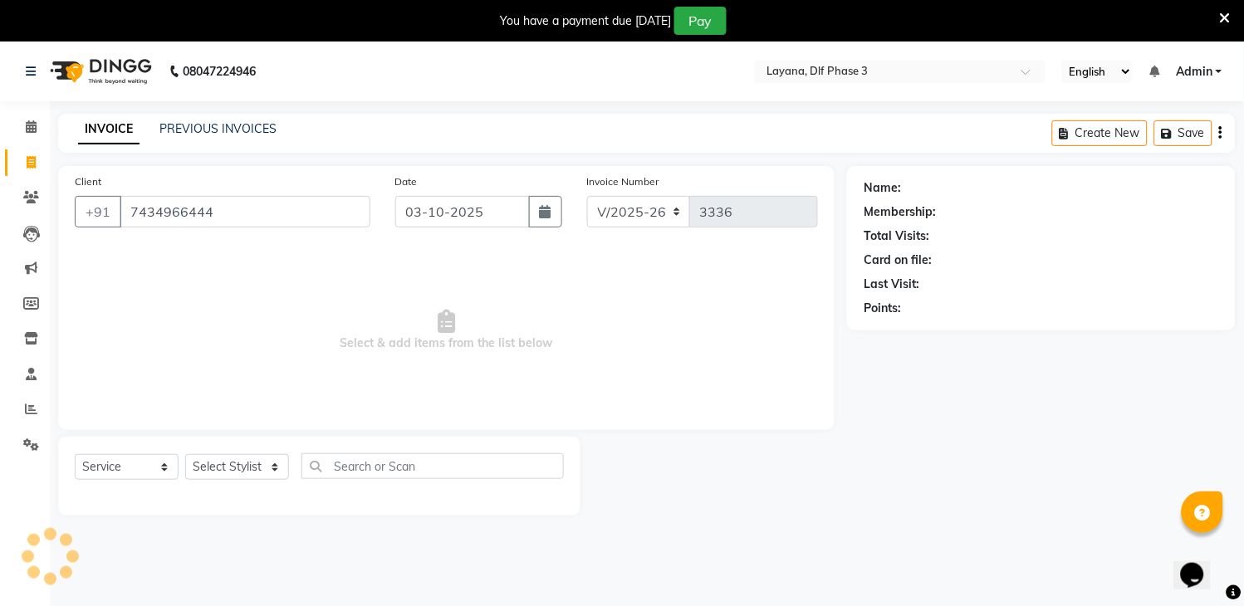
type input "7434966444"
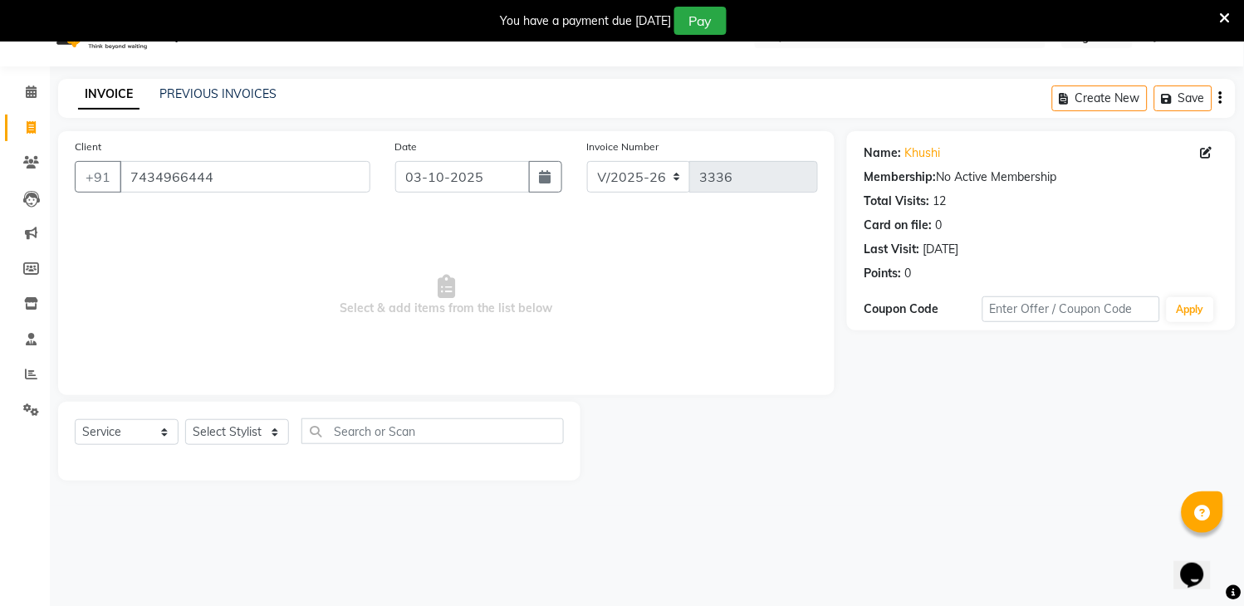
scroll to position [42, 0]
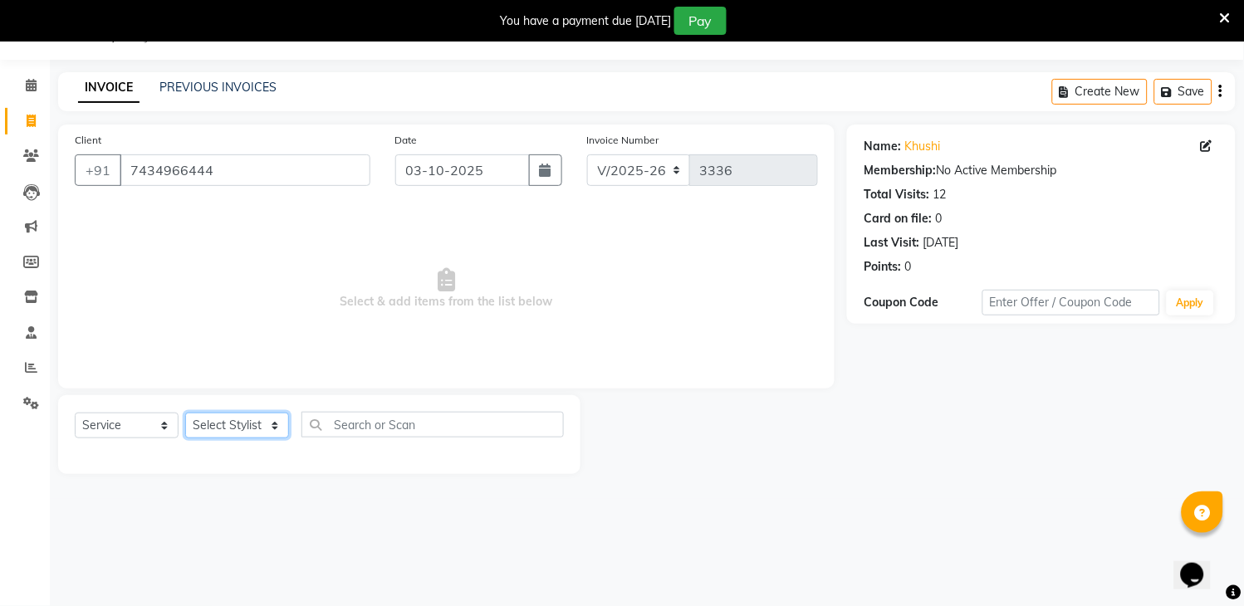
click at [233, 424] on select "Select Stylist [PERSON_NAME] [PERSON_NAME] kamal [DATE][PERSON_NAME] krishna [P…" at bounding box center [237, 426] width 104 height 26
select select "70193"
click at [185, 413] on select "Select Stylist [PERSON_NAME] [PERSON_NAME] kamal [DATE][PERSON_NAME] krishna [P…" at bounding box center [237, 426] width 104 height 26
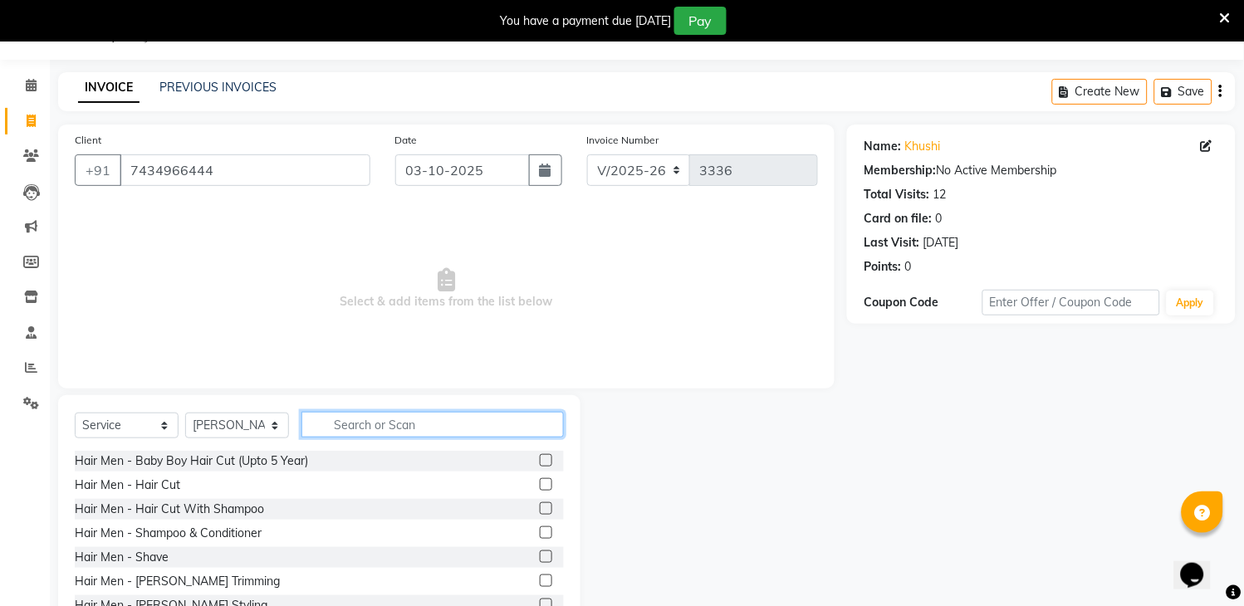
click at [360, 421] on input "text" at bounding box center [432, 425] width 262 height 26
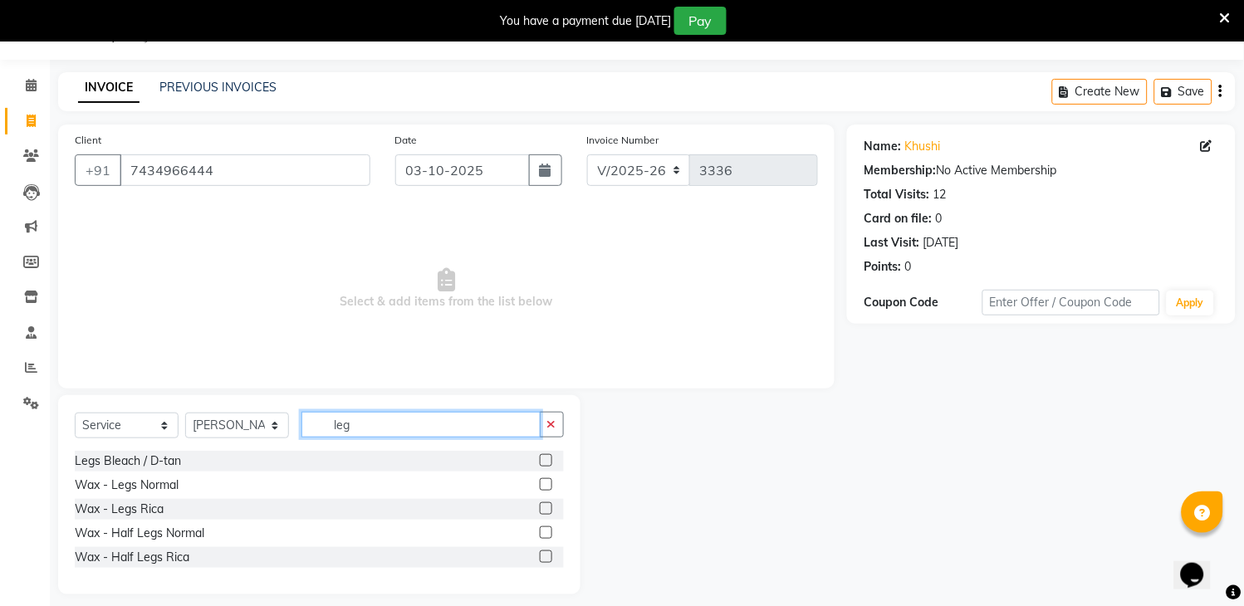
type input "leg"
click at [545, 509] on label at bounding box center [546, 508] width 12 height 12
click at [545, 509] on input "checkbox" at bounding box center [545, 509] width 11 height 11
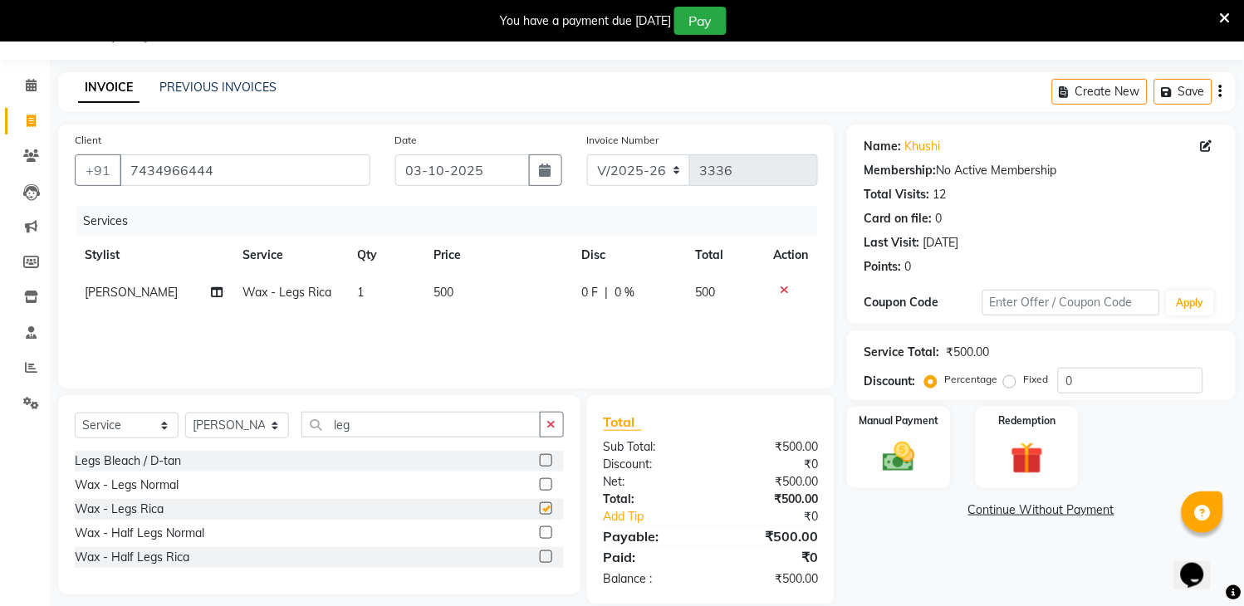
checkbox input "false"
click at [550, 422] on icon "button" at bounding box center [551, 424] width 9 height 12
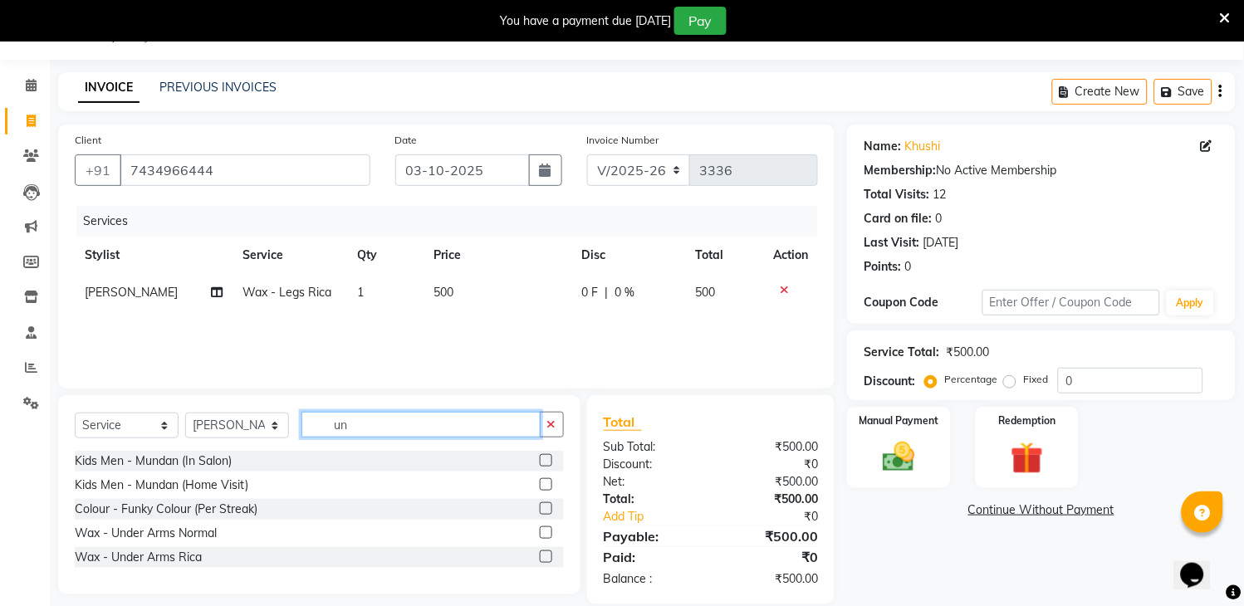
type input "un"
click at [545, 550] on label at bounding box center [546, 556] width 12 height 12
click at [545, 552] on input "checkbox" at bounding box center [545, 557] width 11 height 11
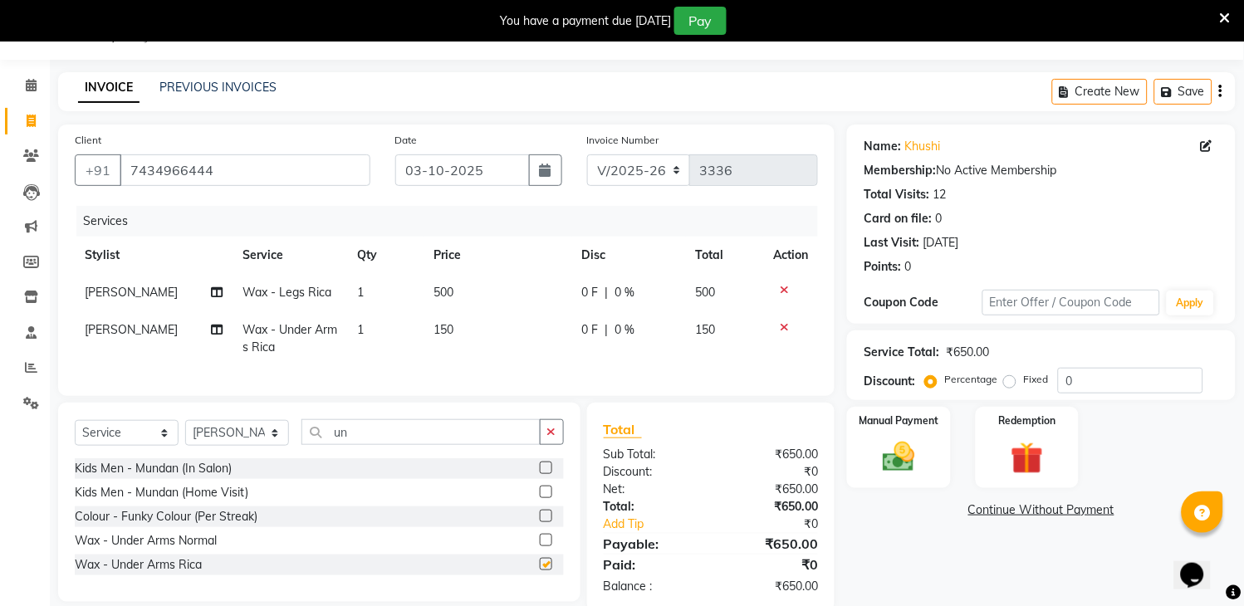
checkbox input "false"
click at [908, 440] on img at bounding box center [899, 457] width 55 height 39
click at [1025, 508] on span "UPI" at bounding box center [1023, 510] width 26 height 19
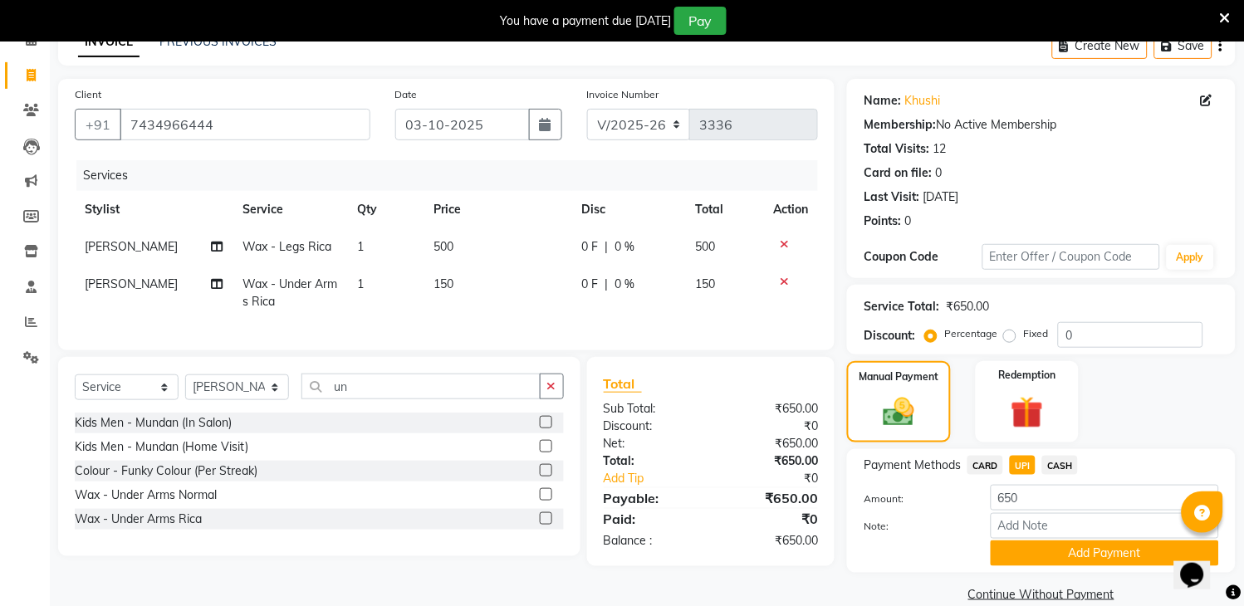
scroll to position [113, 0]
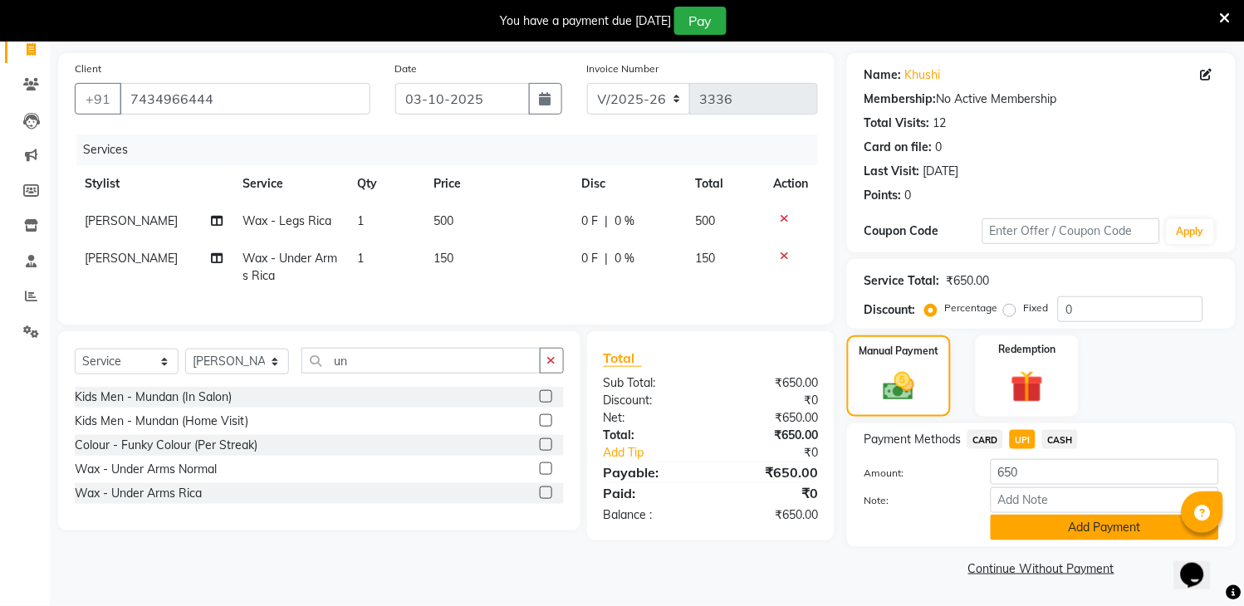
click at [1121, 527] on button "Add Payment" at bounding box center [1104, 528] width 228 height 26
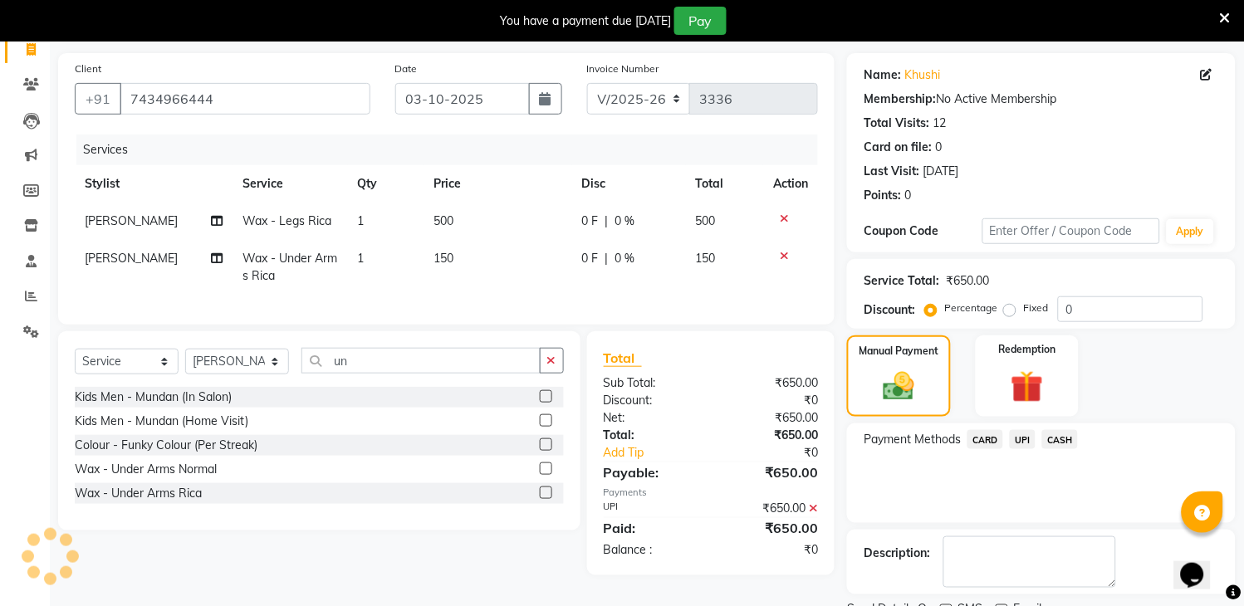
scroll to position [183, 0]
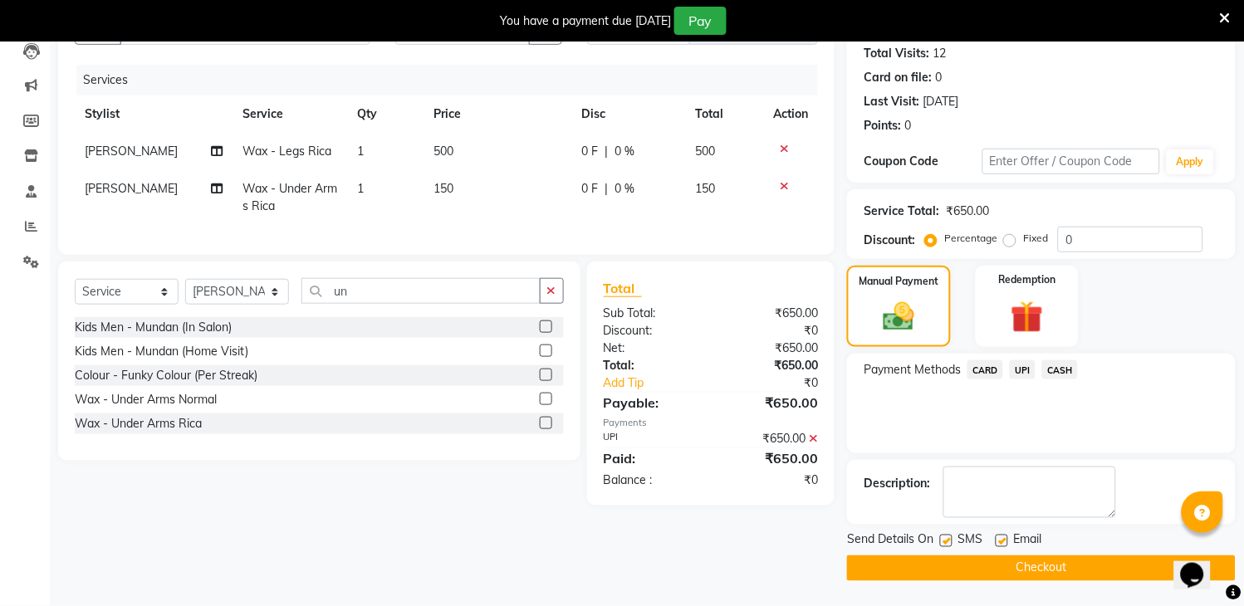
click at [958, 565] on button "Checkout" at bounding box center [1041, 568] width 389 height 26
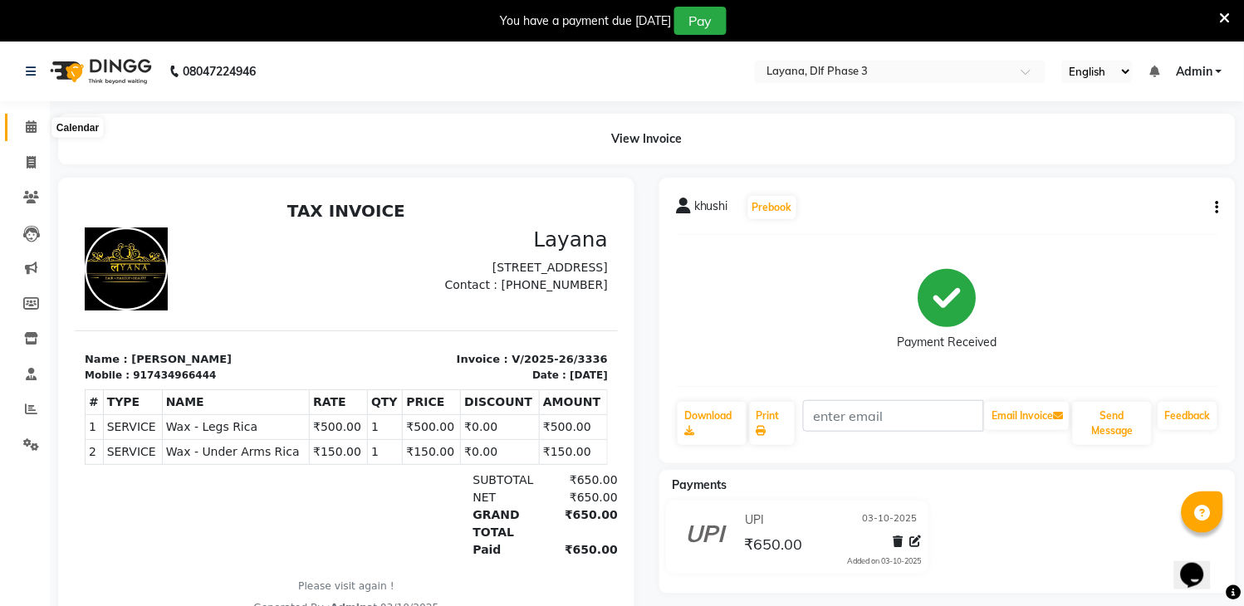
click at [26, 130] on icon at bounding box center [31, 126] width 11 height 12
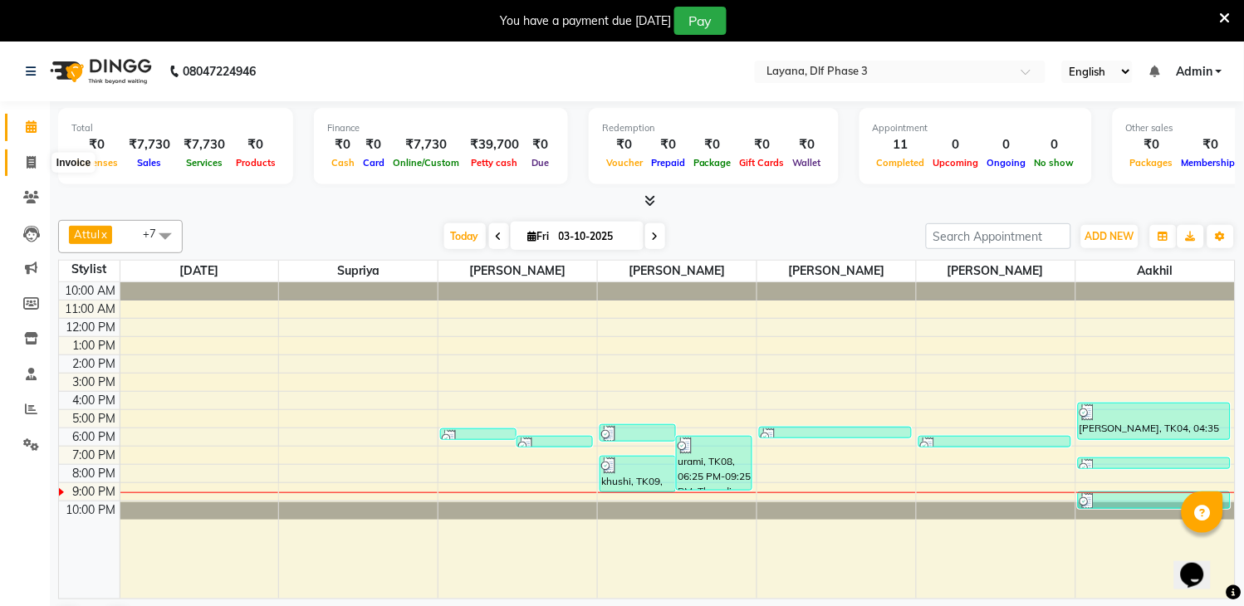
click at [22, 169] on span at bounding box center [31, 163] width 29 height 19
select select "6973"
select select "service"
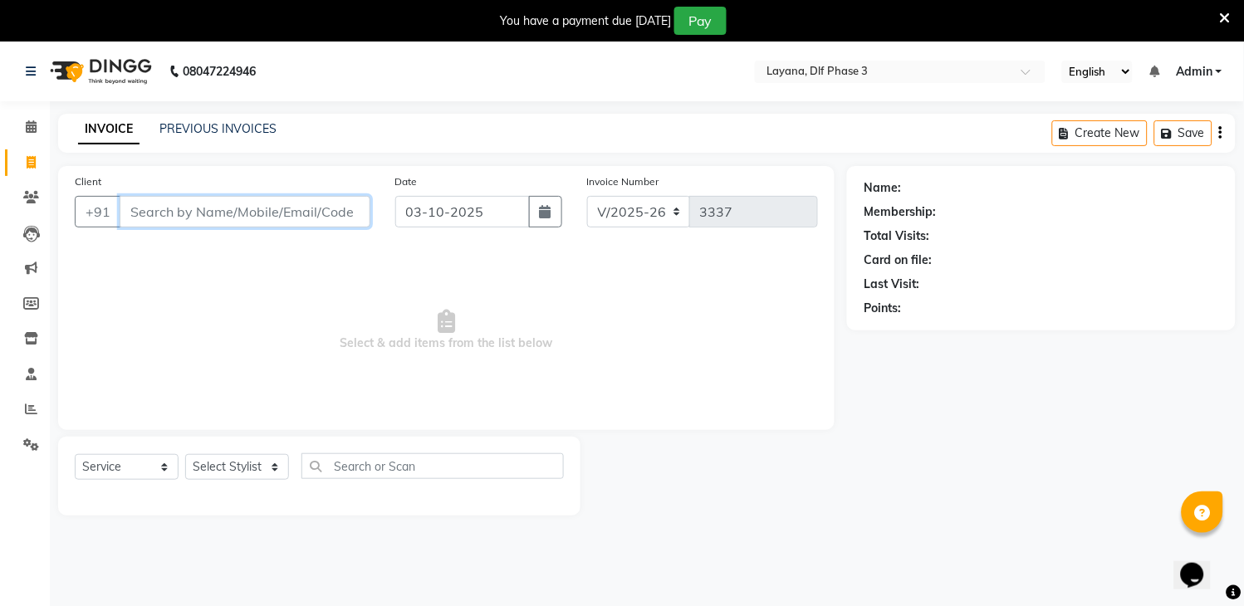
click at [275, 203] on input "Client" at bounding box center [245, 212] width 251 height 32
type input "959974424"
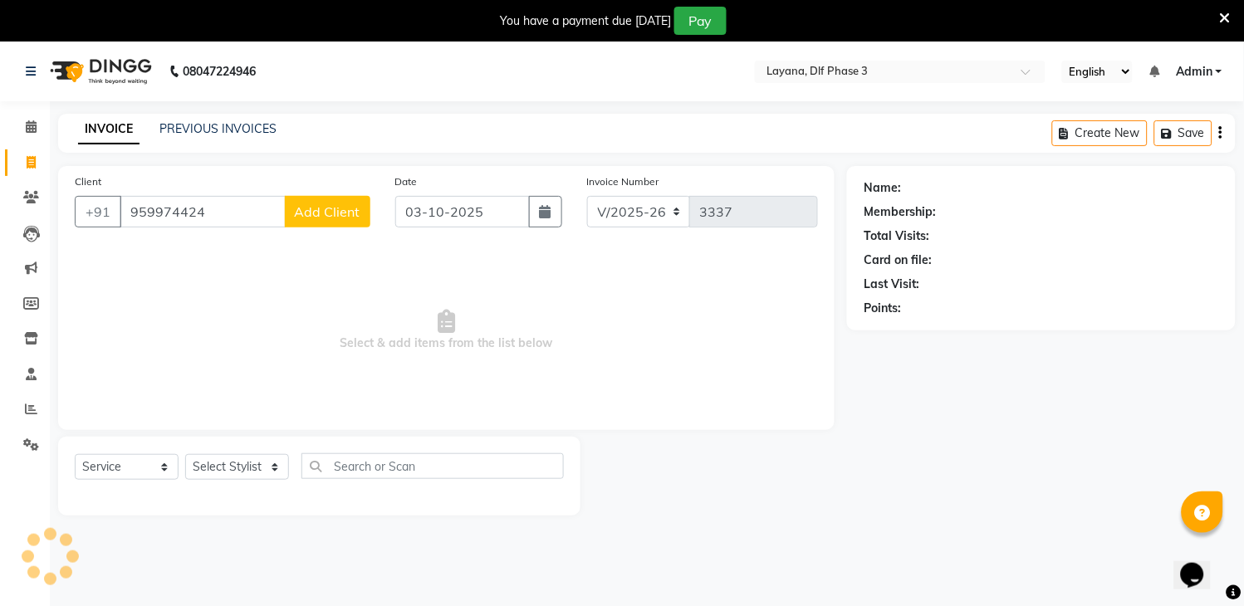
click at [351, 209] on span "Add Client" at bounding box center [328, 211] width 66 height 17
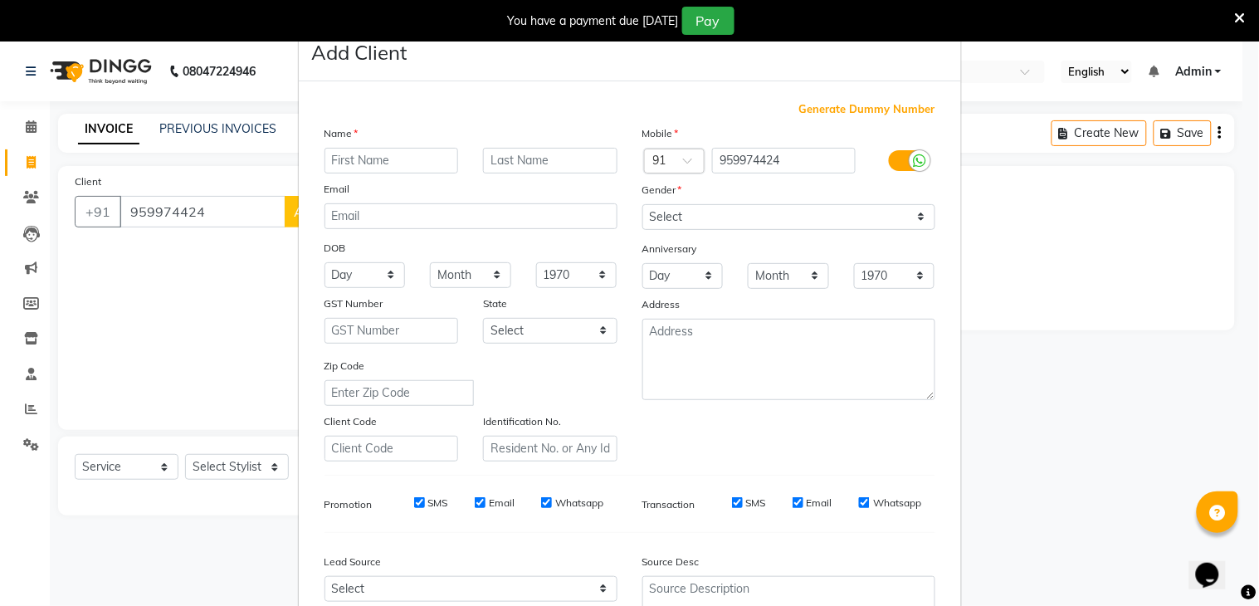
click at [426, 164] on input "text" at bounding box center [392, 161] width 134 height 26
type input "sanny"
click at [818, 225] on select "Select [DEMOGRAPHIC_DATA] [DEMOGRAPHIC_DATA] Other Prefer Not To Say" at bounding box center [789, 217] width 293 height 26
select select "[DEMOGRAPHIC_DATA]"
click at [643, 204] on select "Select [DEMOGRAPHIC_DATA] [DEMOGRAPHIC_DATA] Other Prefer Not To Say" at bounding box center [789, 217] width 293 height 26
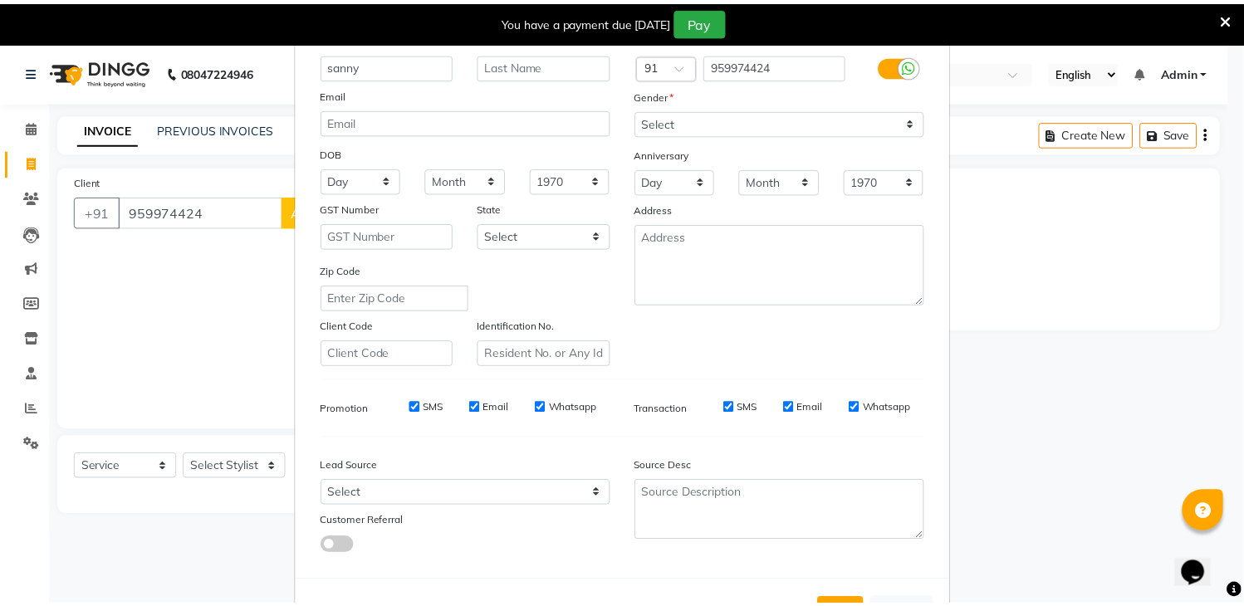
scroll to position [139, 0]
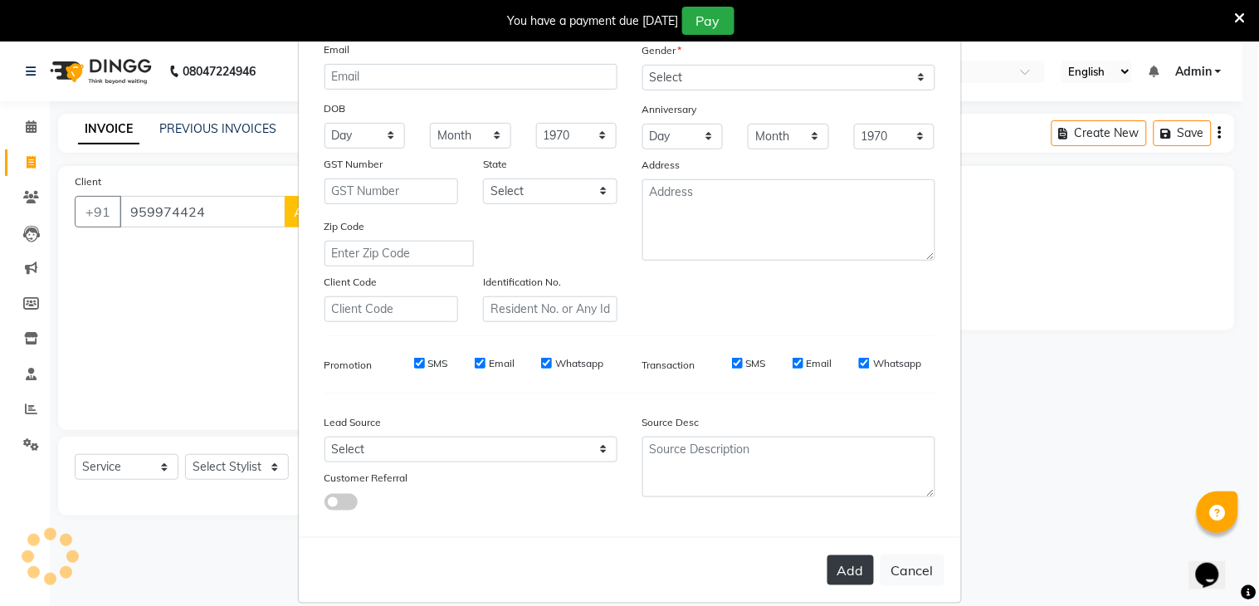
click at [843, 569] on button "Add" at bounding box center [851, 570] width 46 height 30
select select
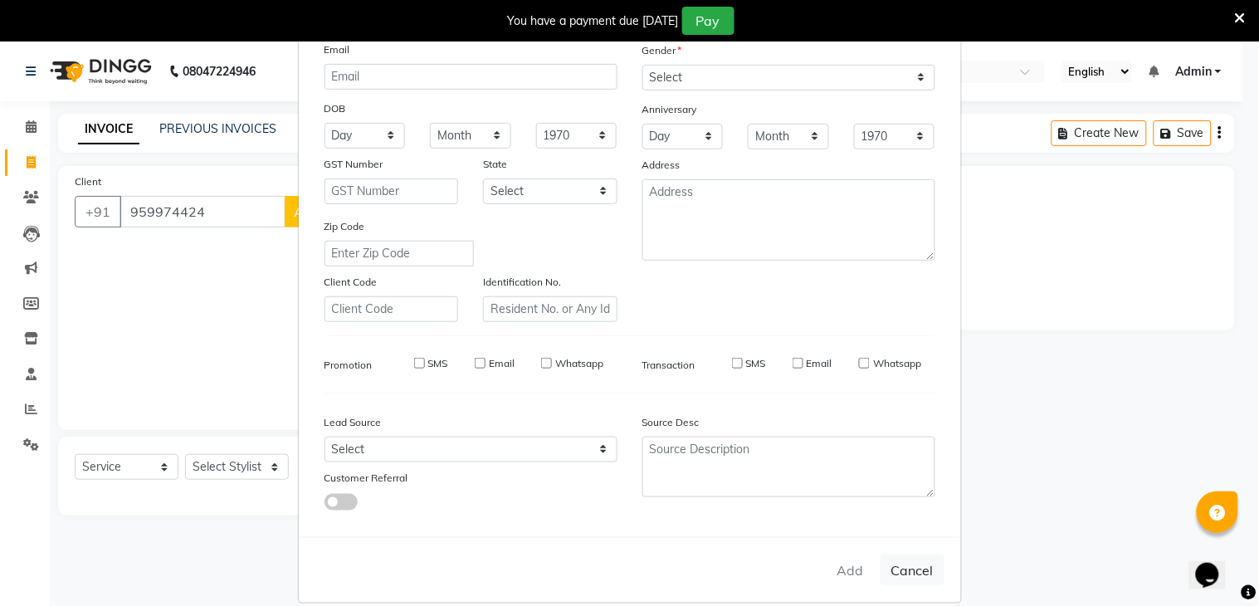
select select
checkbox input "false"
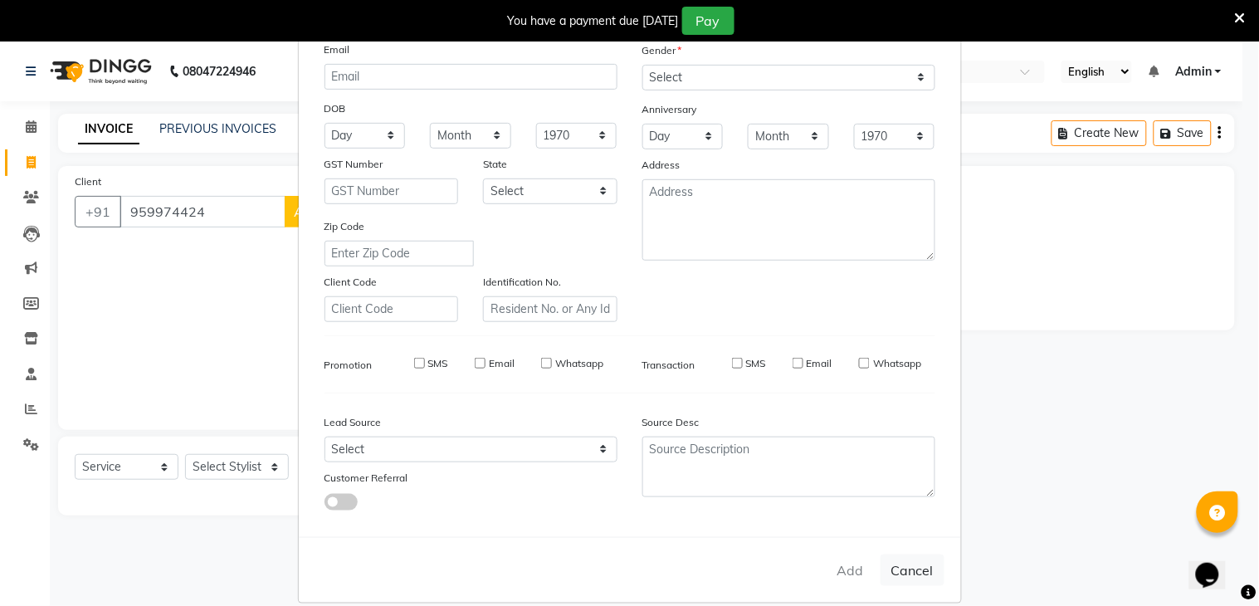
checkbox input "false"
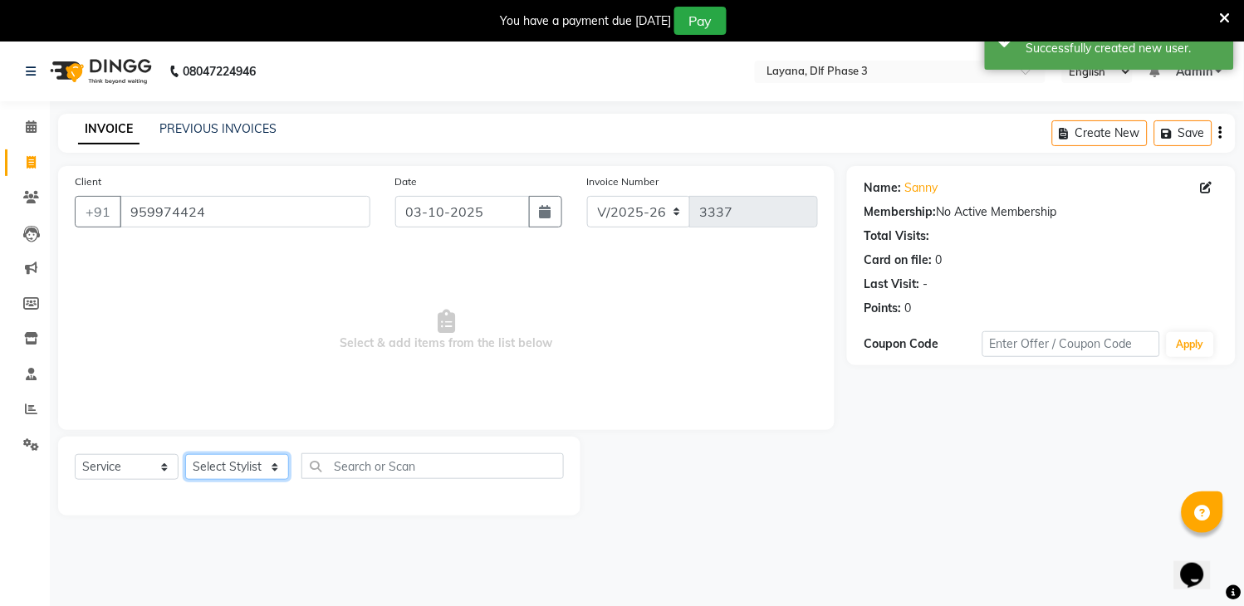
click at [272, 469] on select "Select Stylist [PERSON_NAME] [PERSON_NAME] kamal [DATE][PERSON_NAME] krishna [P…" at bounding box center [237, 467] width 104 height 26
select select "85237"
click at [185, 455] on select "Select Stylist [PERSON_NAME] [PERSON_NAME] kamal [DATE][PERSON_NAME] krishna [P…" at bounding box center [237, 467] width 104 height 26
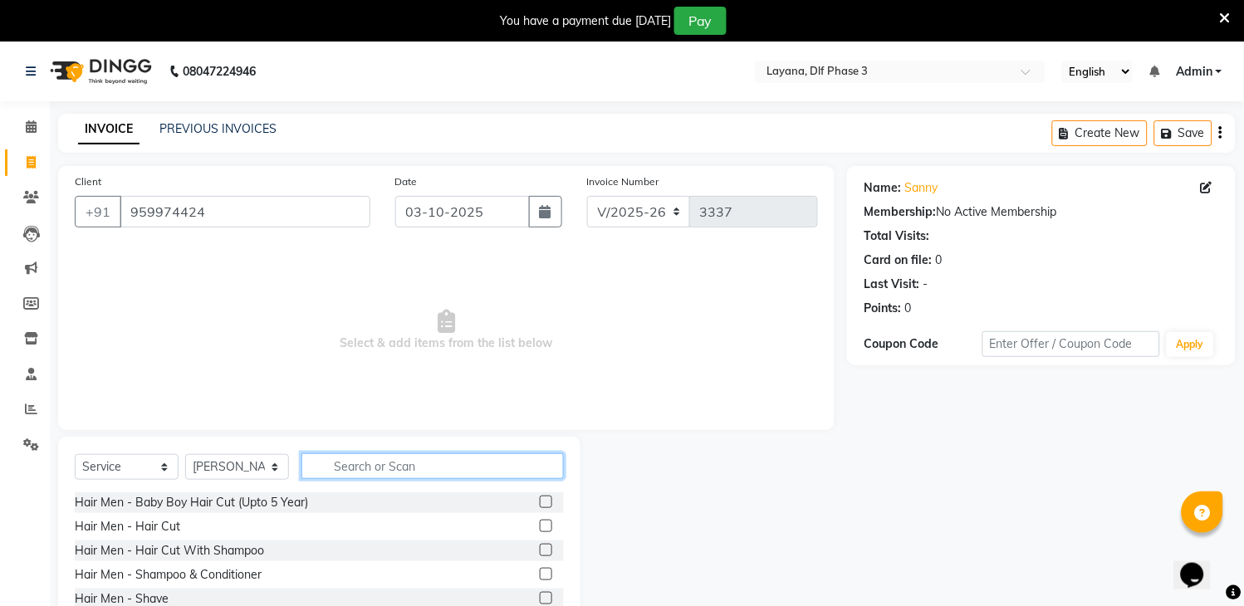
click at [358, 468] on input "text" at bounding box center [432, 466] width 262 height 26
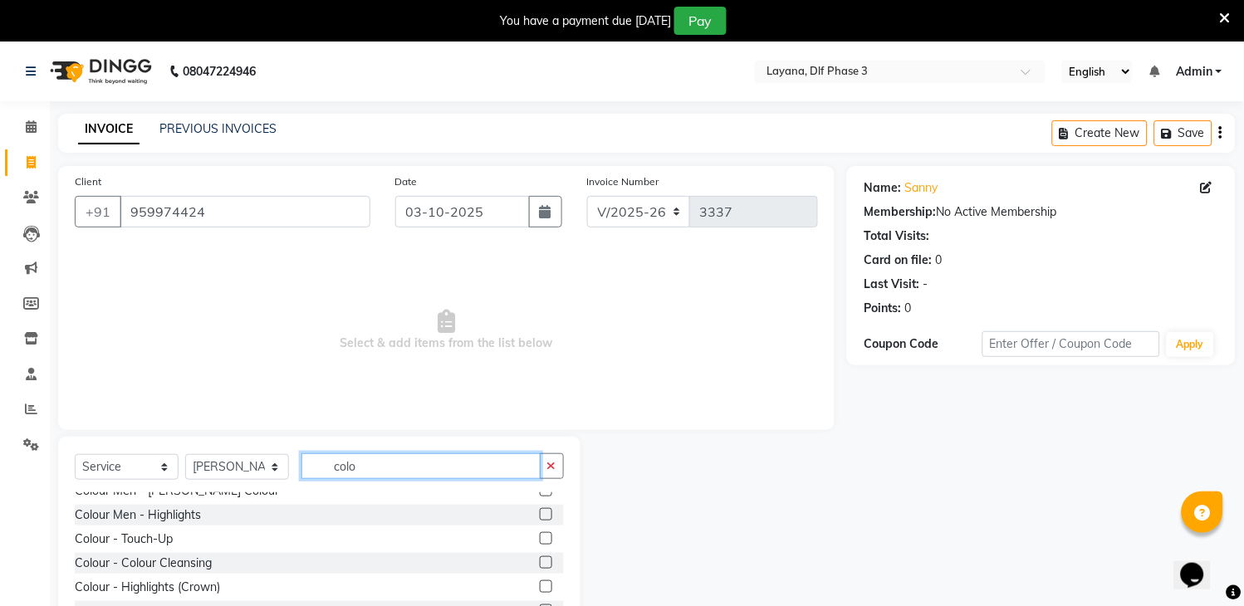
scroll to position [0, 0]
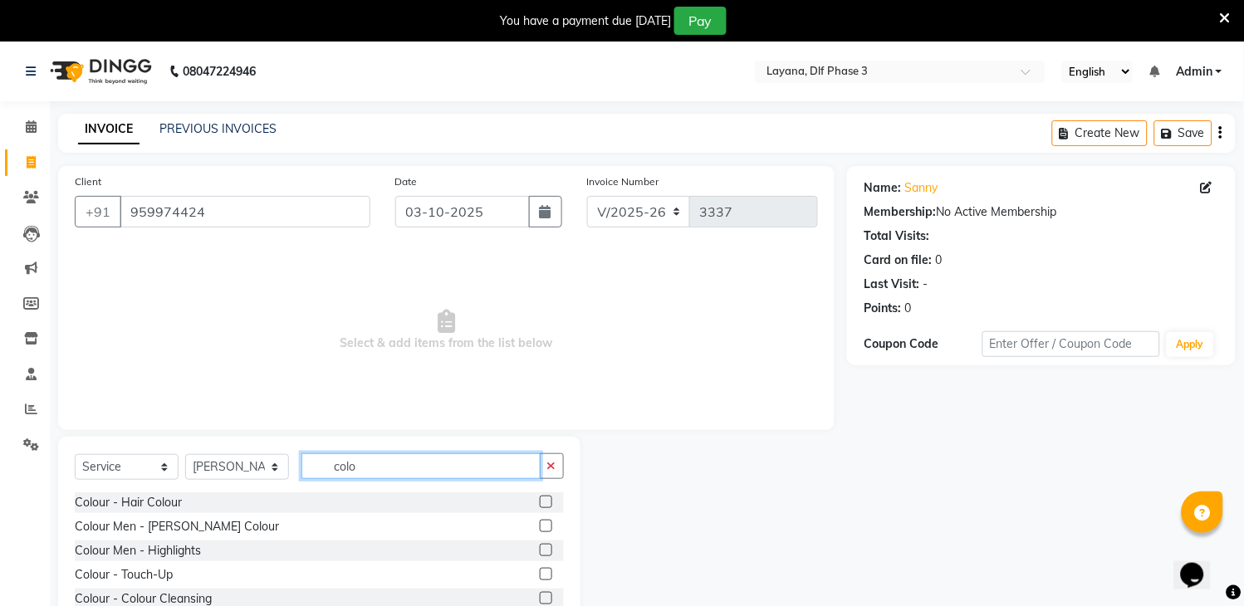
type input "colo"
click at [540, 501] on label at bounding box center [546, 502] width 12 height 12
click at [540, 501] on input "checkbox" at bounding box center [545, 502] width 11 height 11
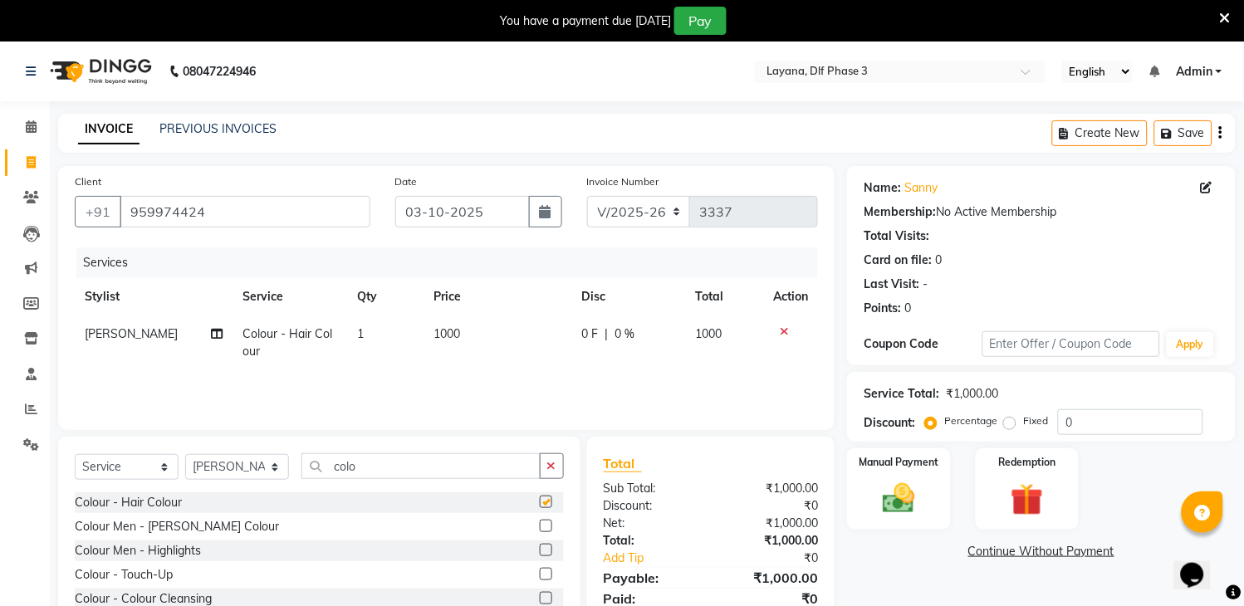
checkbox input "false"
click at [549, 470] on icon "button" at bounding box center [551, 466] width 9 height 12
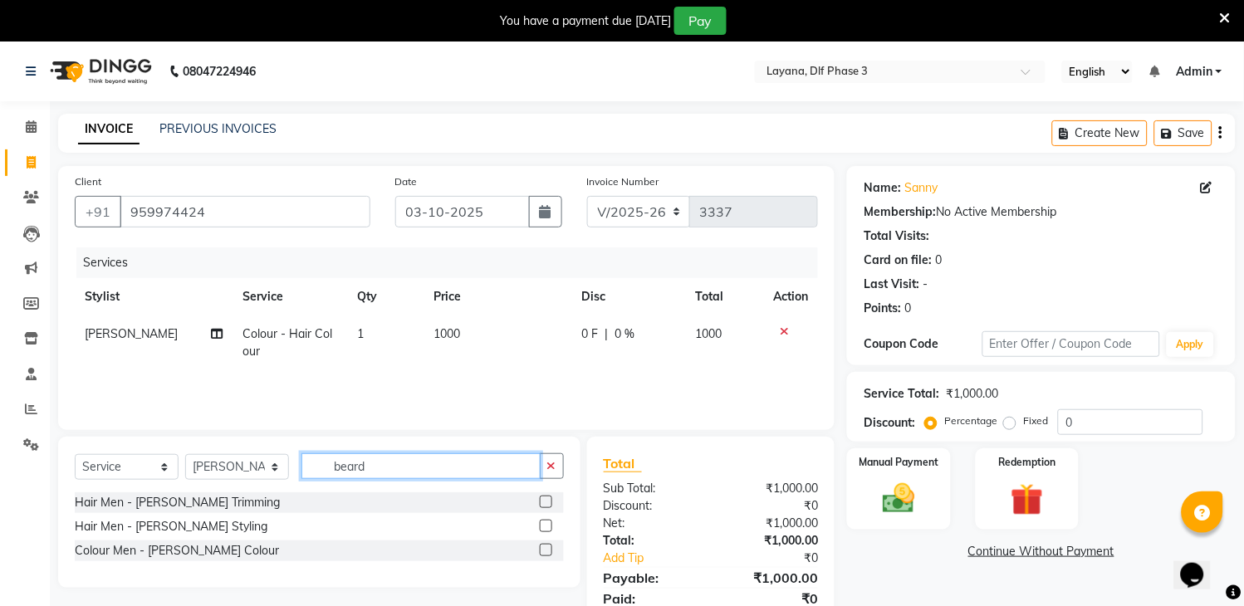
type input "beard"
click at [545, 548] on label at bounding box center [546, 550] width 12 height 12
click at [545, 548] on input "checkbox" at bounding box center [545, 550] width 11 height 11
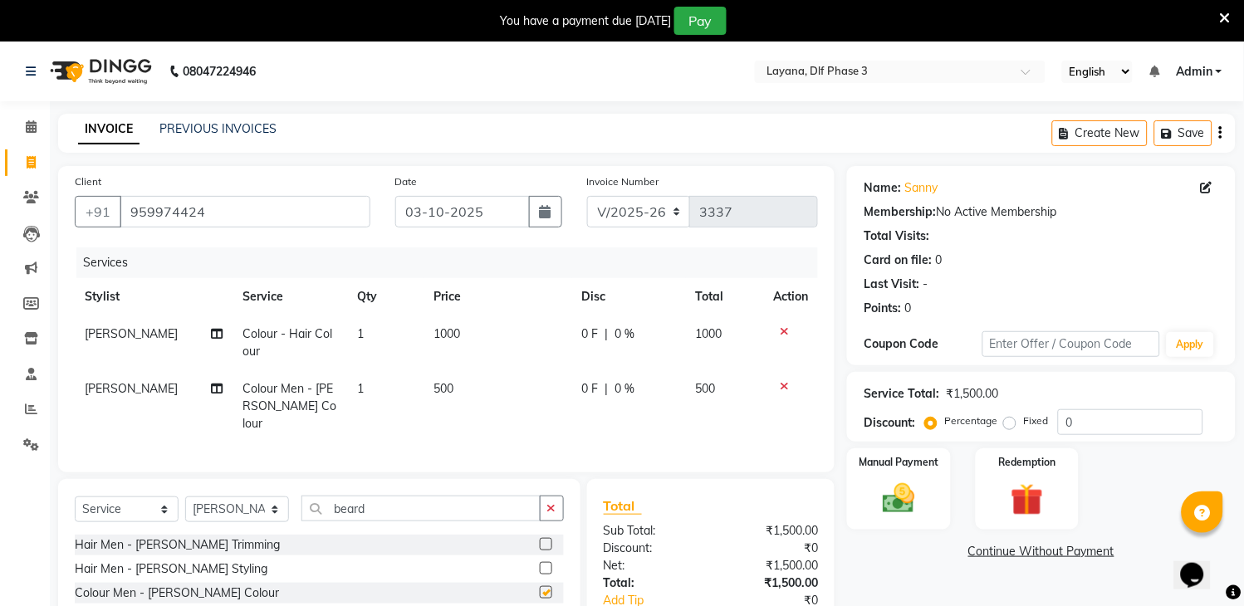
checkbox input "false"
click at [546, 499] on button "button" at bounding box center [552, 509] width 24 height 26
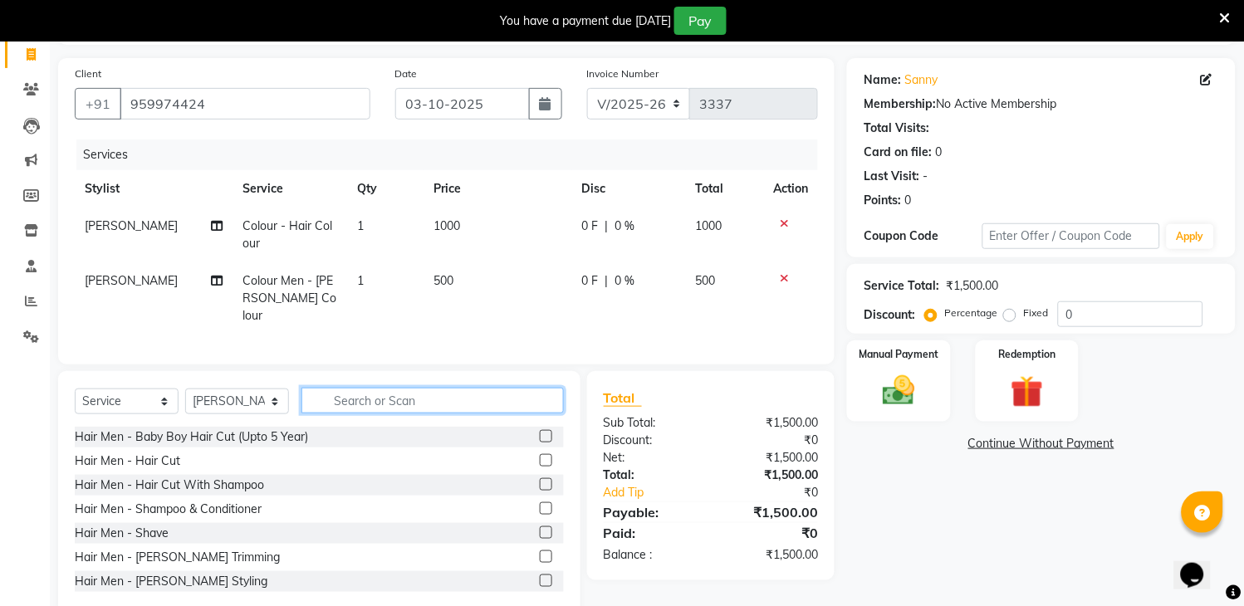
scroll to position [105, 0]
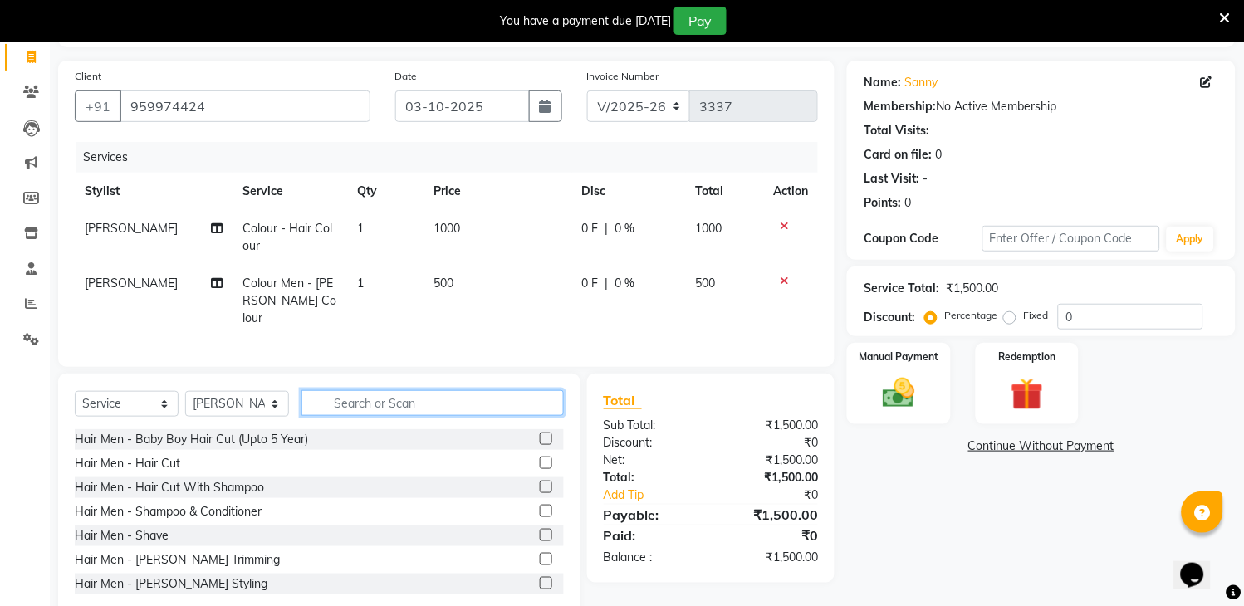
click at [496, 394] on input "text" at bounding box center [432, 403] width 262 height 26
click at [494, 395] on input "text" at bounding box center [432, 403] width 262 height 26
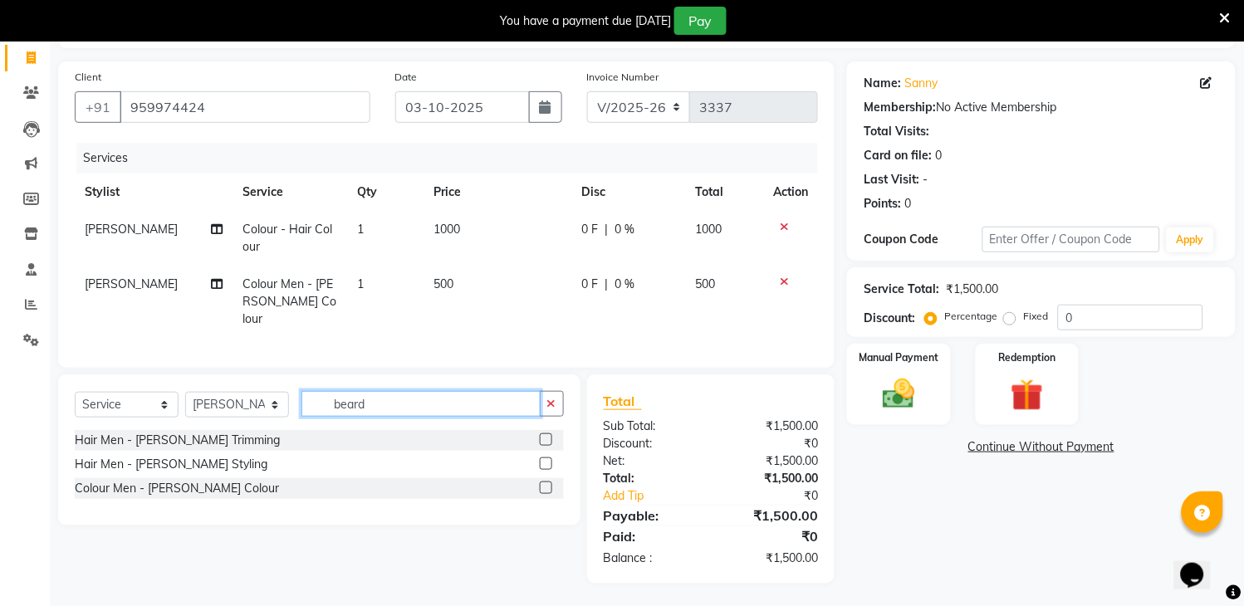
type input "beard"
click at [545, 462] on label at bounding box center [546, 463] width 12 height 12
click at [545, 462] on input "checkbox" at bounding box center [545, 464] width 11 height 11
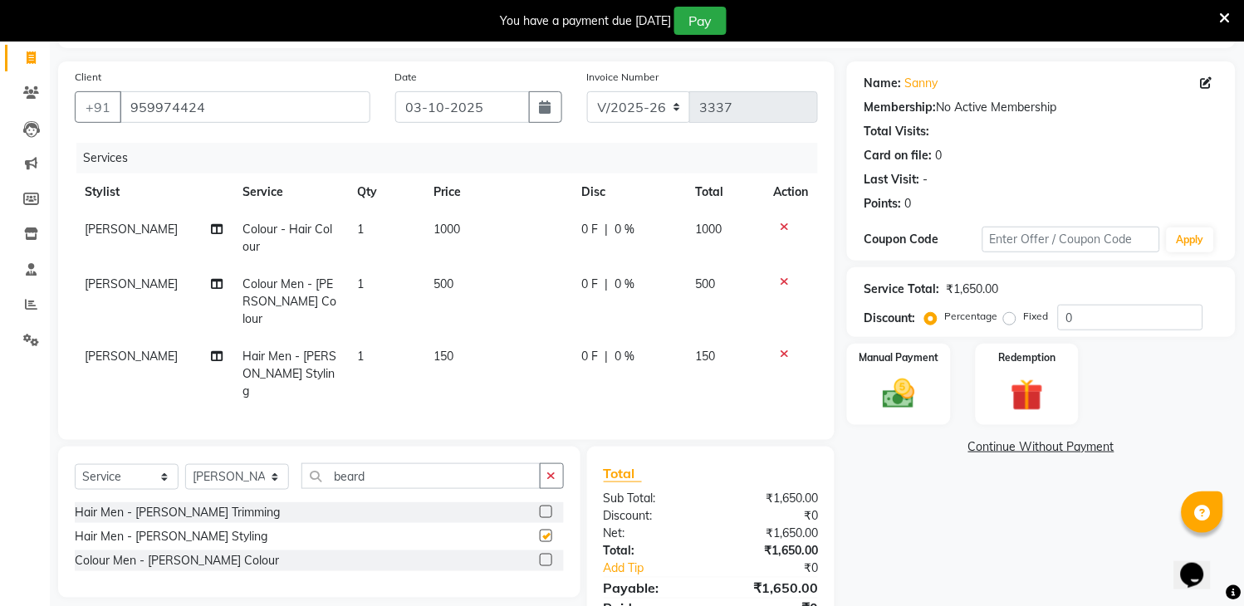
checkbox input "false"
click at [504, 463] on input "beard" at bounding box center [420, 476] width 239 height 26
click at [658, 348] on div "0 F | 0 %" at bounding box center [629, 356] width 94 height 17
select select "85237"
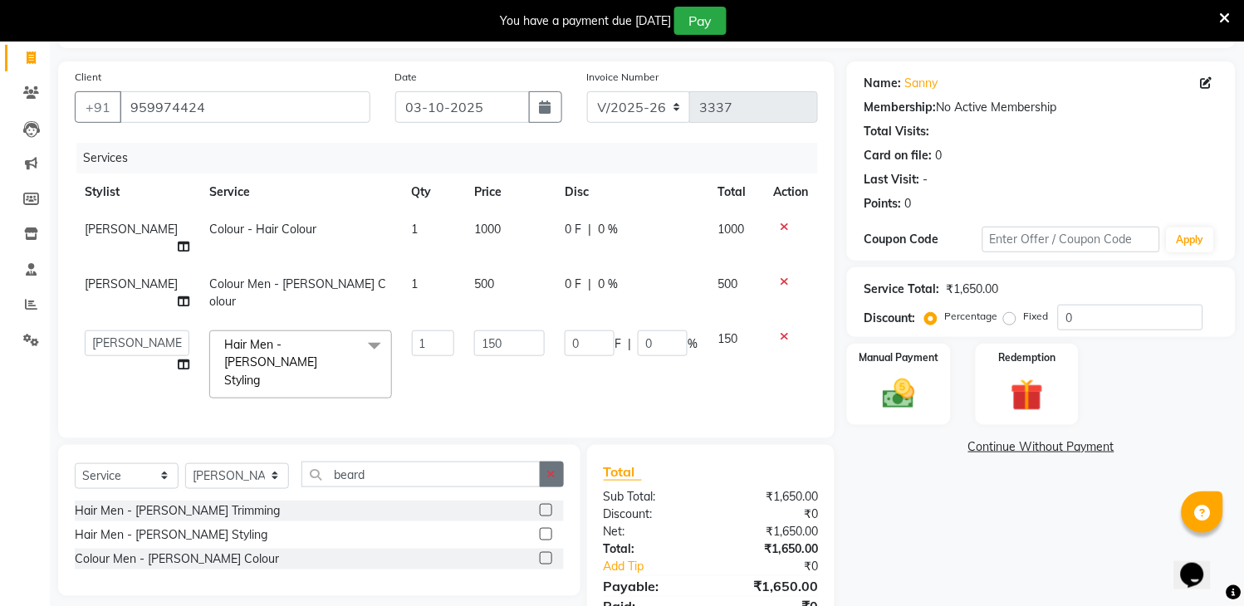
click at [542, 462] on button "button" at bounding box center [552, 475] width 24 height 26
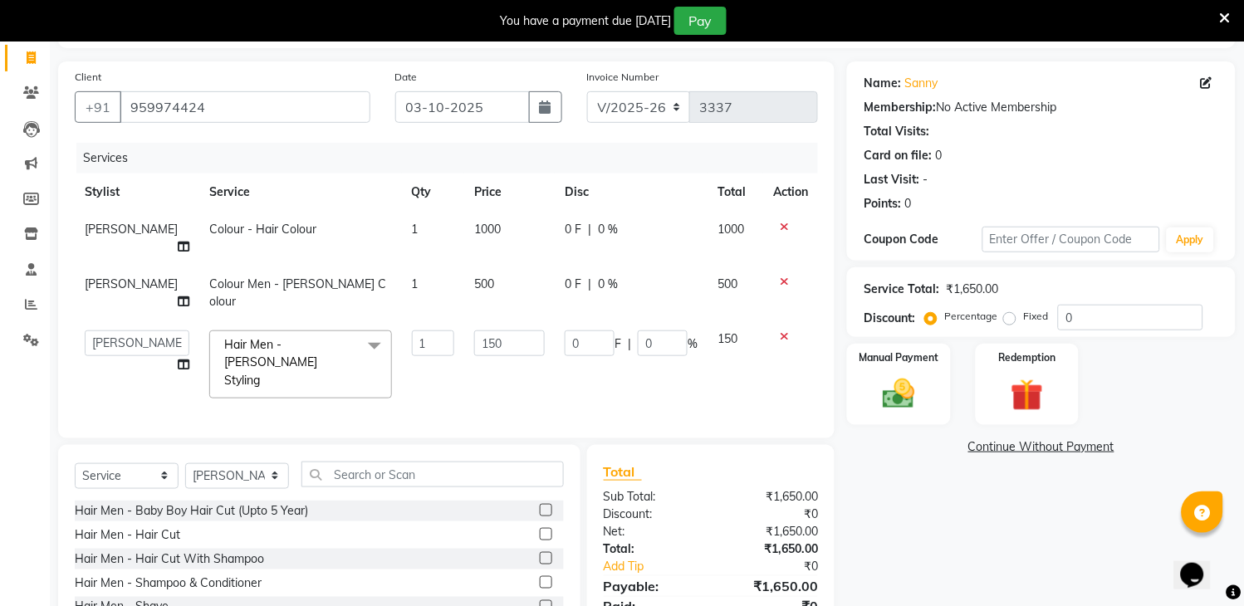
click at [540, 528] on label at bounding box center [546, 534] width 12 height 12
click at [540, 530] on input "checkbox" at bounding box center [545, 535] width 11 height 11
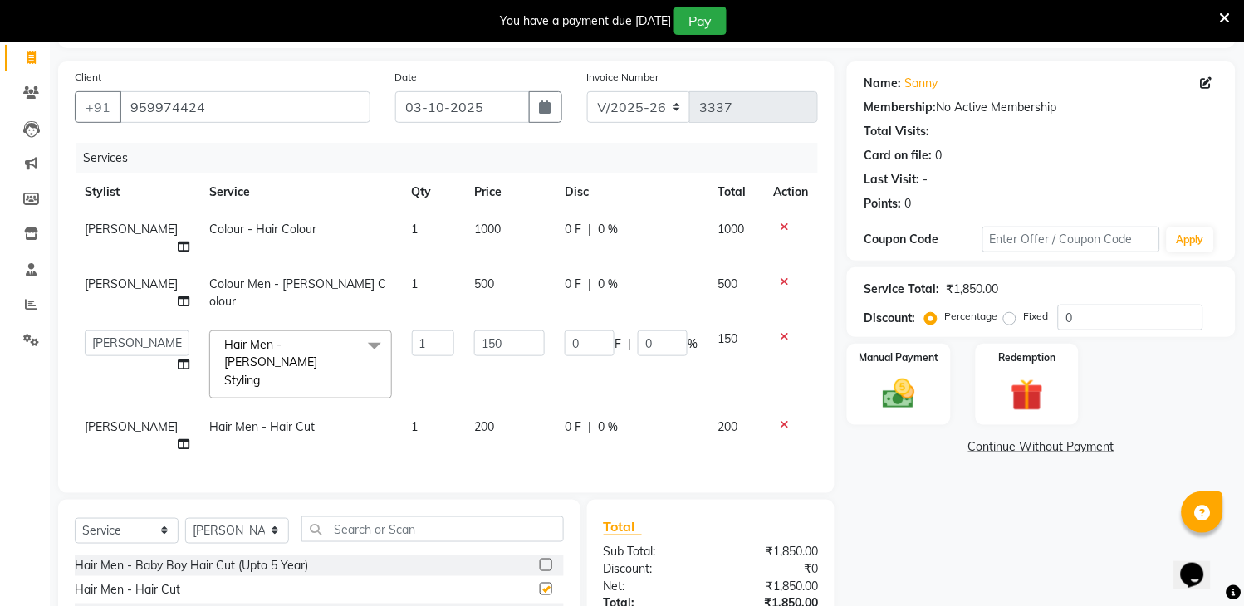
checkbox input "false"
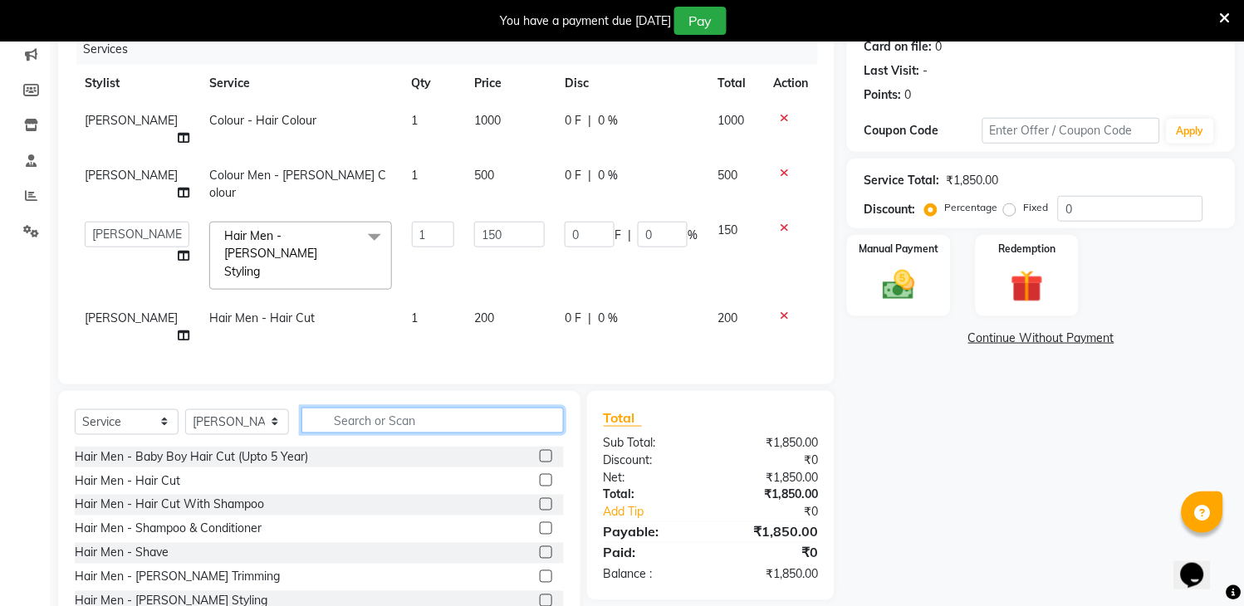
click at [498, 408] on input "text" at bounding box center [432, 421] width 262 height 26
click at [1023, 210] on label "Fixed" at bounding box center [1035, 207] width 25 height 15
click at [1010, 210] on input "Fixed" at bounding box center [1013, 208] width 12 height 12
radio input "true"
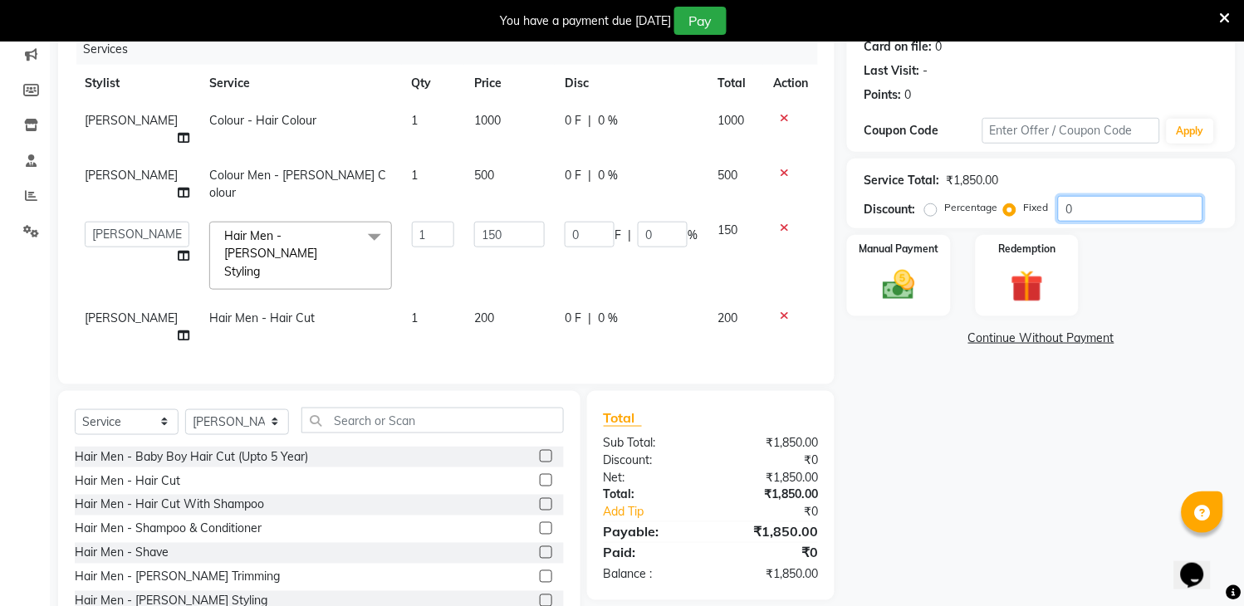
click at [1086, 203] on input "0" at bounding box center [1130, 209] width 145 height 26
type input "3"
type input "0.24"
type input "0.16"
type input "35"
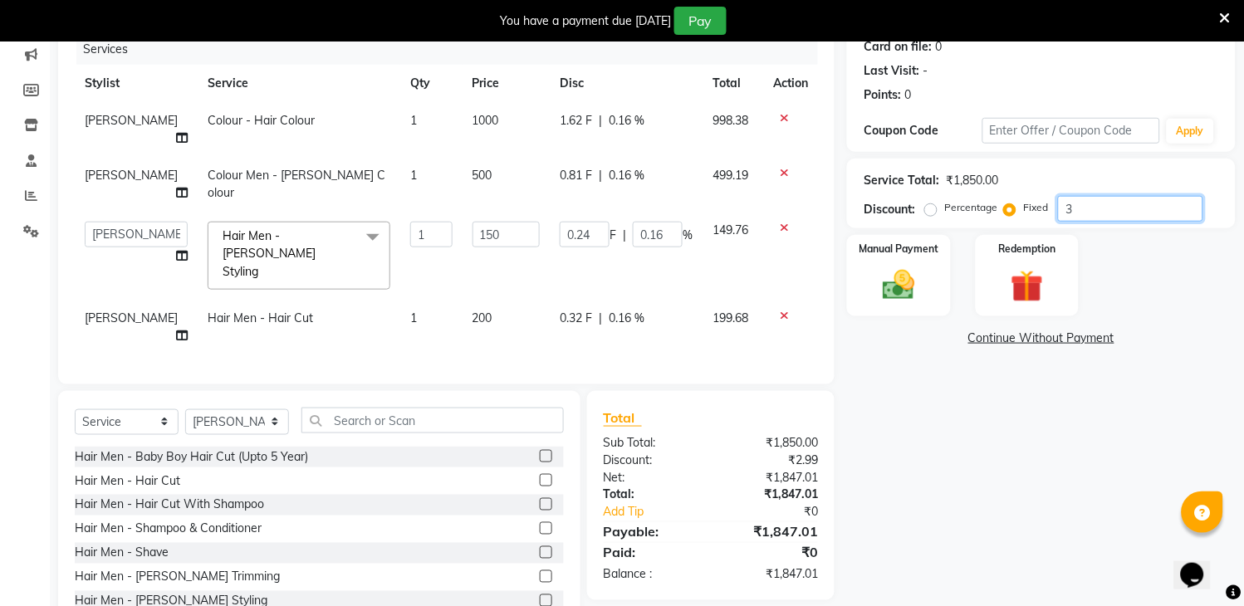
type input "2.84"
type input "1.89"
type input "350"
type input "28.38"
type input "18.92"
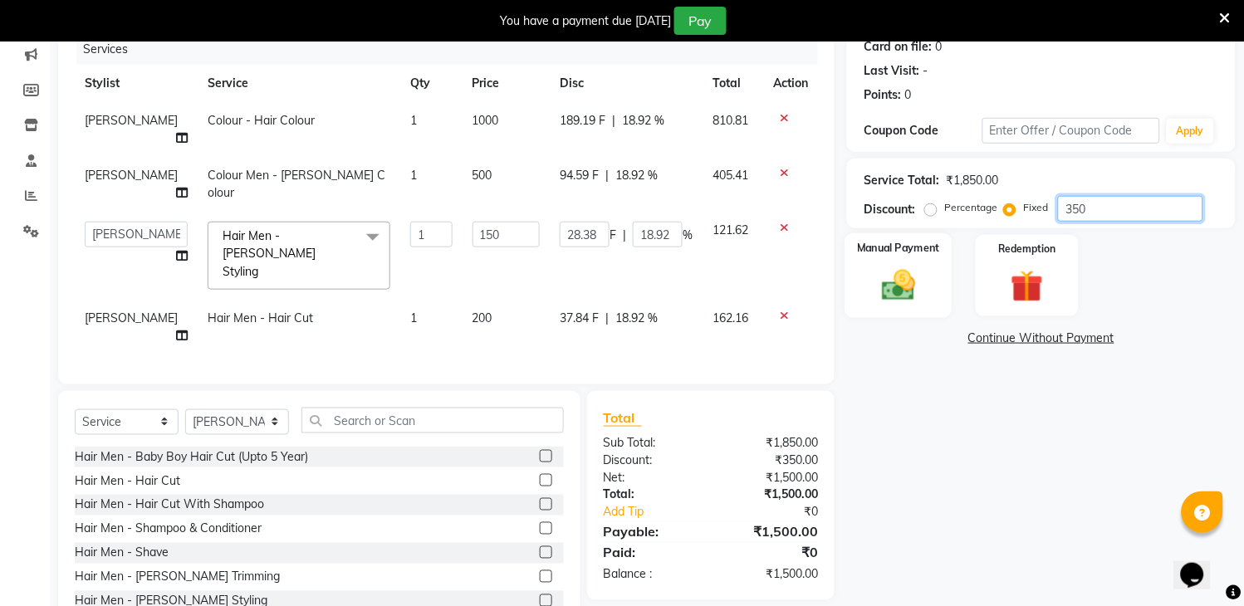
type input "350"
click at [907, 280] on img at bounding box center [899, 285] width 55 height 39
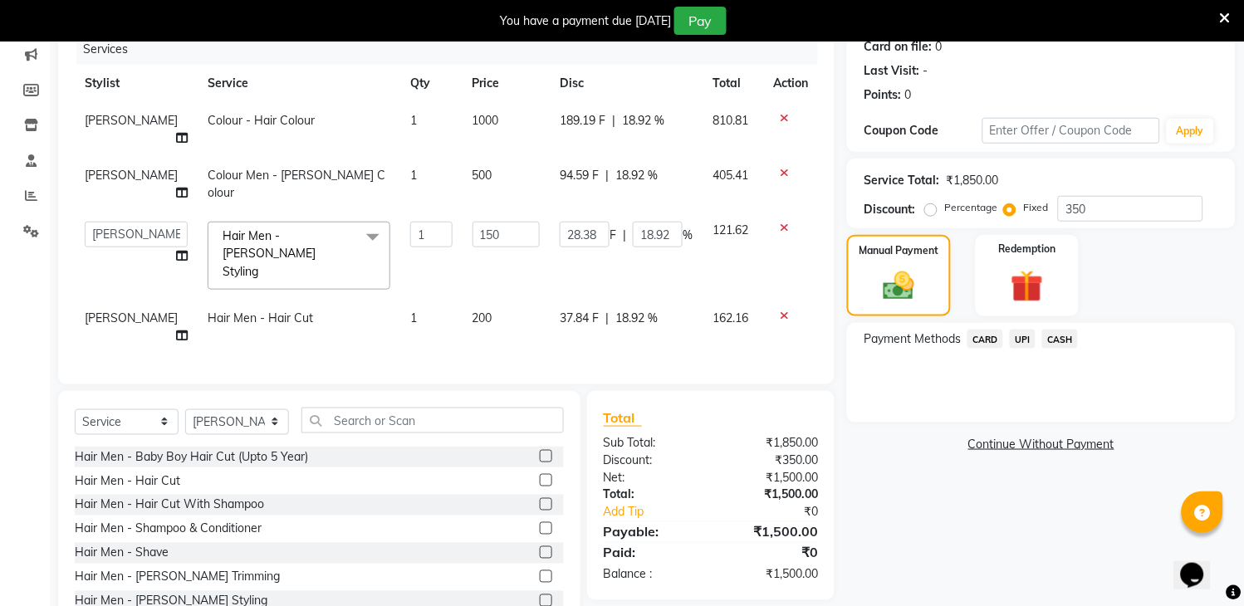
click at [1049, 338] on span "CASH" at bounding box center [1060, 339] width 36 height 19
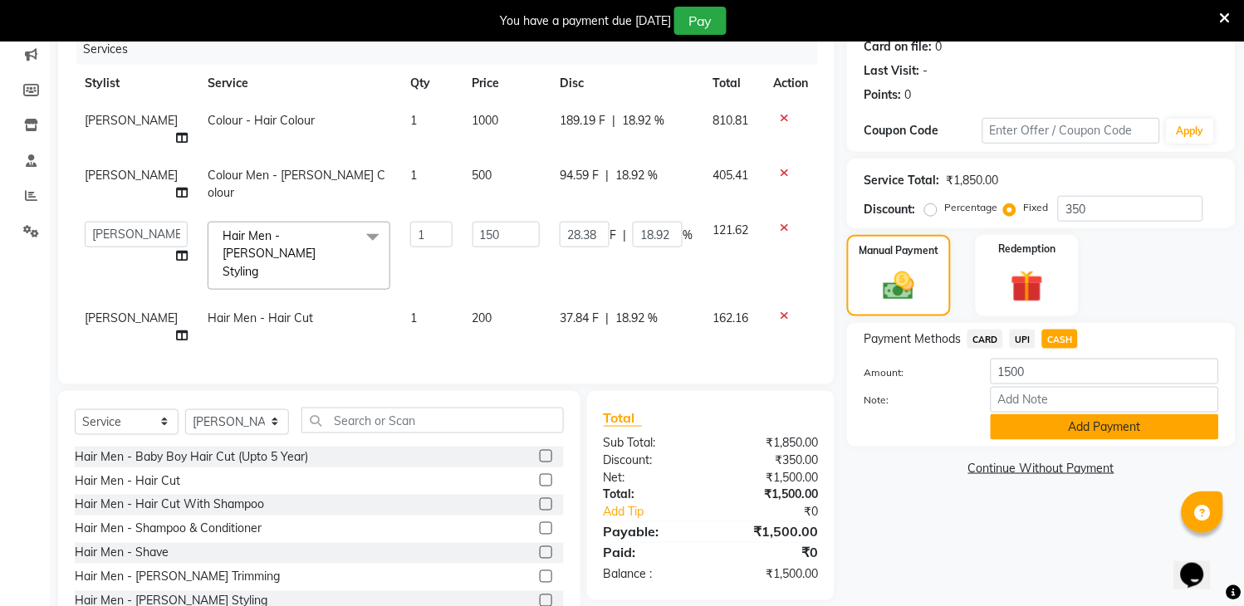
click at [1063, 433] on button "Add Payment" at bounding box center [1104, 427] width 228 height 26
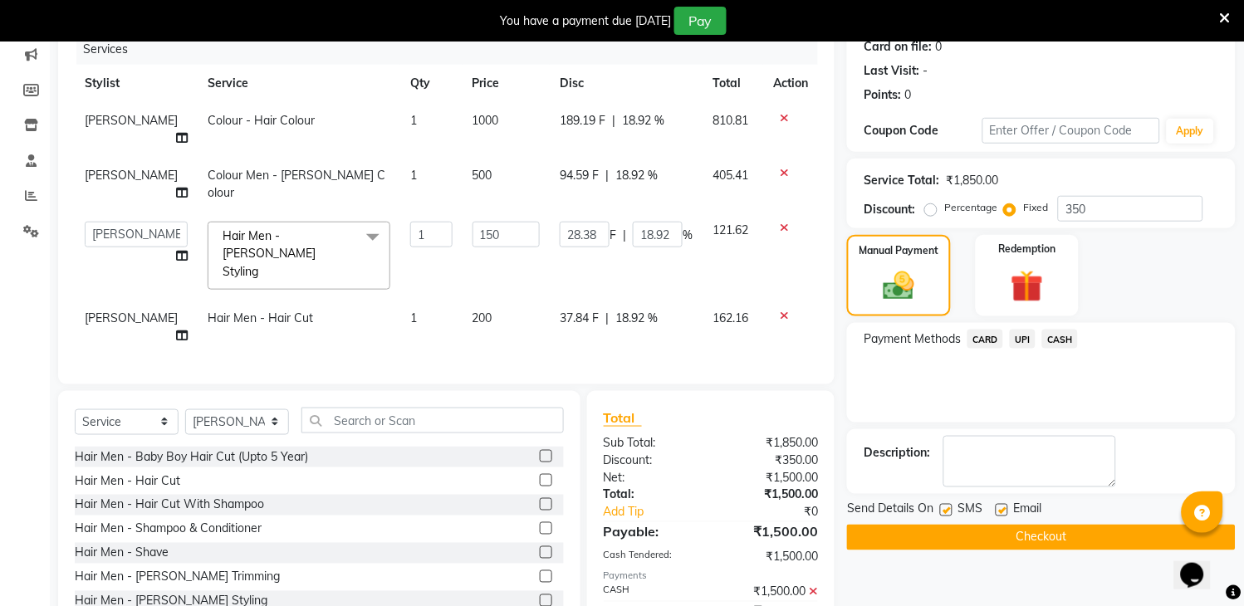
scroll to position [237, 0]
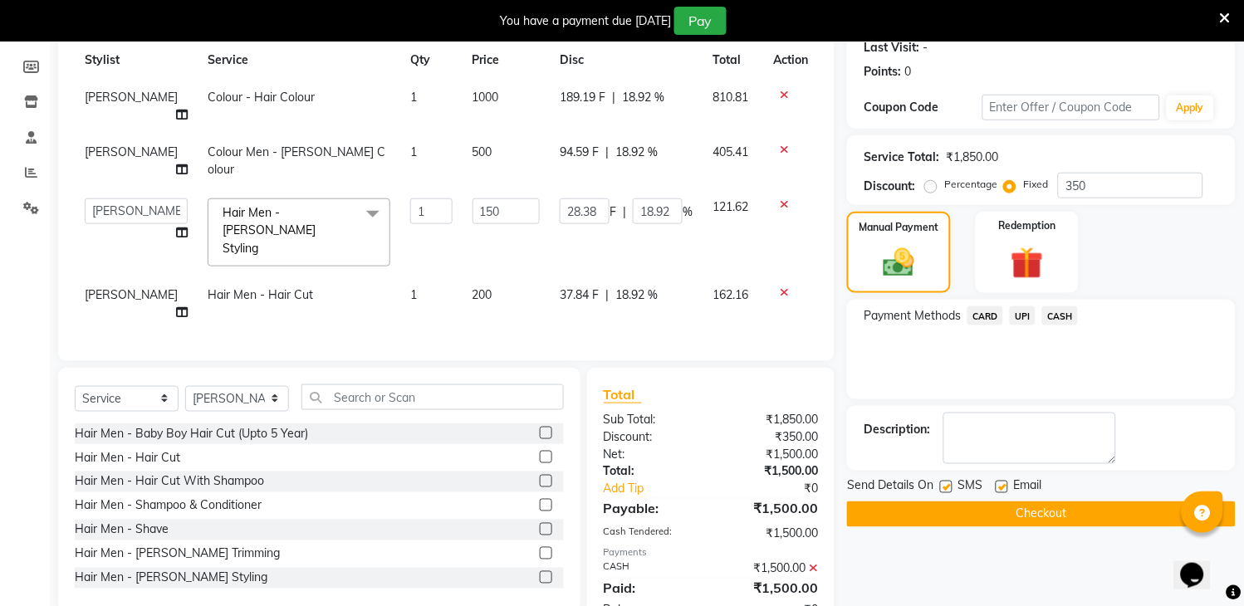
click at [1060, 510] on button "Checkout" at bounding box center [1041, 514] width 389 height 26
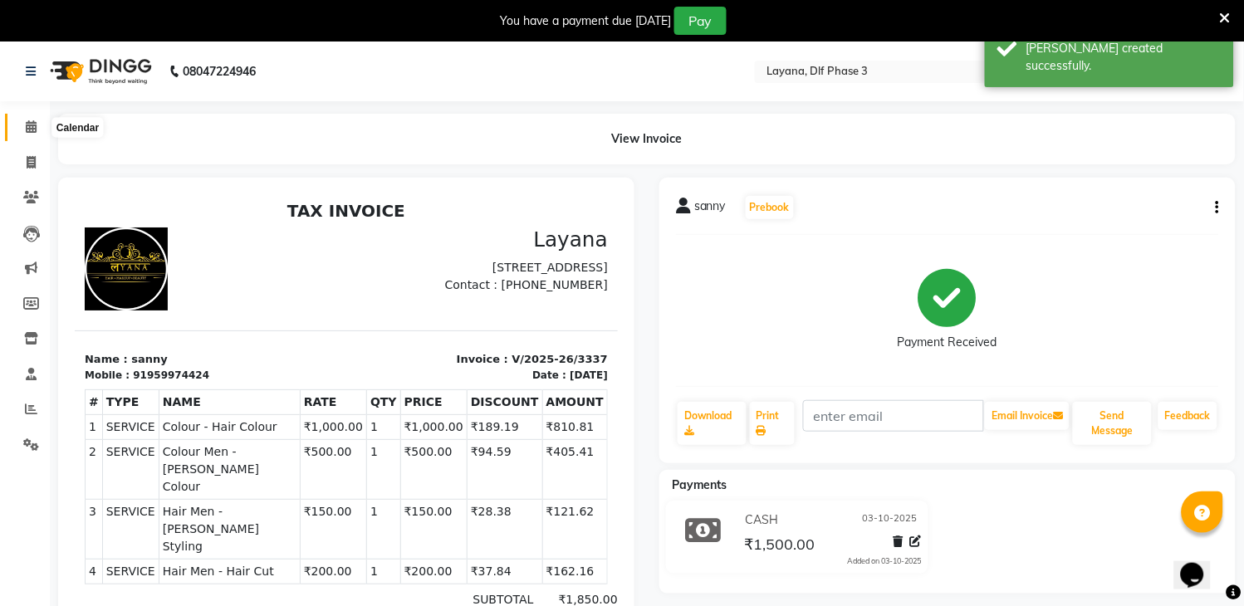
click at [27, 119] on span at bounding box center [31, 127] width 29 height 19
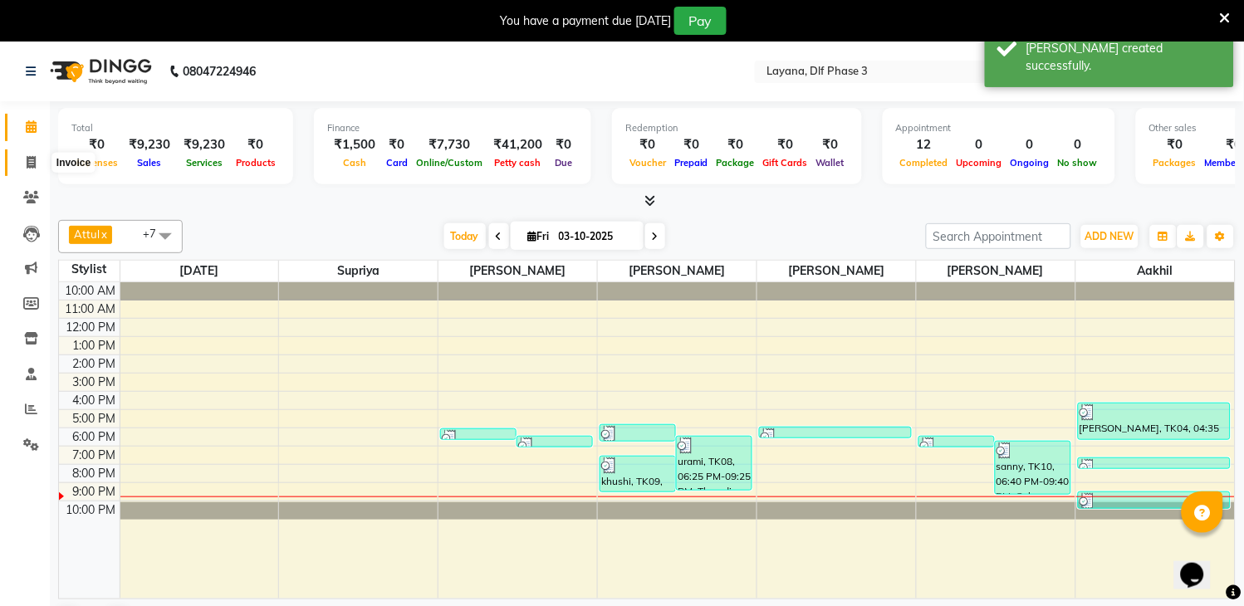
click at [30, 166] on icon at bounding box center [31, 162] width 9 height 12
select select "6973"
select select "service"
